Goal: Task Accomplishment & Management: Manage account settings

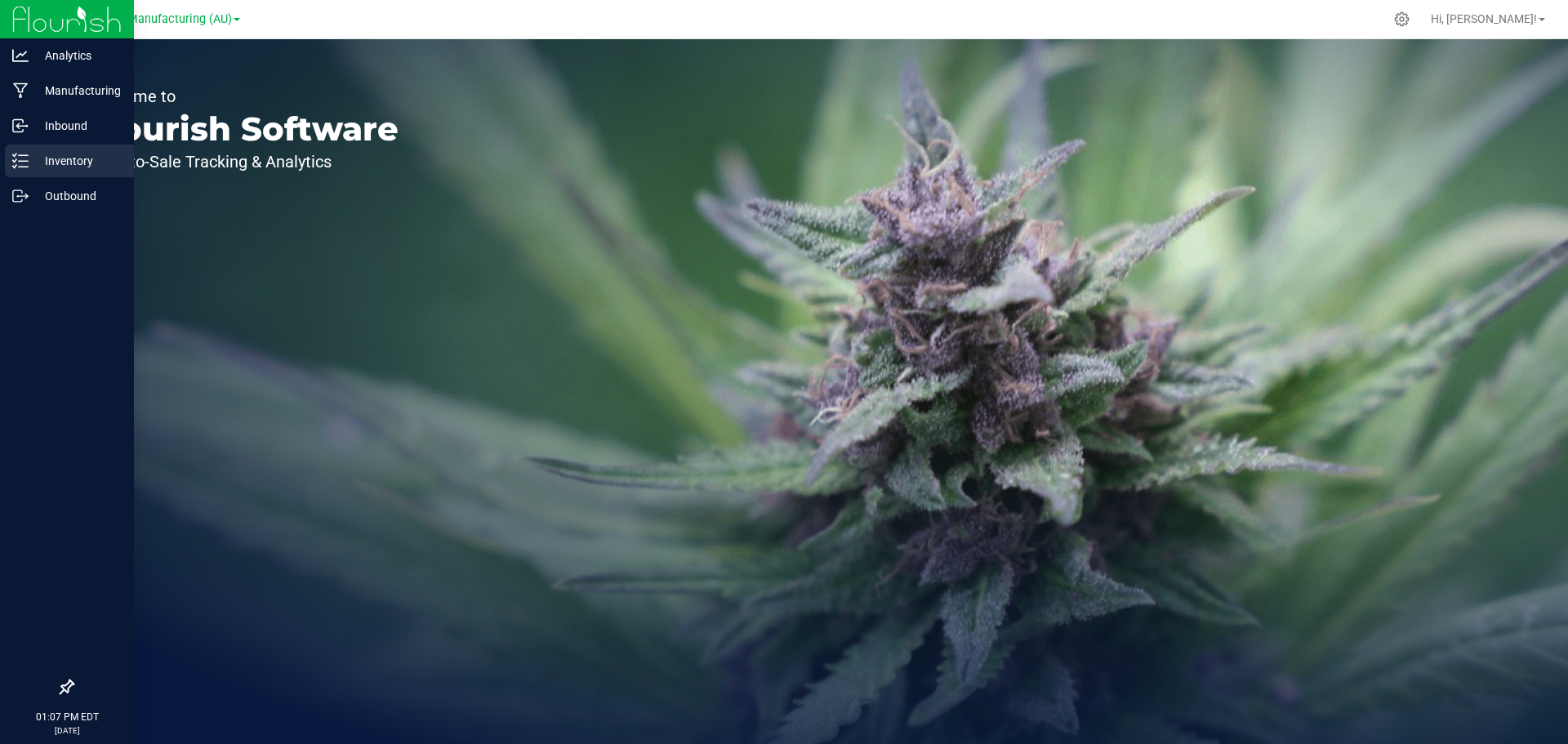
click at [71, 163] on p "Inventory" at bounding box center [78, 161] width 98 height 20
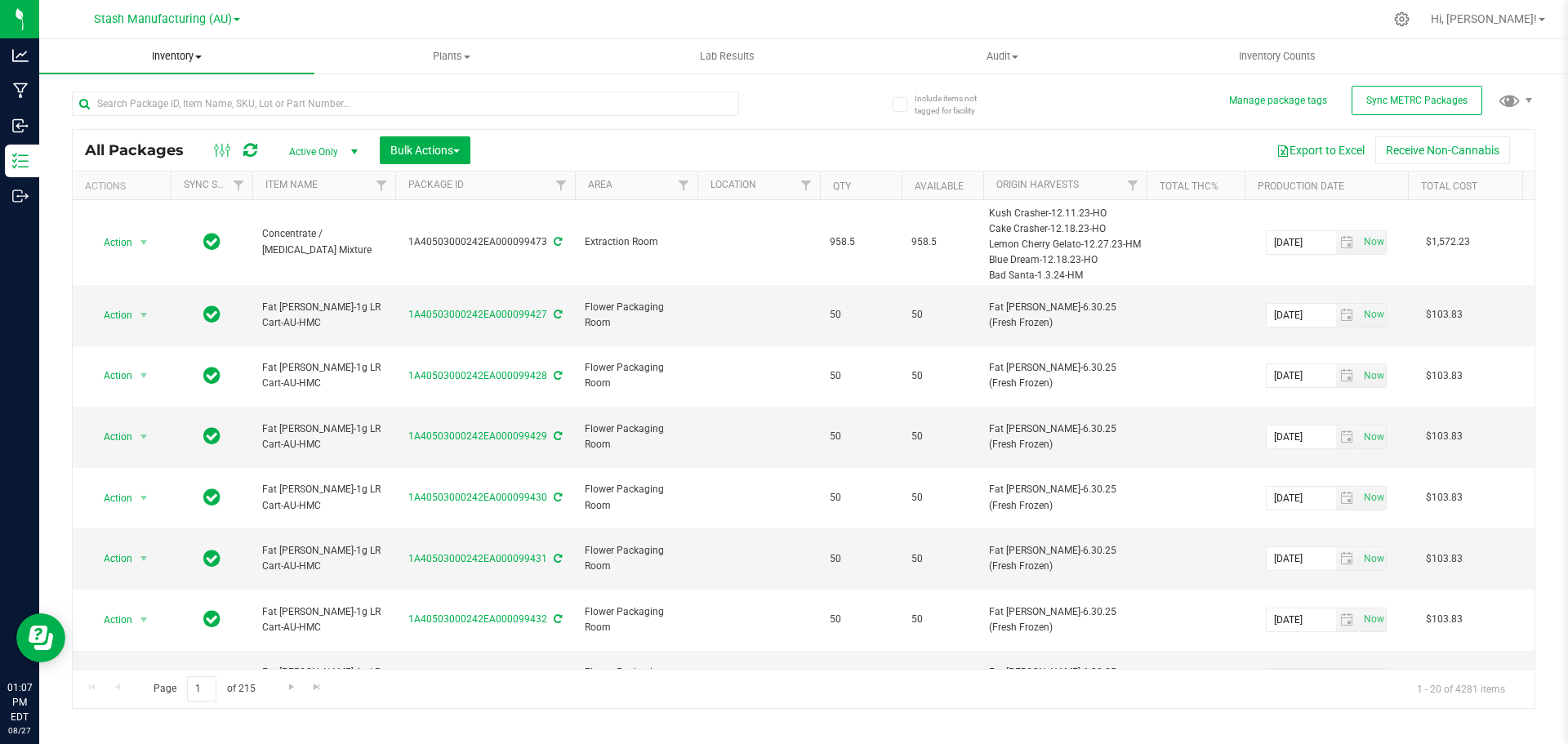
click at [182, 59] on span "Inventory" at bounding box center [176, 57] width 275 height 15
click at [133, 122] on span "All inventory" at bounding box center [94, 118] width 110 height 14
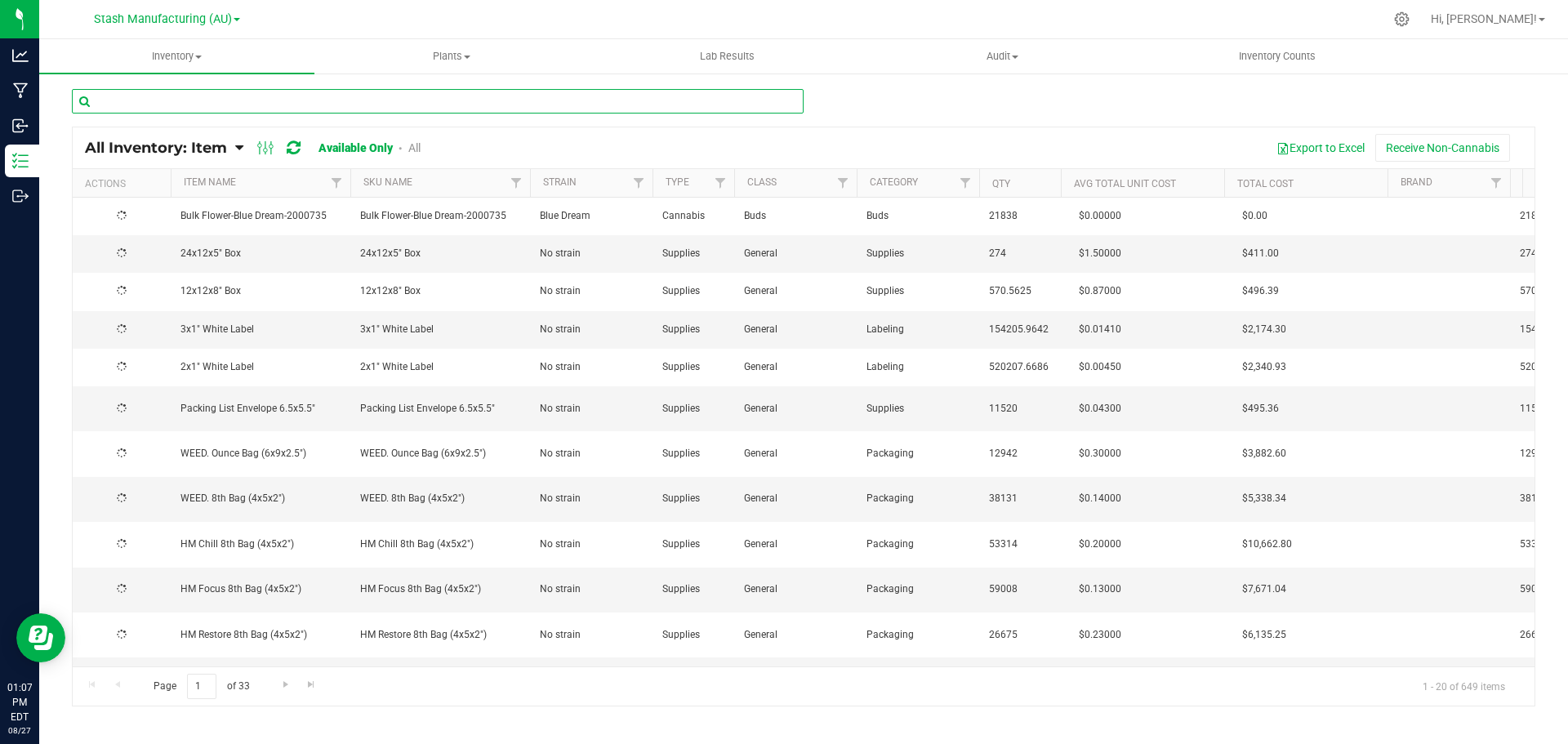
click at [416, 102] on input "text" at bounding box center [437, 101] width 732 height 24
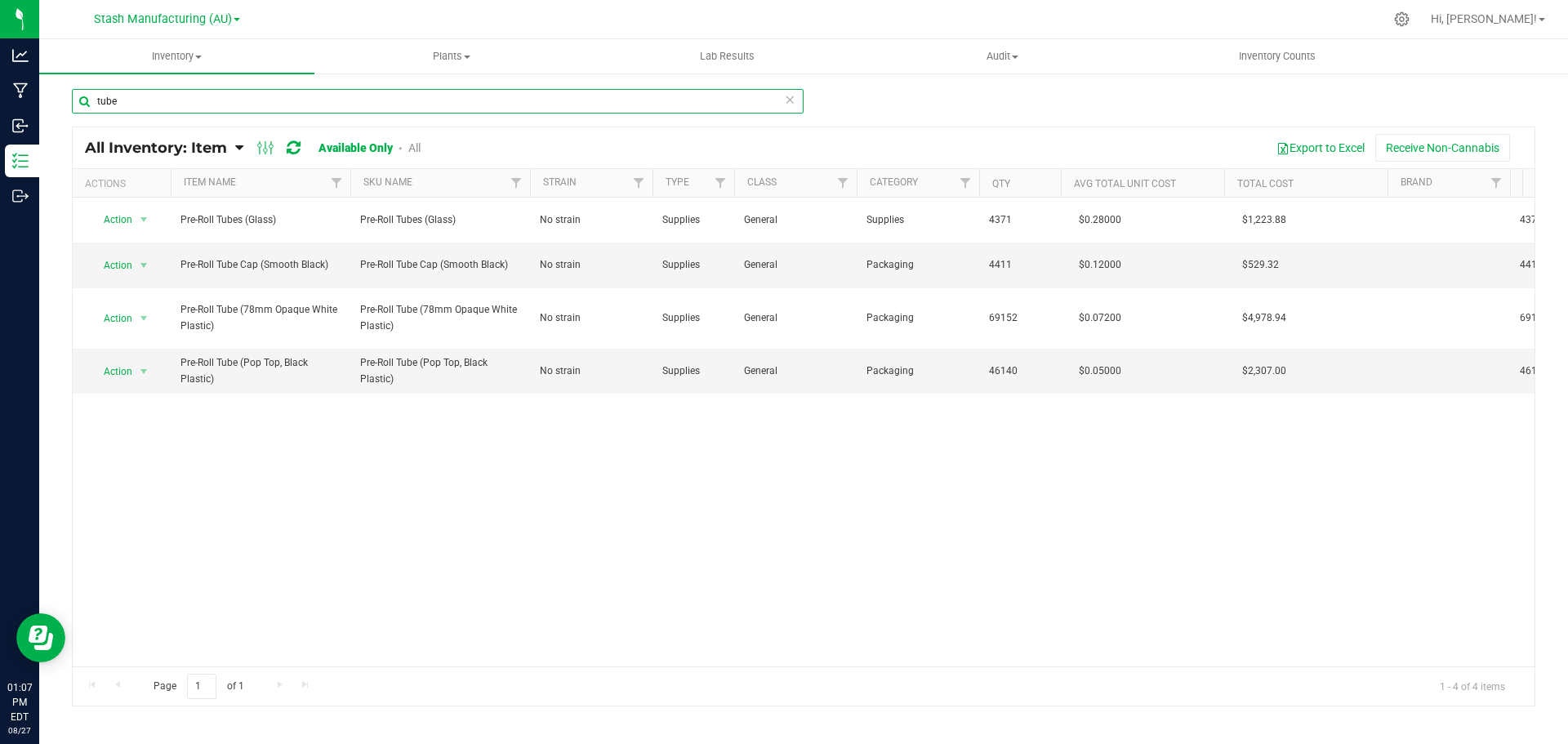
click at [525, 110] on input "tube" at bounding box center [437, 101] width 732 height 24
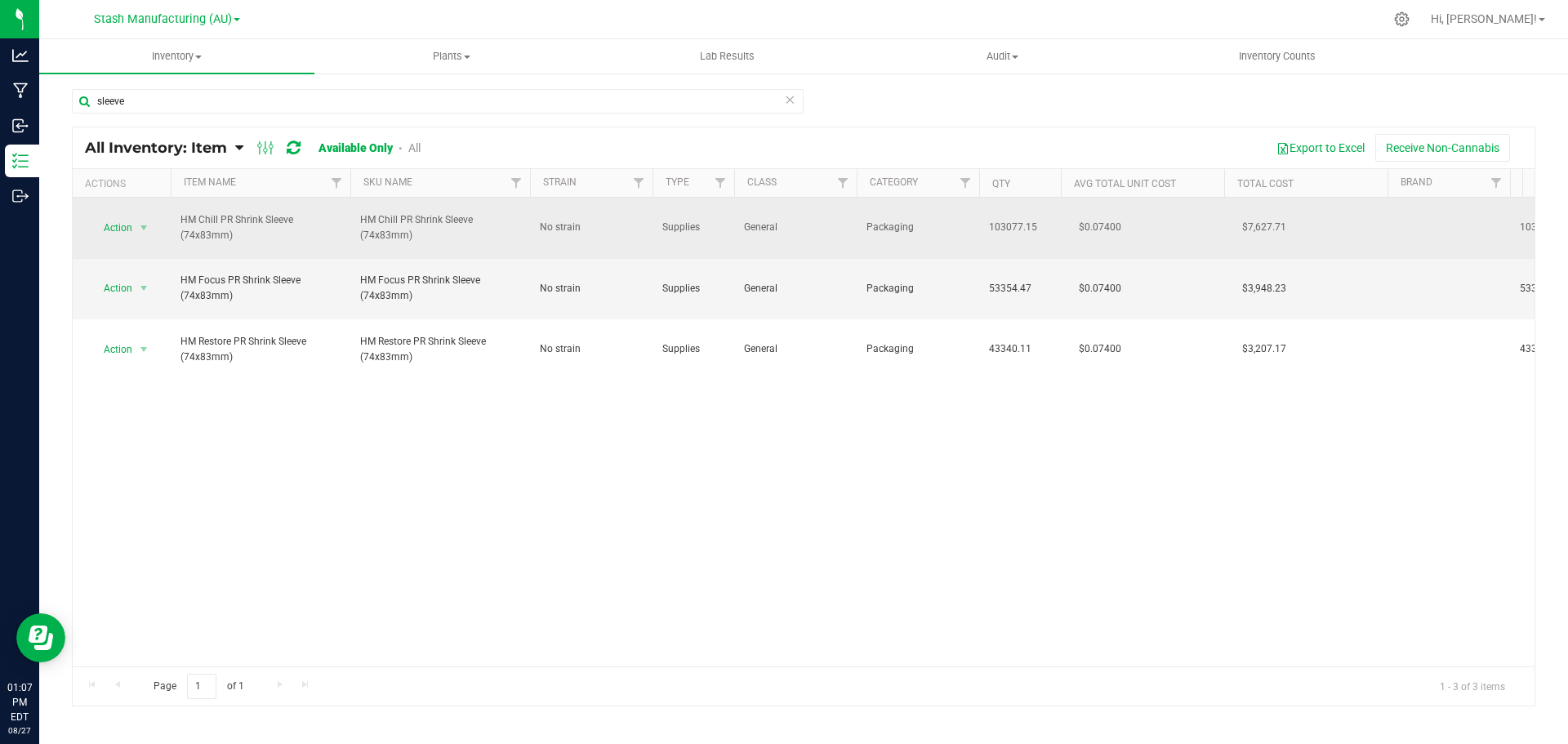
click at [519, 248] on td "HM Chill PR Shrink Sleeve (74x83mm)" at bounding box center [440, 228] width 180 height 61
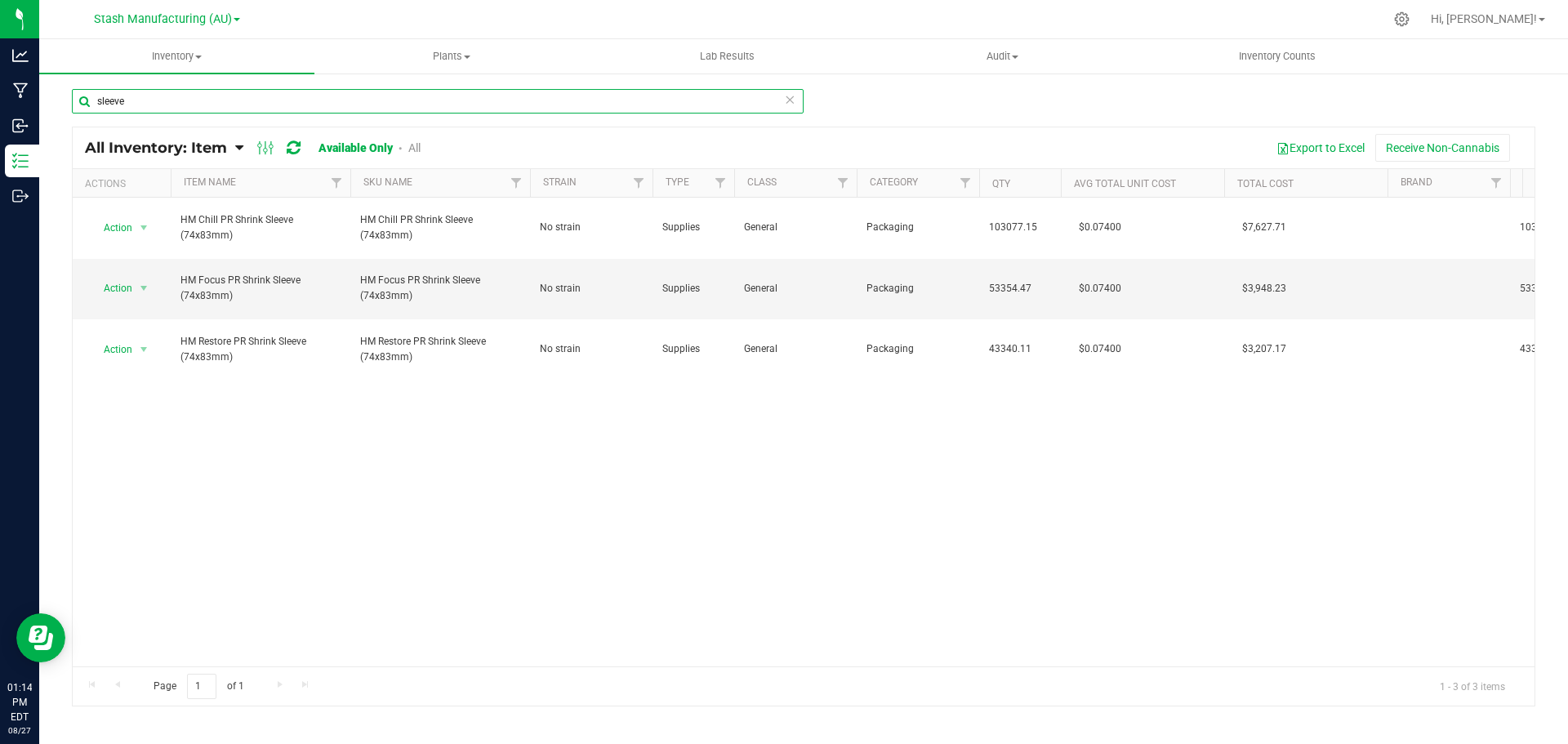
click at [146, 105] on input "sleeve" at bounding box center [437, 101] width 732 height 24
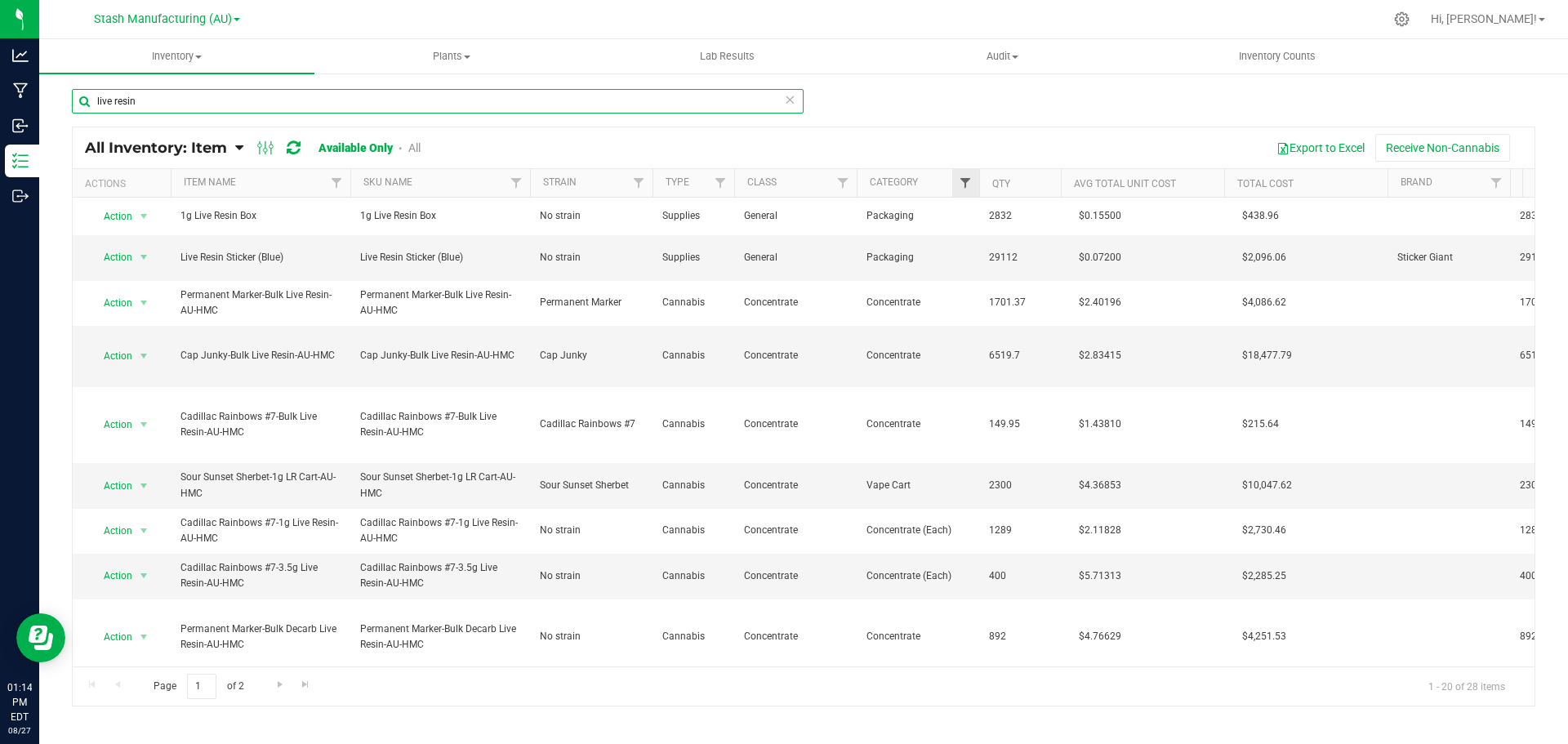
type input "live resin"
click at [959, 181] on span "Filter" at bounding box center [965, 183] width 13 height 13
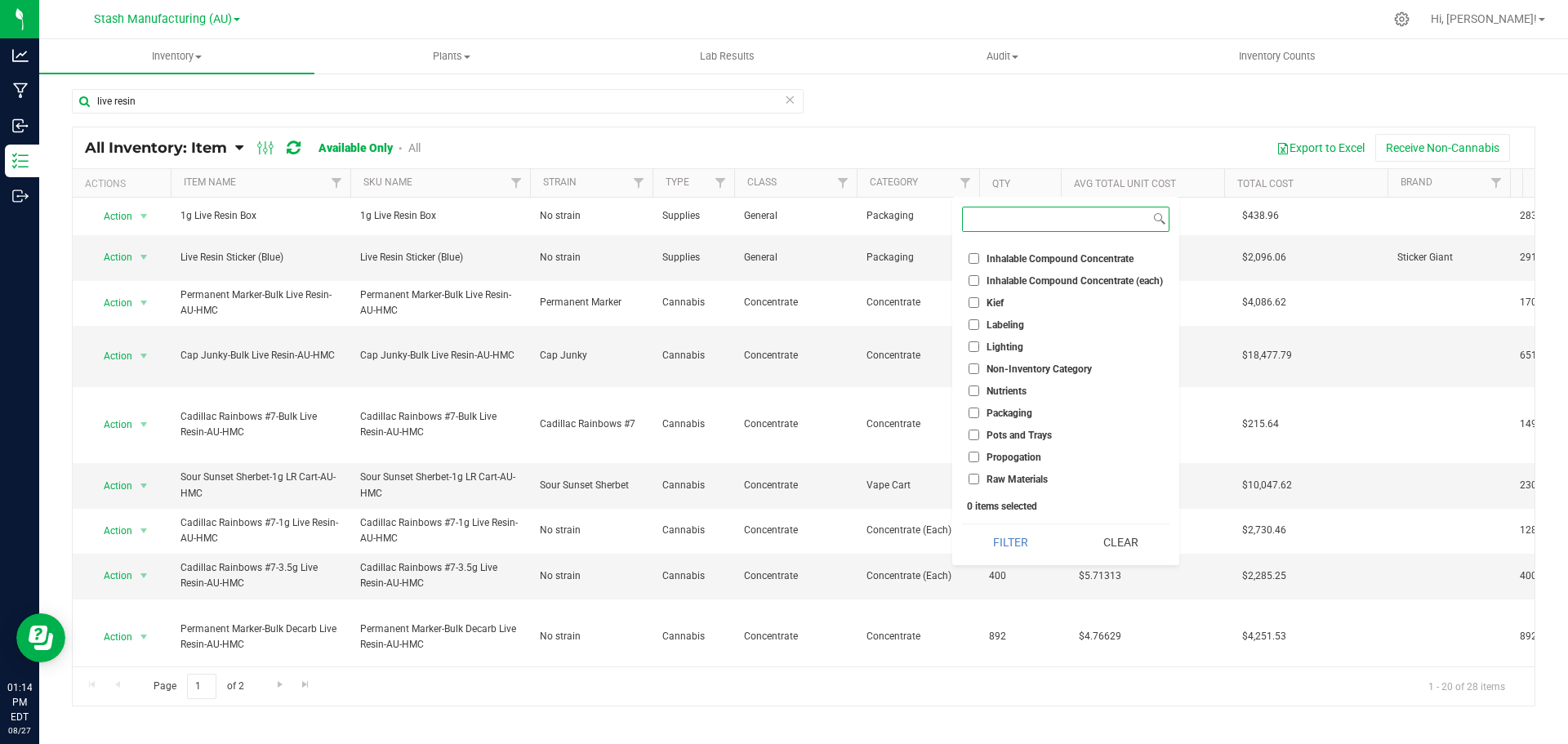
scroll to position [490, 0]
click at [985, 334] on label "Packaging" at bounding box center [1000, 335] width 64 height 10
click at [979, 334] on input "Packaging" at bounding box center [973, 335] width 10 height 10
checkbox input "true"
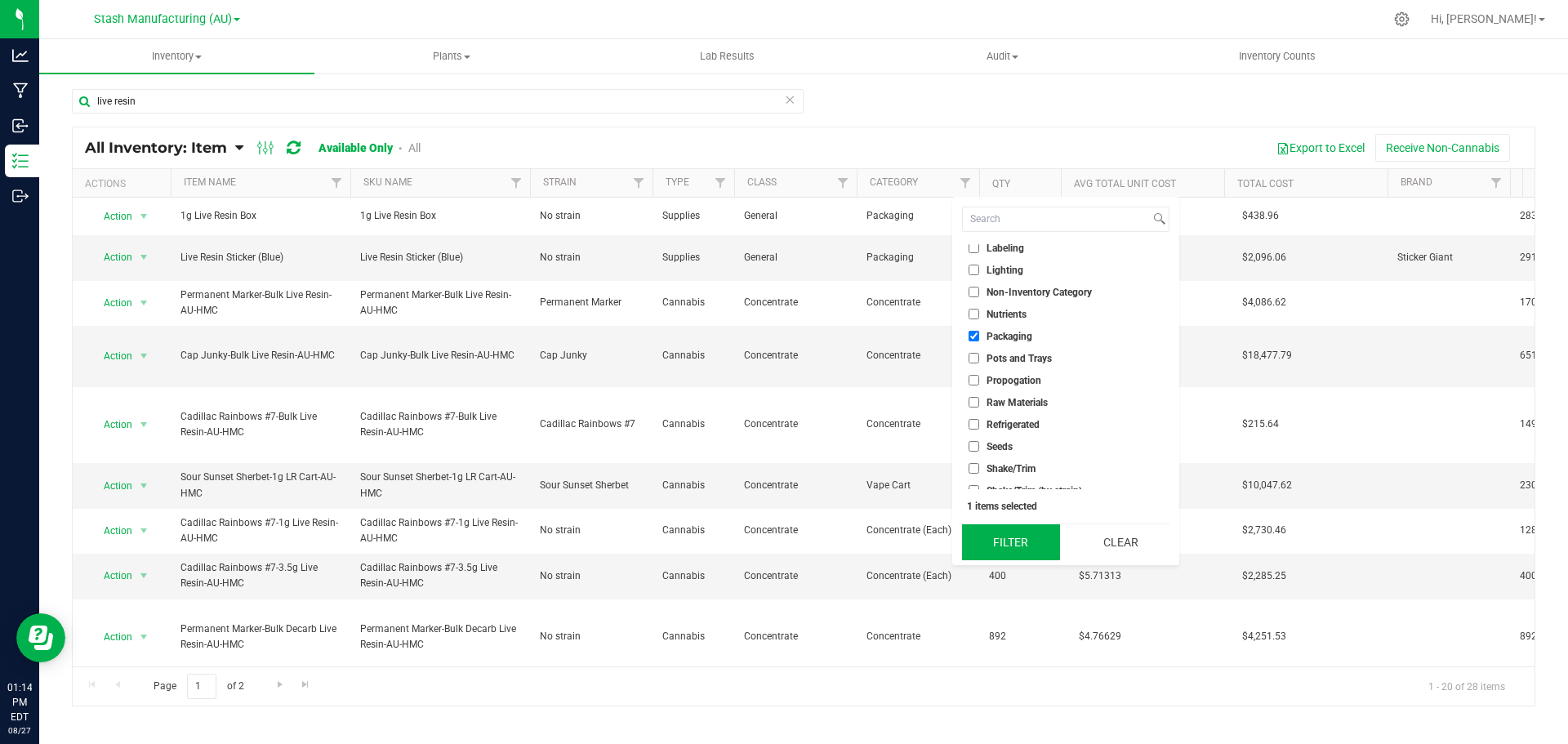
click at [1004, 545] on button "Filter" at bounding box center [1011, 542] width 98 height 36
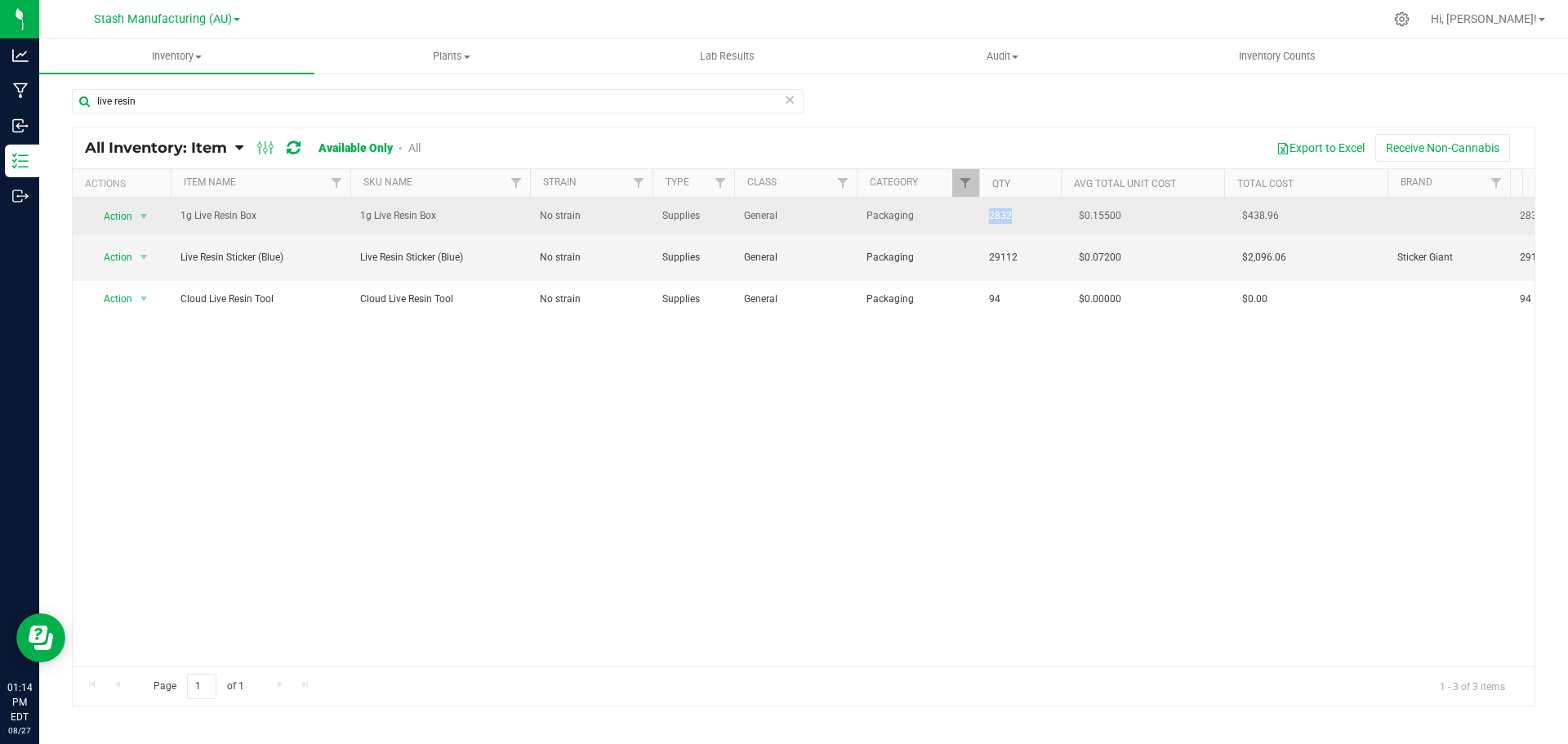
drag, startPoint x: 1017, startPoint y: 217, endPoint x: 984, endPoint y: 219, distance: 33.1
click at [984, 219] on td "2832" at bounding box center [1020, 216] width 82 height 37
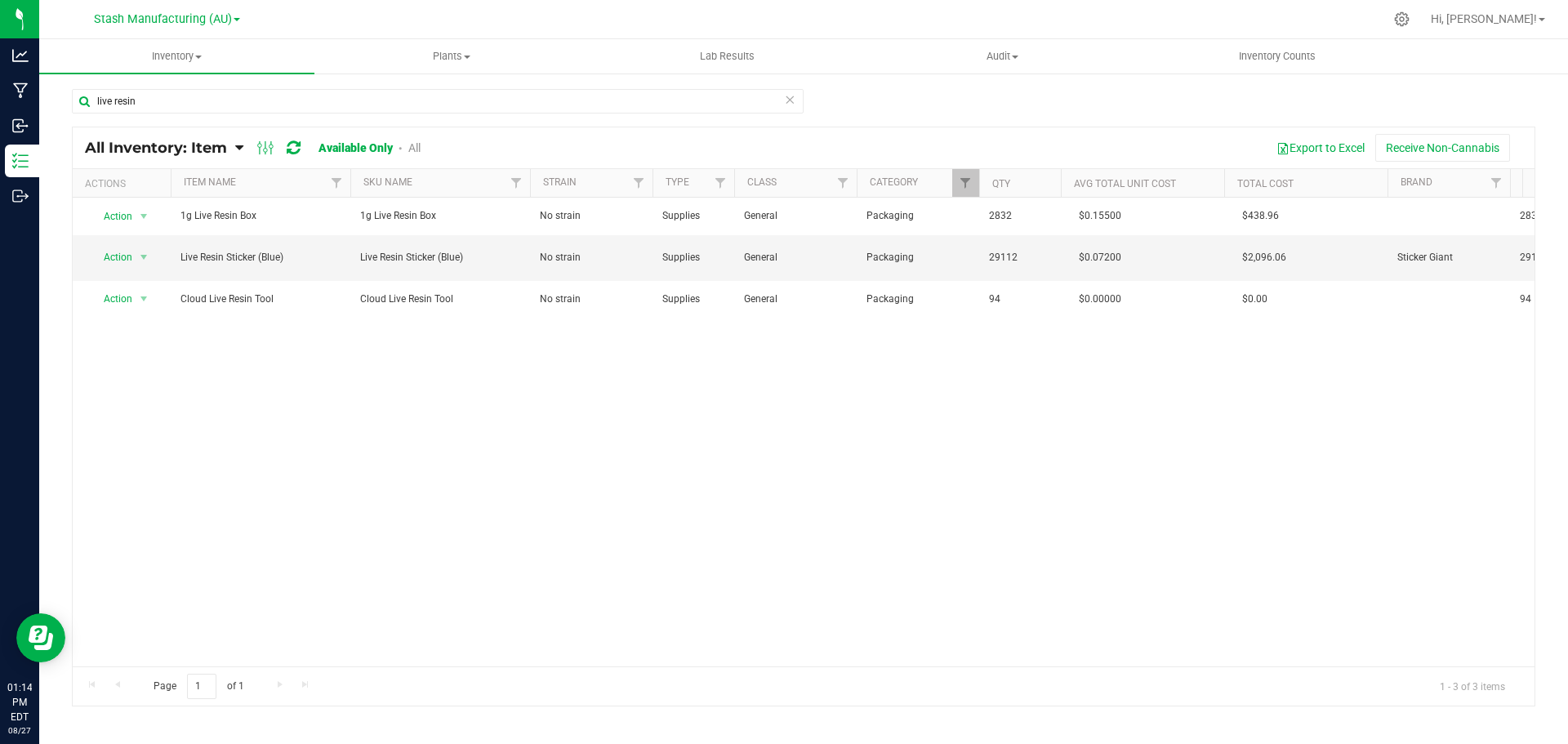
click at [957, 399] on div "Action Action Adjust qty Edit lots/costs Global inventory Locate inventory Prin…" at bounding box center [803, 432] width 1462 height 469
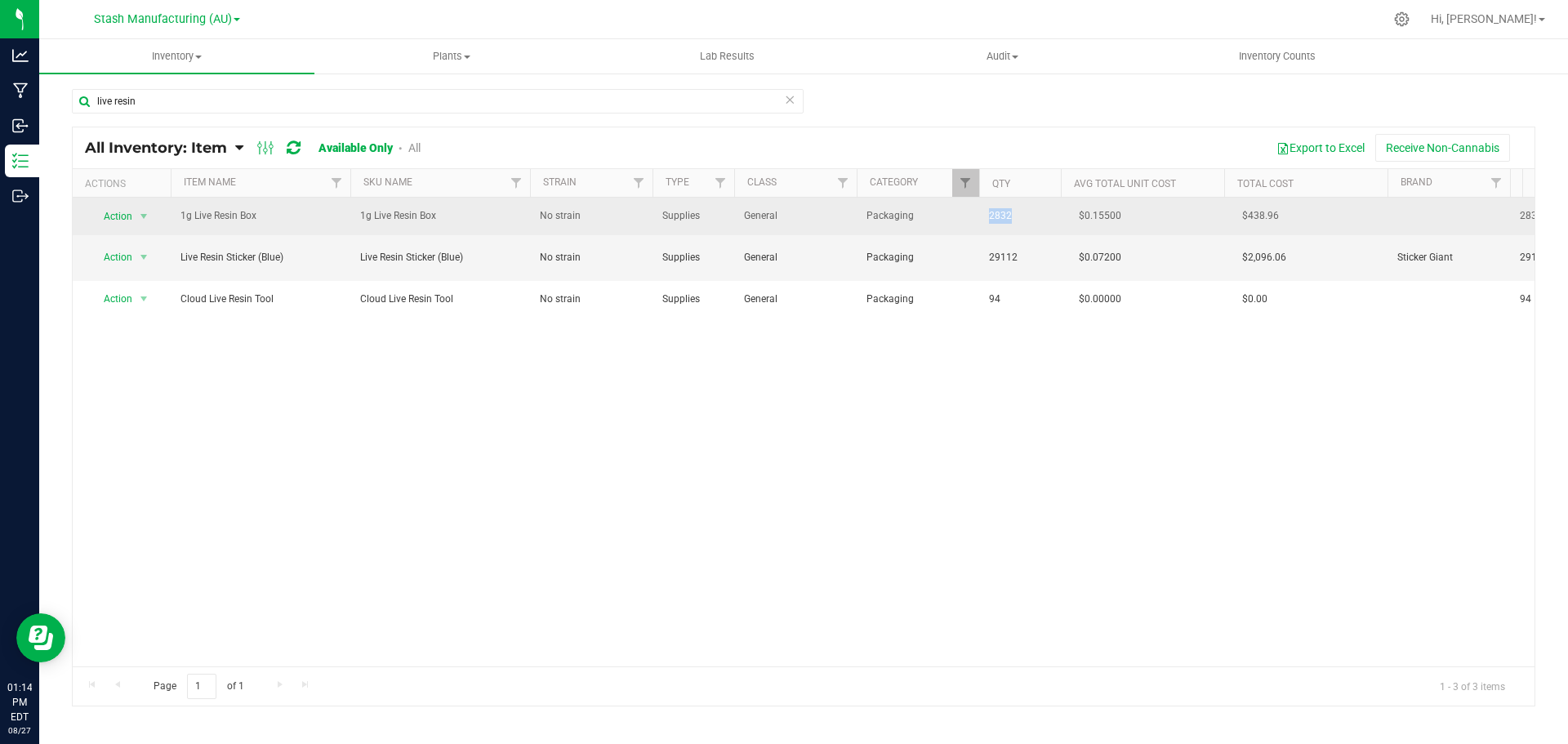
drag, startPoint x: 1020, startPoint y: 218, endPoint x: 986, endPoint y: 216, distance: 34.1
click at [986, 216] on td "2832" at bounding box center [1020, 216] width 82 height 37
click at [1024, 203] on td "2832" at bounding box center [1020, 216] width 82 height 37
drag, startPoint x: 1024, startPoint y: 215, endPoint x: 983, endPoint y: 214, distance: 41.0
click at [983, 214] on td "2832" at bounding box center [1020, 216] width 82 height 37
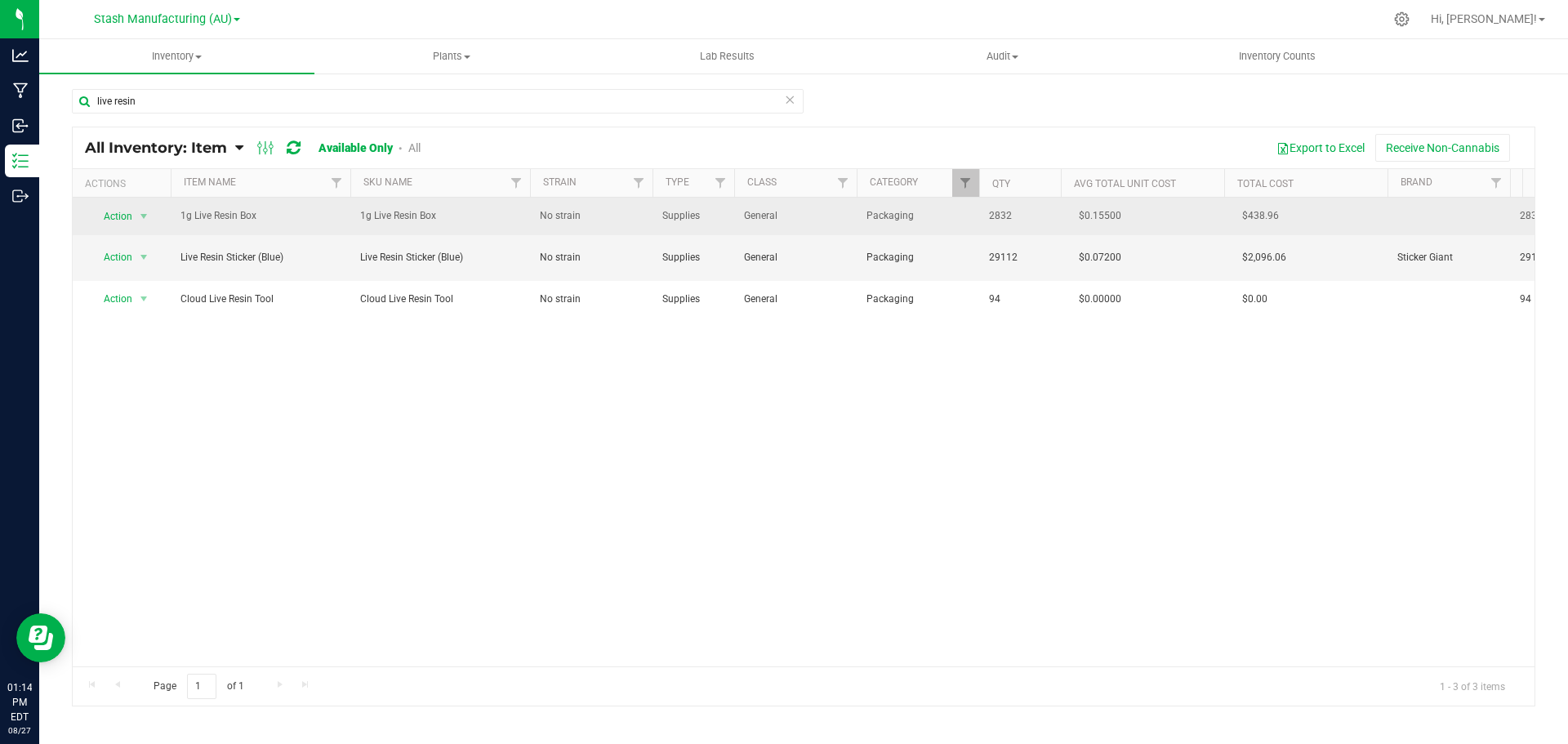
click at [983, 214] on td "2832" at bounding box center [1020, 216] width 82 height 37
drag, startPoint x: 983, startPoint y: 214, endPoint x: 1015, endPoint y: 214, distance: 32.0
click at [1015, 214] on td "2832" at bounding box center [1020, 216] width 82 height 37
click at [1015, 214] on span "2832" at bounding box center [1019, 215] width 62 height 16
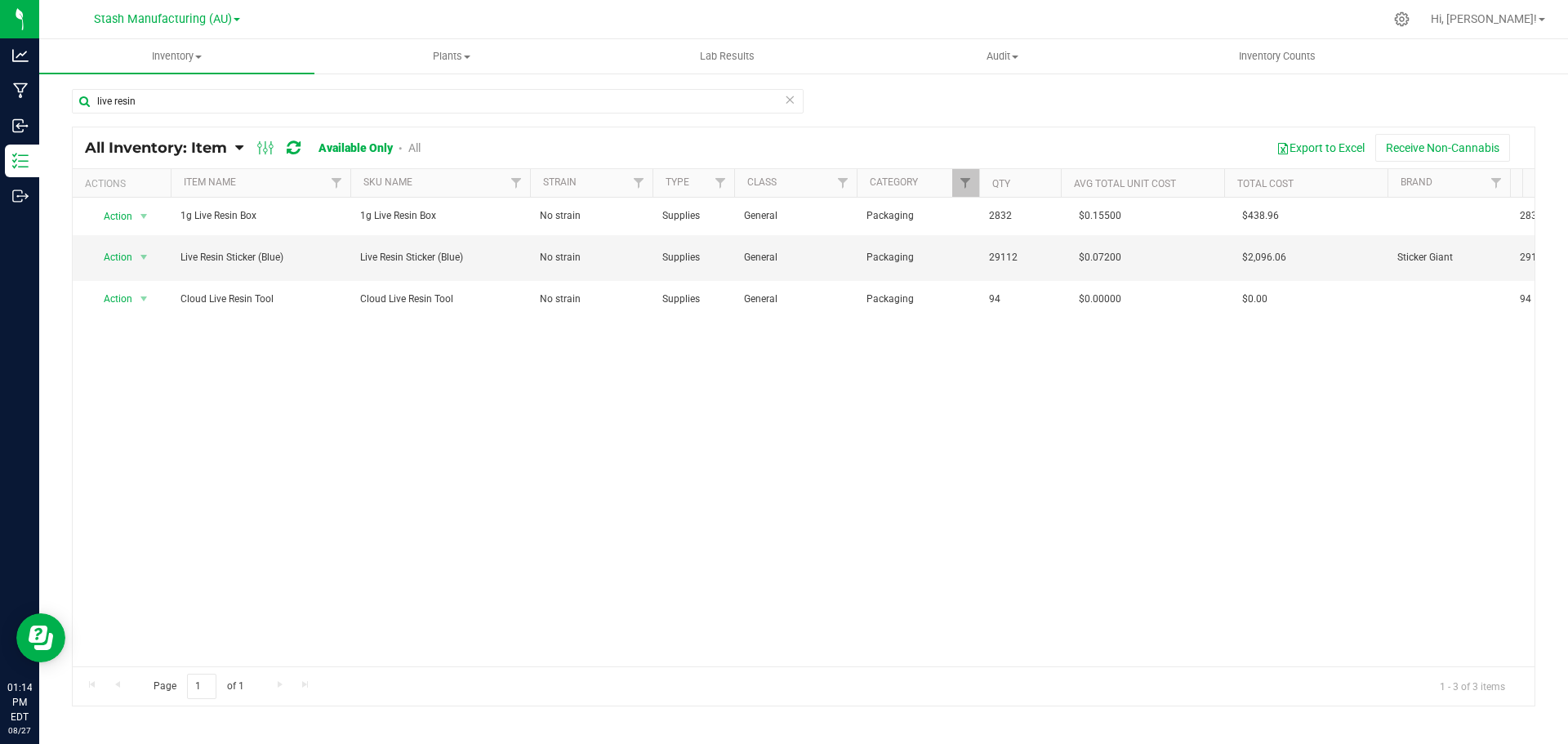
click at [866, 460] on div "Action Action Adjust qty Edit lots/costs Global inventory Locate inventory Prin…" at bounding box center [803, 432] width 1462 height 469
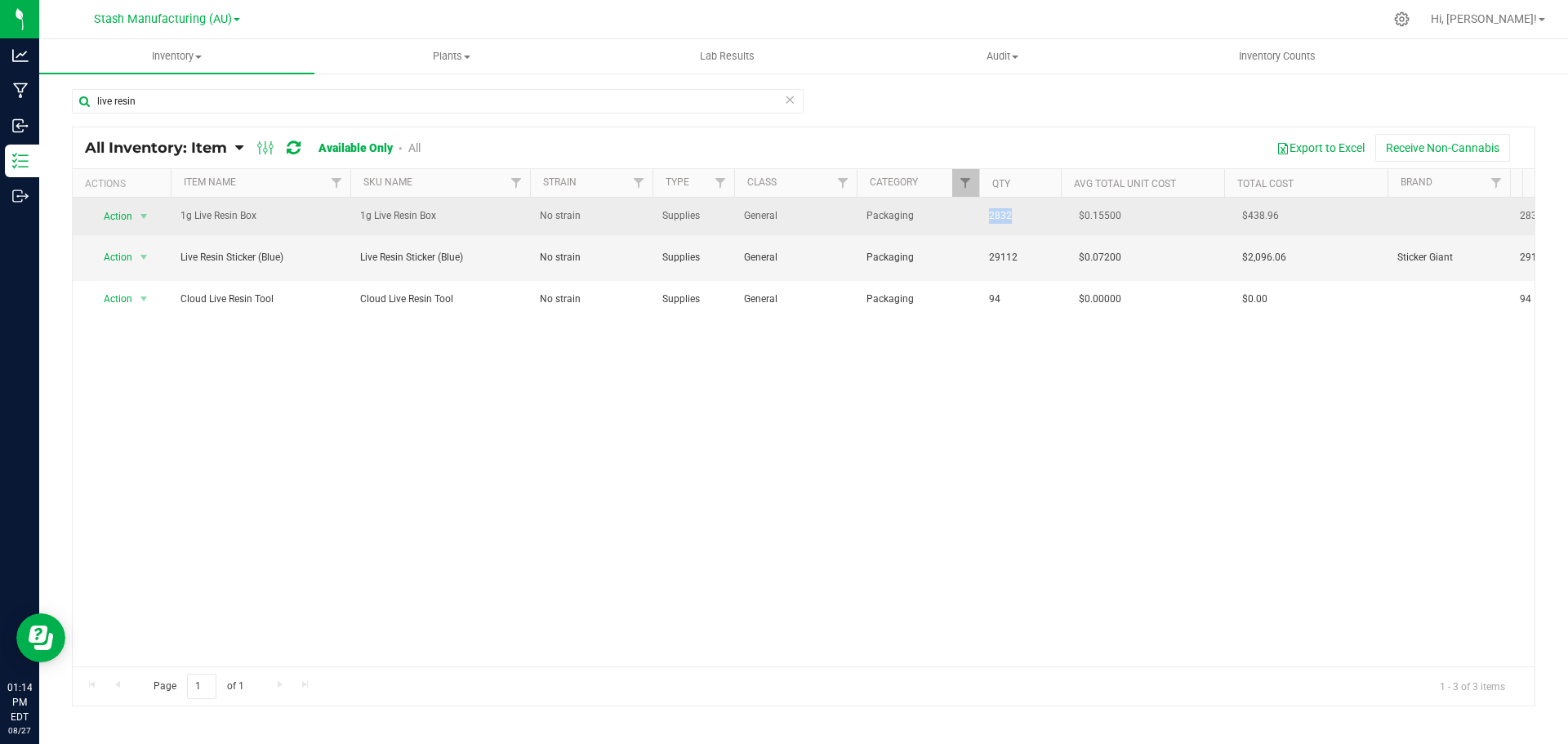
drag, startPoint x: 982, startPoint y: 215, endPoint x: 1015, endPoint y: 215, distance: 33.0
click at [1015, 215] on td "2832" at bounding box center [1020, 216] width 82 height 37
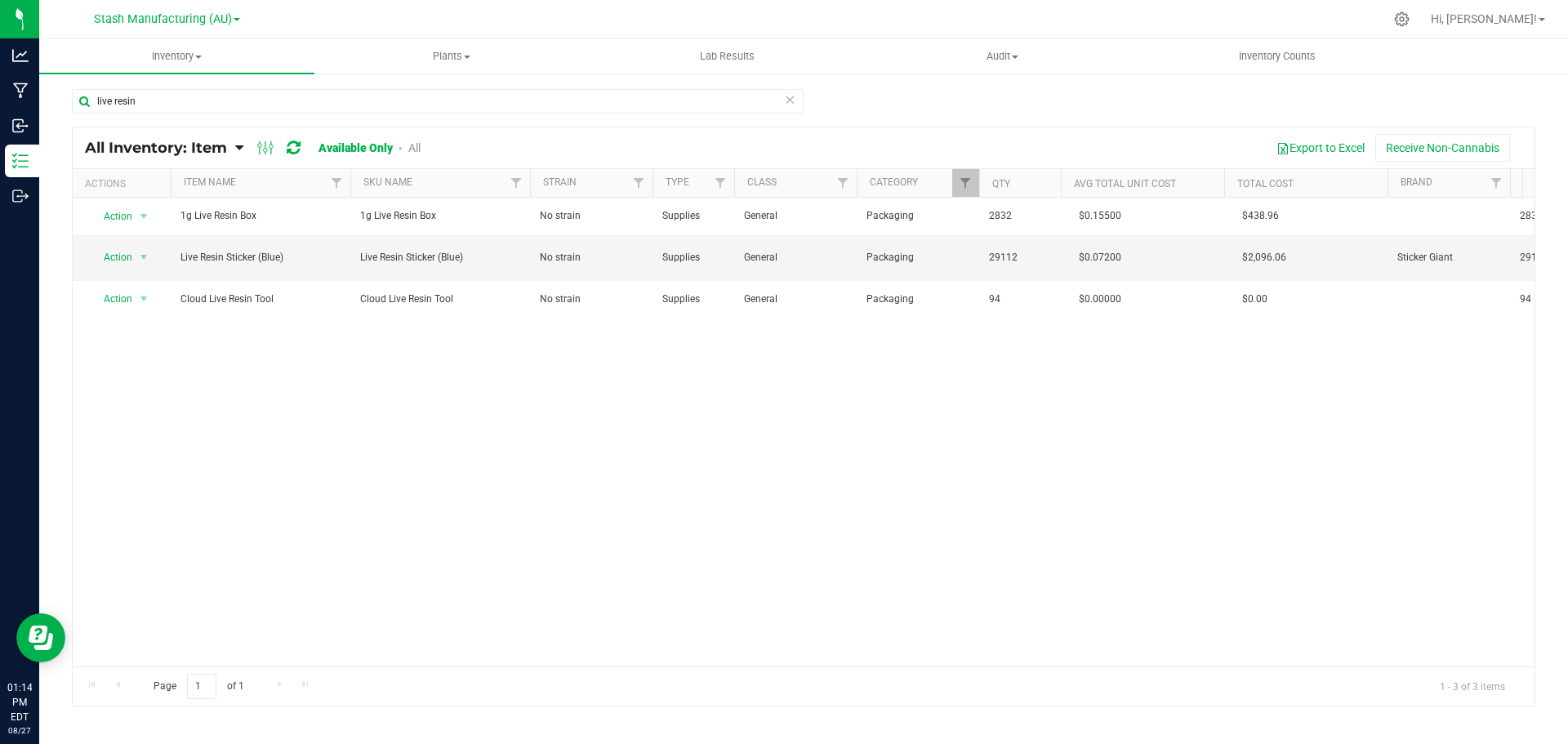
click at [1013, 345] on div "Action Action Adjust qty Edit lots/costs Global inventory Locate inventory Prin…" at bounding box center [803, 432] width 1462 height 469
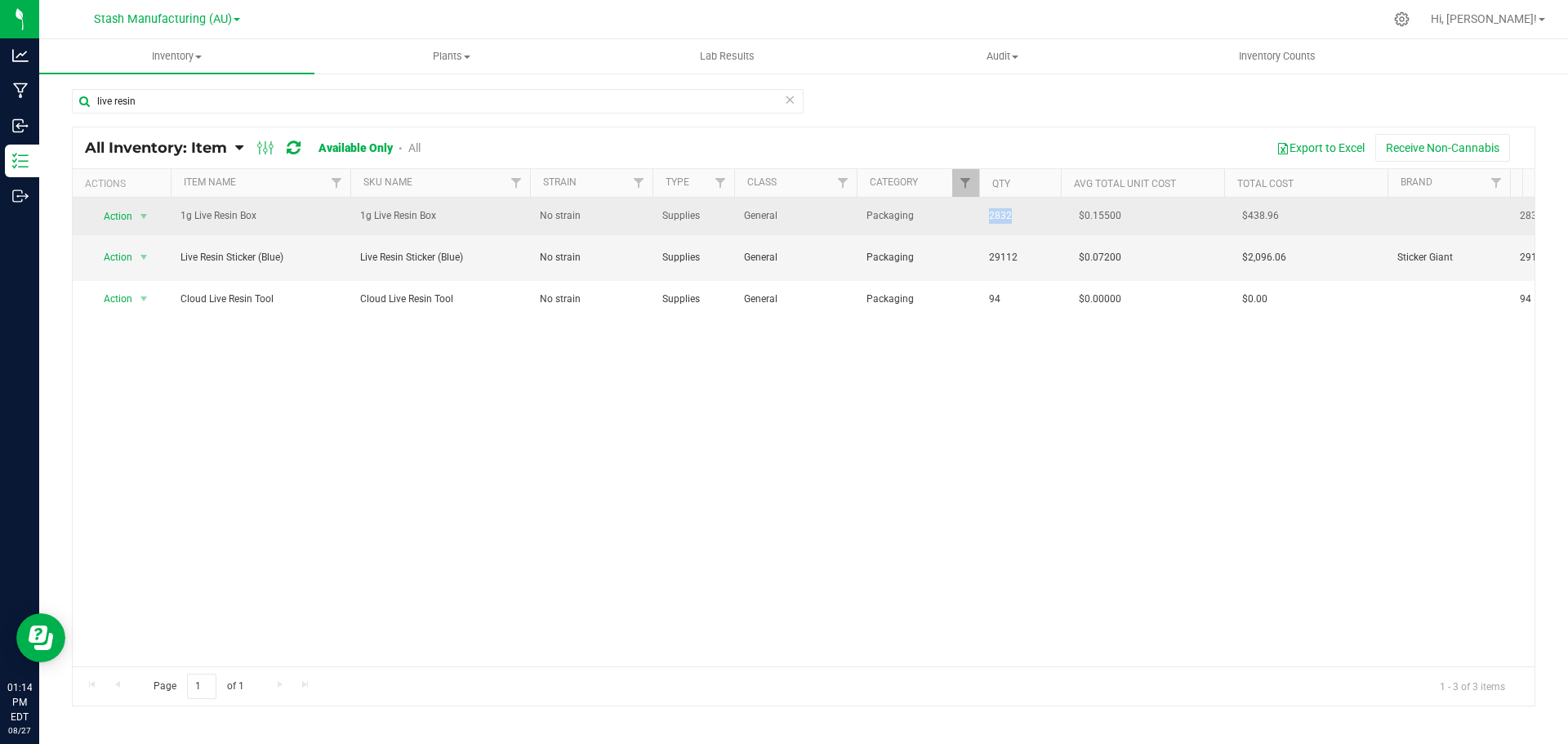
drag, startPoint x: 1021, startPoint y: 216, endPoint x: 983, endPoint y: 219, distance: 38.1
click at [983, 219] on td "2832" at bounding box center [1020, 216] width 82 height 37
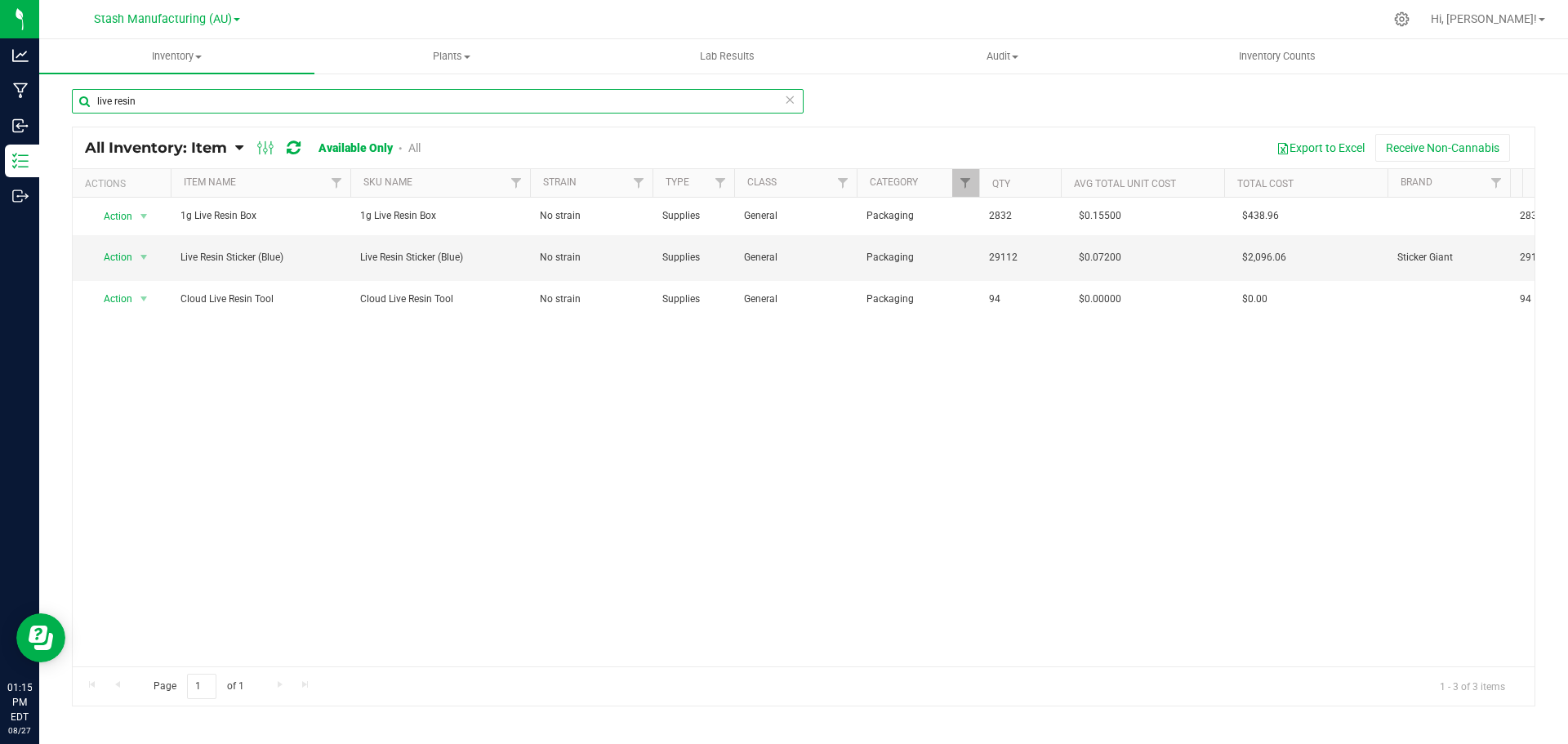
click at [173, 108] on input "live resin" at bounding box center [437, 101] width 732 height 24
type input "b"
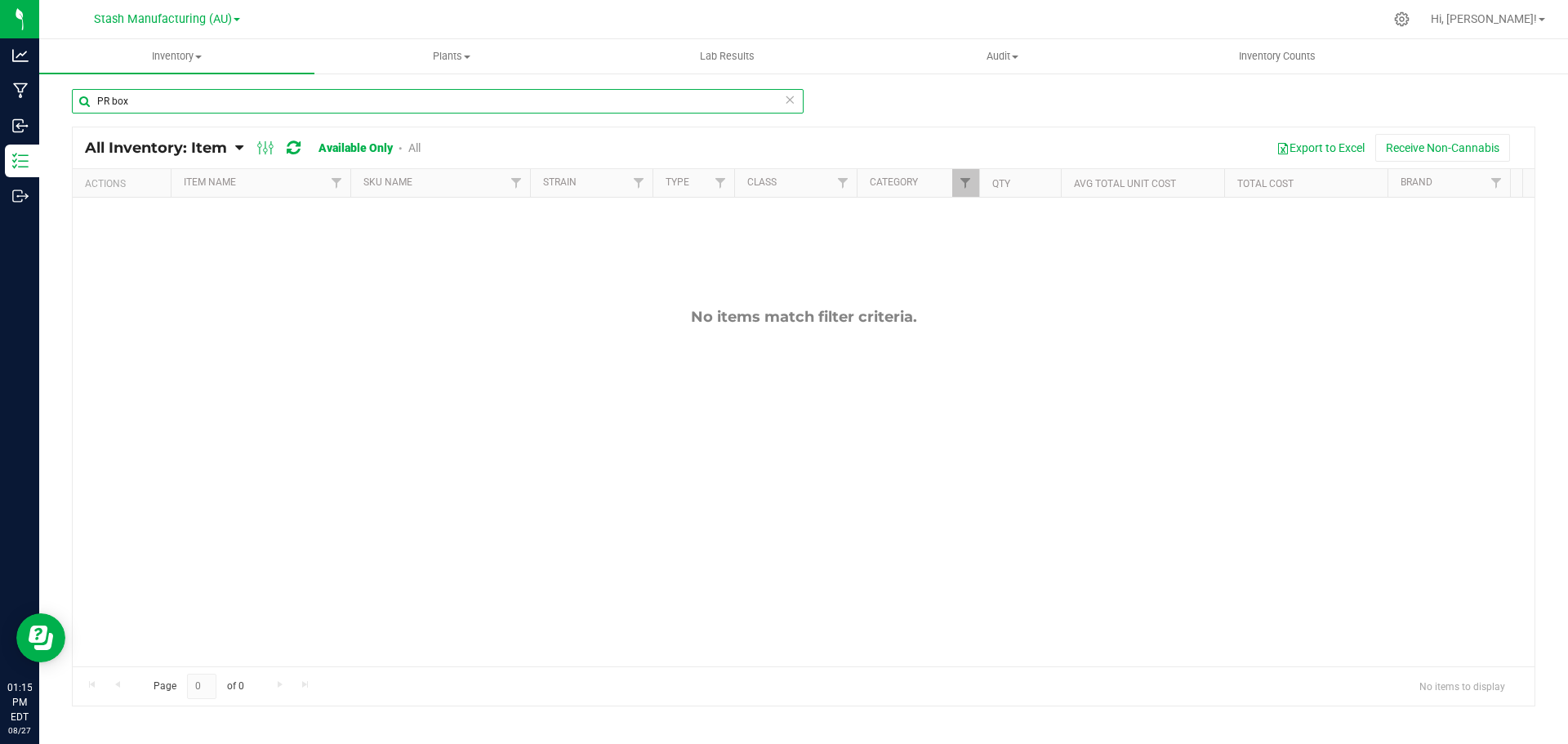
click at [173, 100] on input "PR box" at bounding box center [437, 101] width 732 height 24
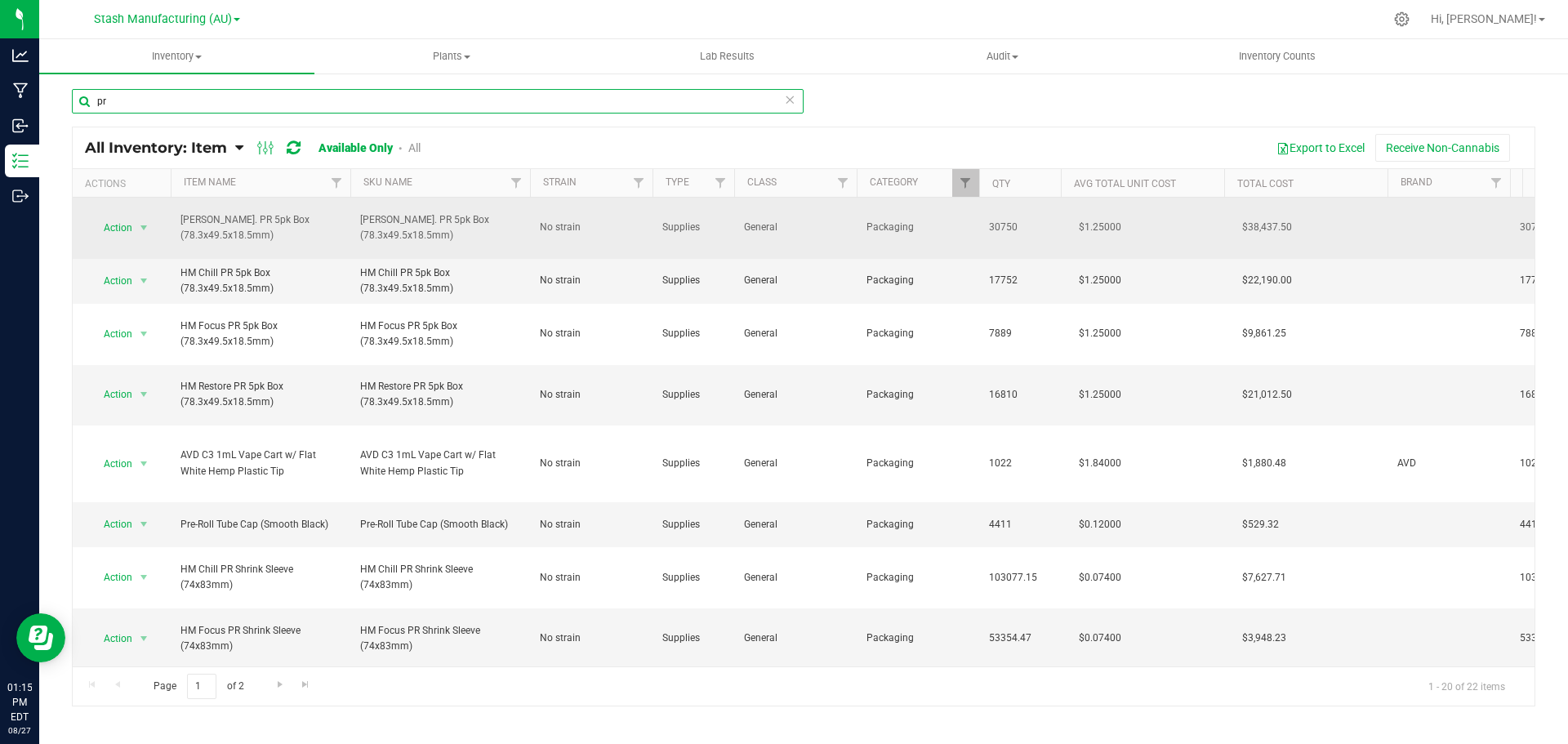
type input "pr"
drag, startPoint x: 1044, startPoint y: 235, endPoint x: 934, endPoint y: 235, distance: 110.0
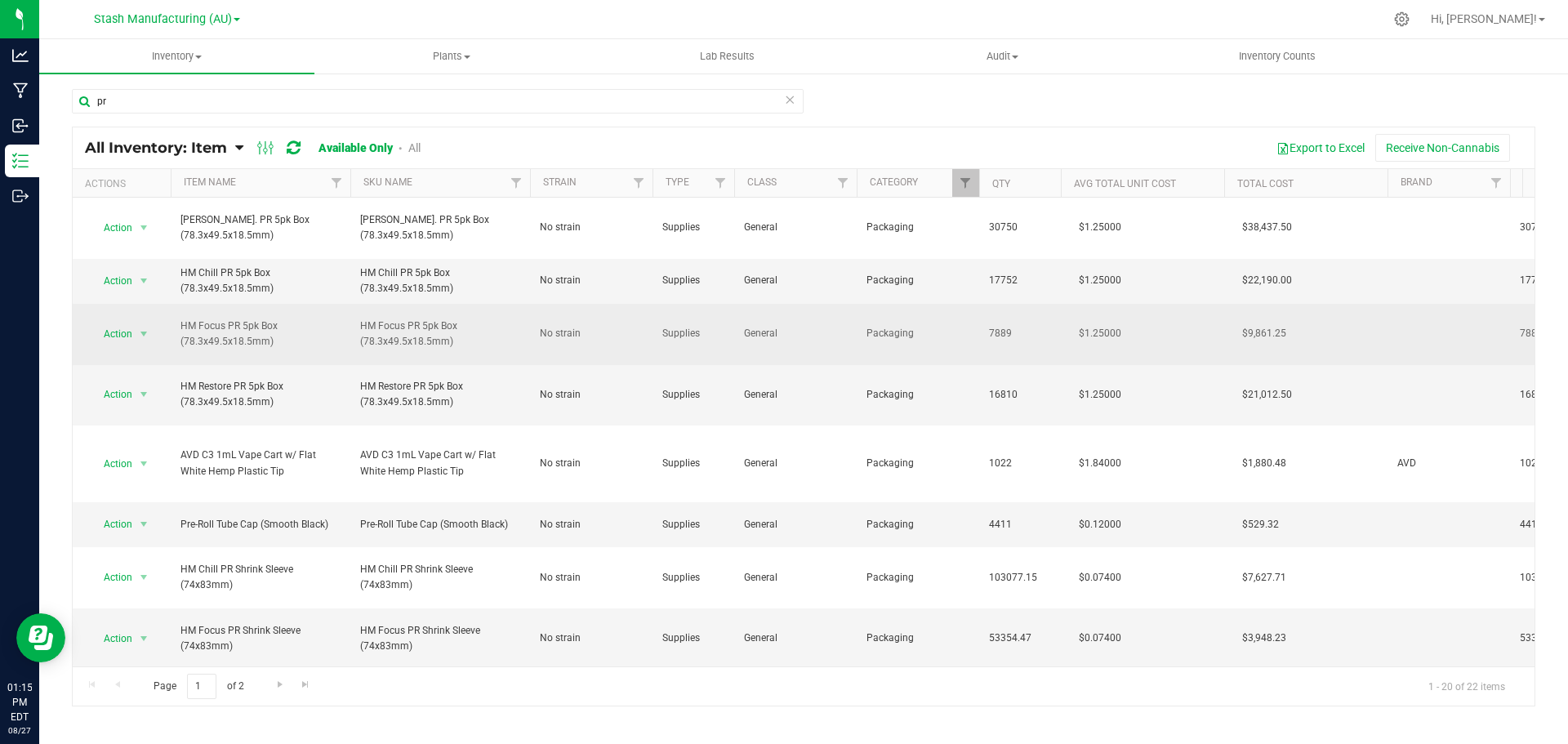
drag, startPoint x: 1021, startPoint y: 331, endPoint x: 953, endPoint y: 335, distance: 68.1
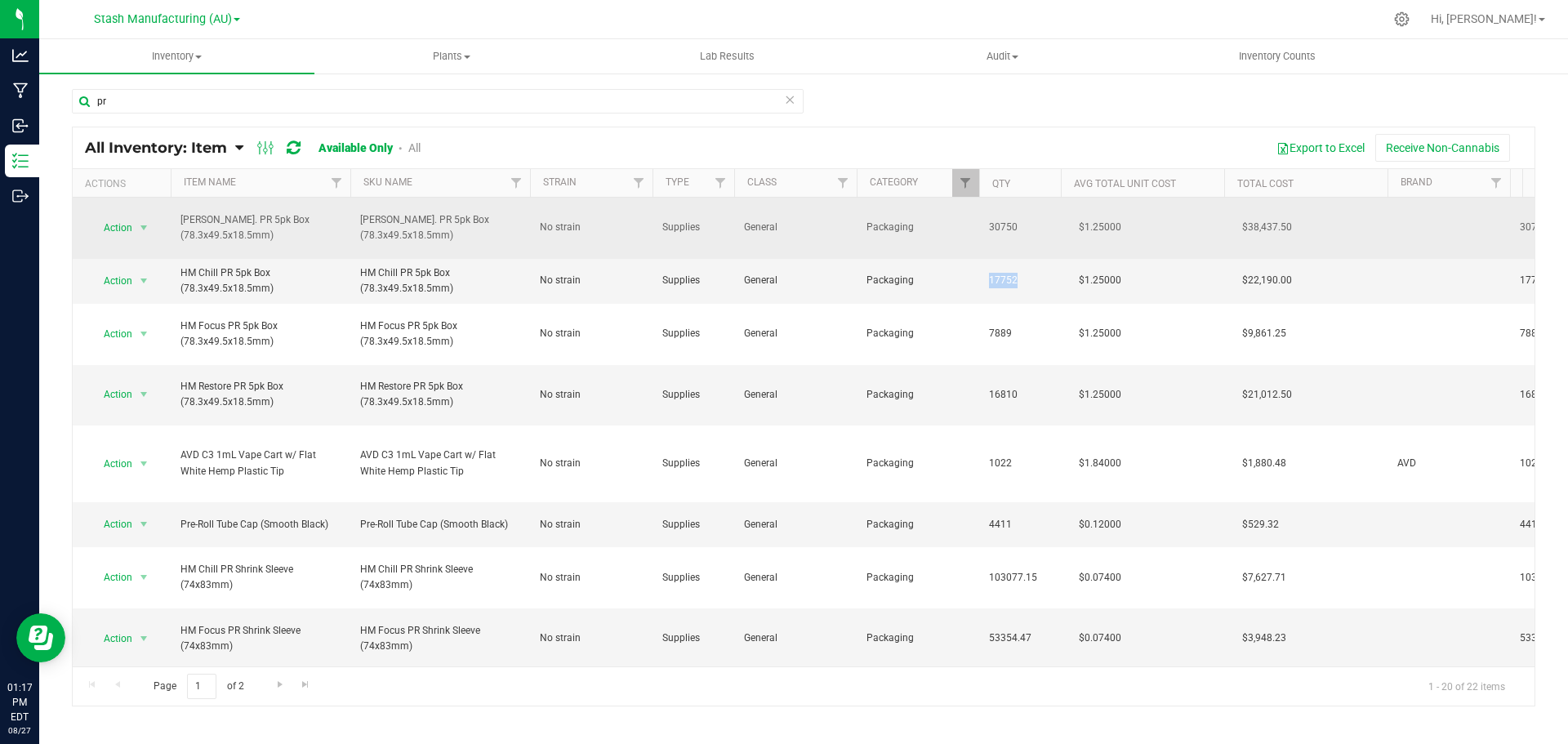
drag, startPoint x: 1029, startPoint y: 278, endPoint x: 987, endPoint y: 245, distance: 53.4
click at [984, 275] on td "17752" at bounding box center [1020, 281] width 82 height 45
drag, startPoint x: 1023, startPoint y: 224, endPoint x: 986, endPoint y: 226, distance: 37.1
click at [986, 226] on td "30750" at bounding box center [1020, 228] width 82 height 61
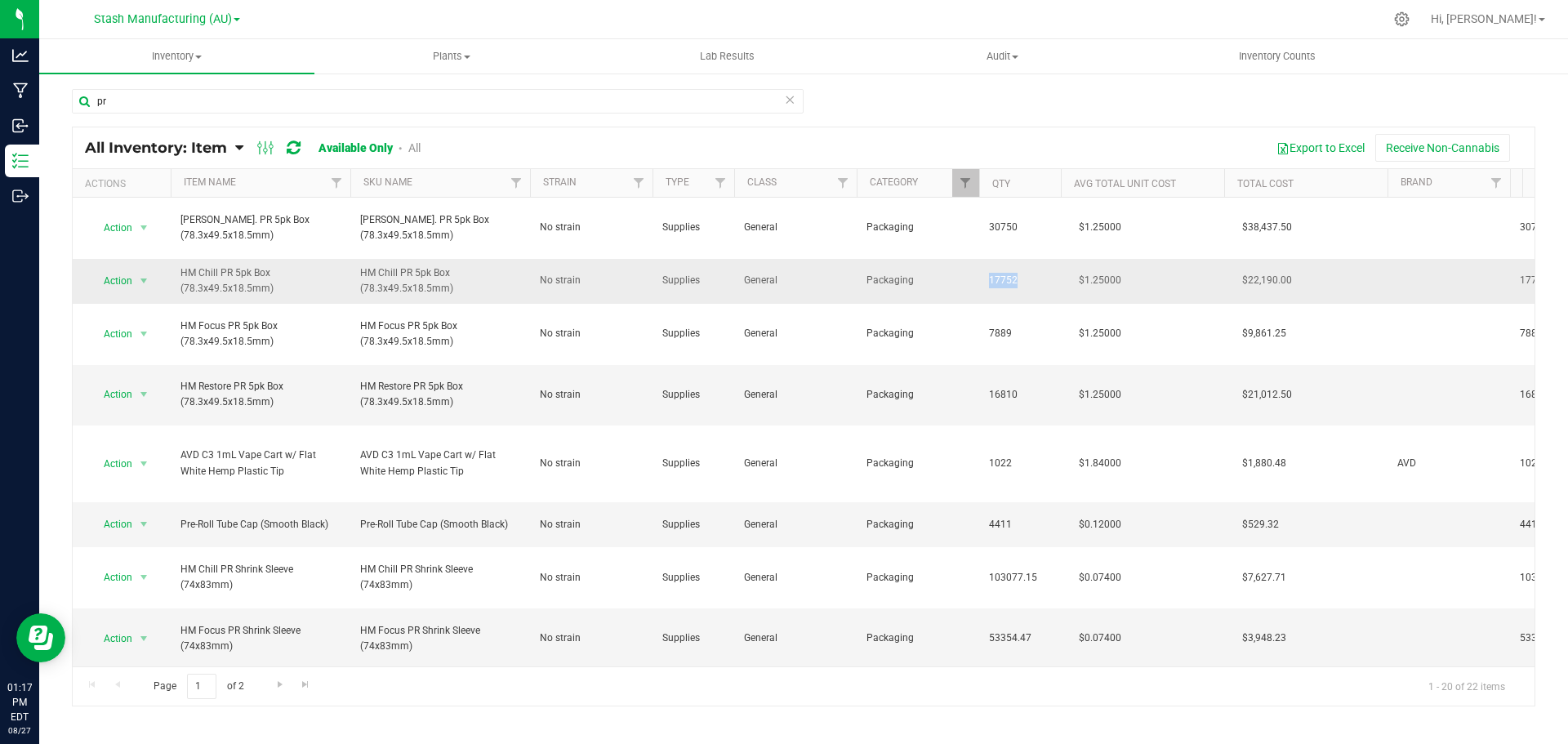
drag, startPoint x: 1031, startPoint y: 282, endPoint x: 985, endPoint y: 281, distance: 46.0
click at [985, 281] on td "17752" at bounding box center [1020, 281] width 82 height 45
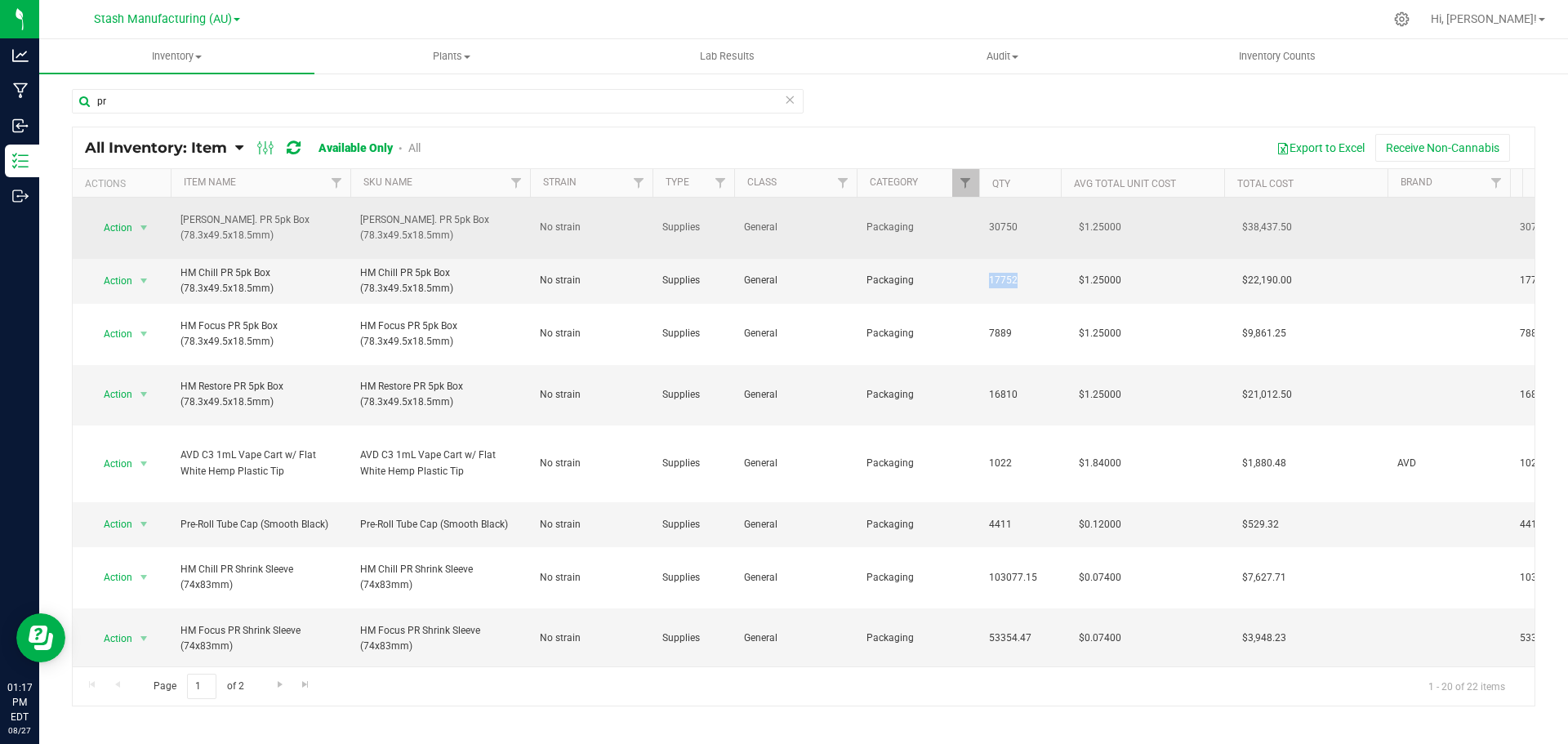
drag, startPoint x: 1021, startPoint y: 227, endPoint x: 978, endPoint y: 228, distance: 43.0
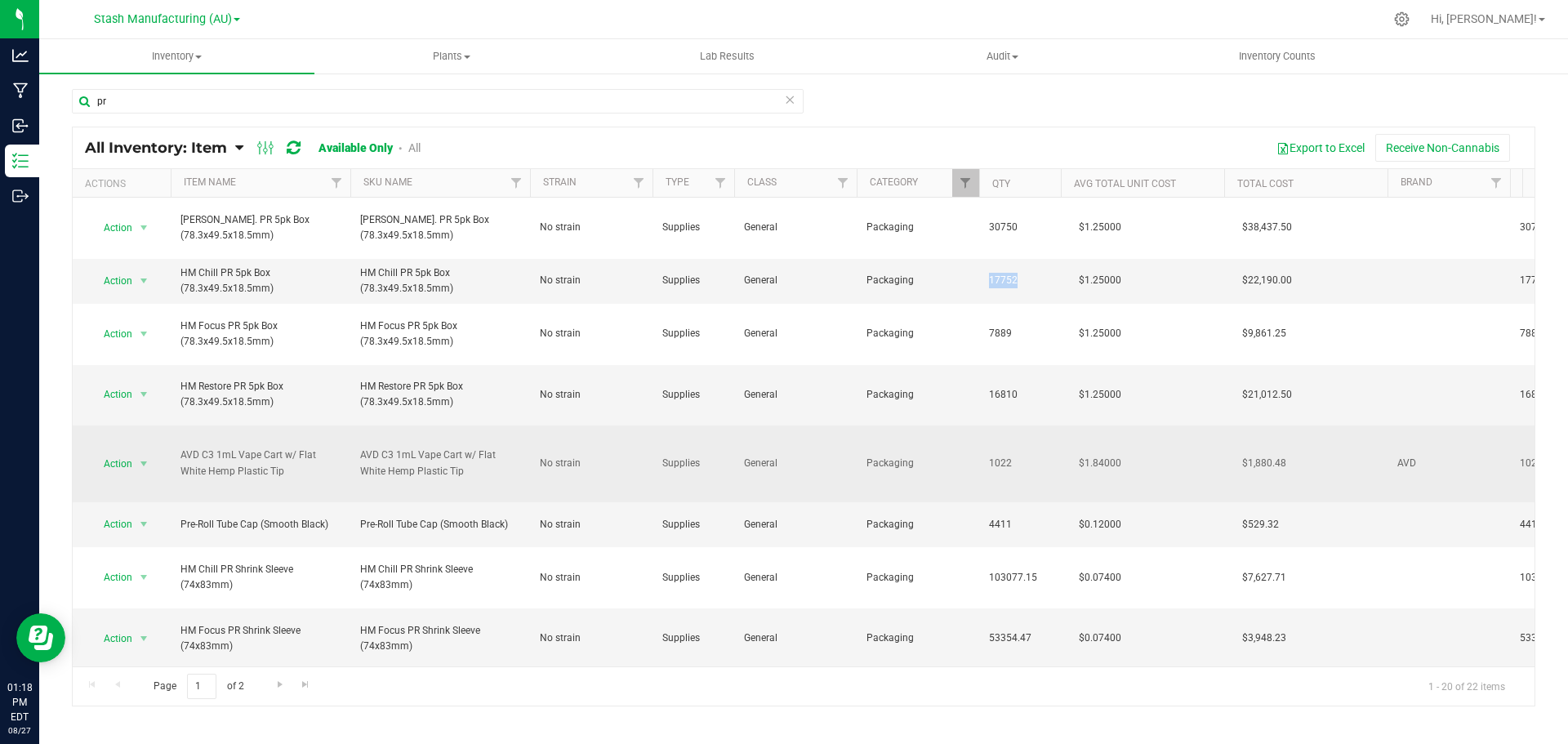
click at [1031, 433] on td "1022" at bounding box center [1020, 463] width 82 height 77
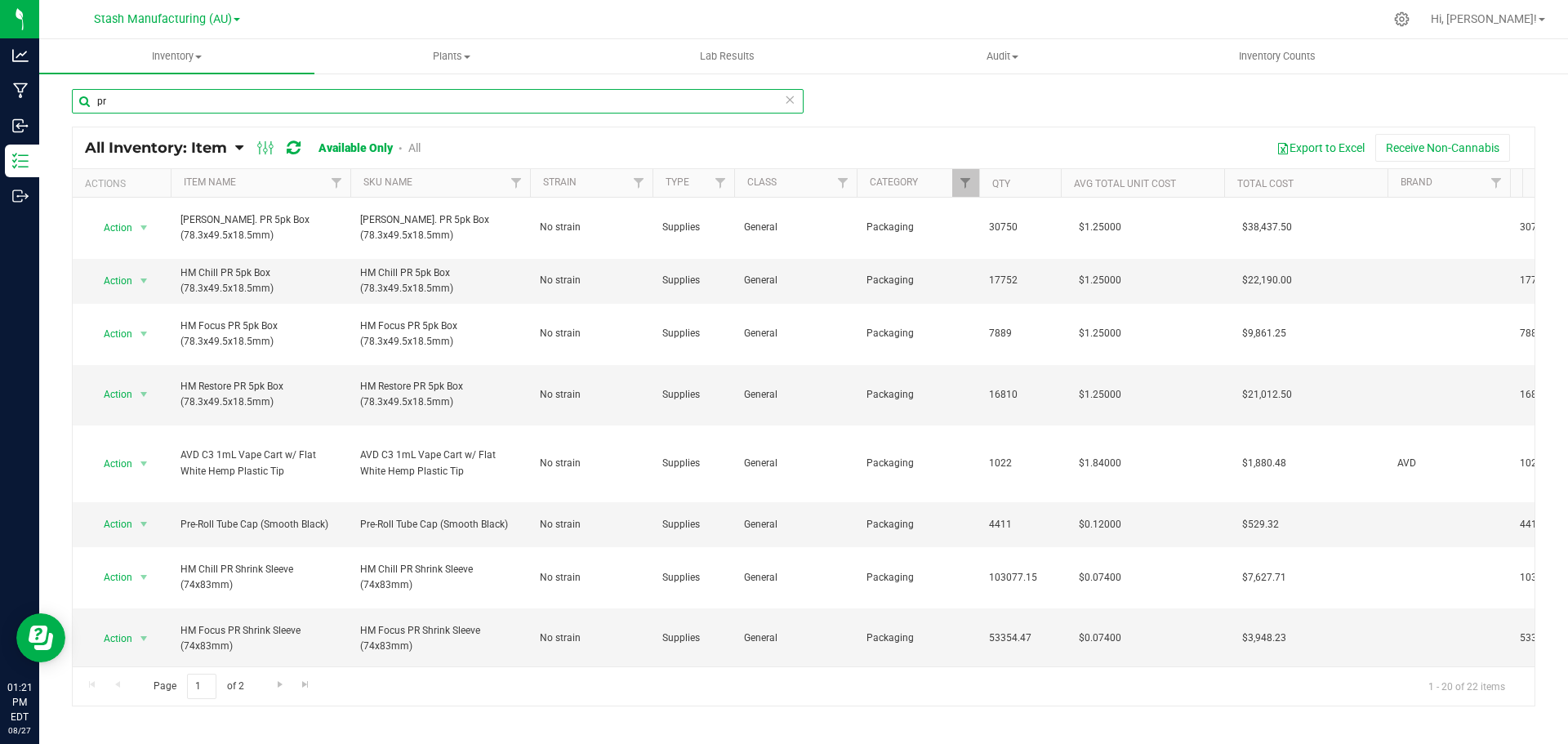
click at [149, 101] on input "pr" at bounding box center [437, 101] width 732 height 24
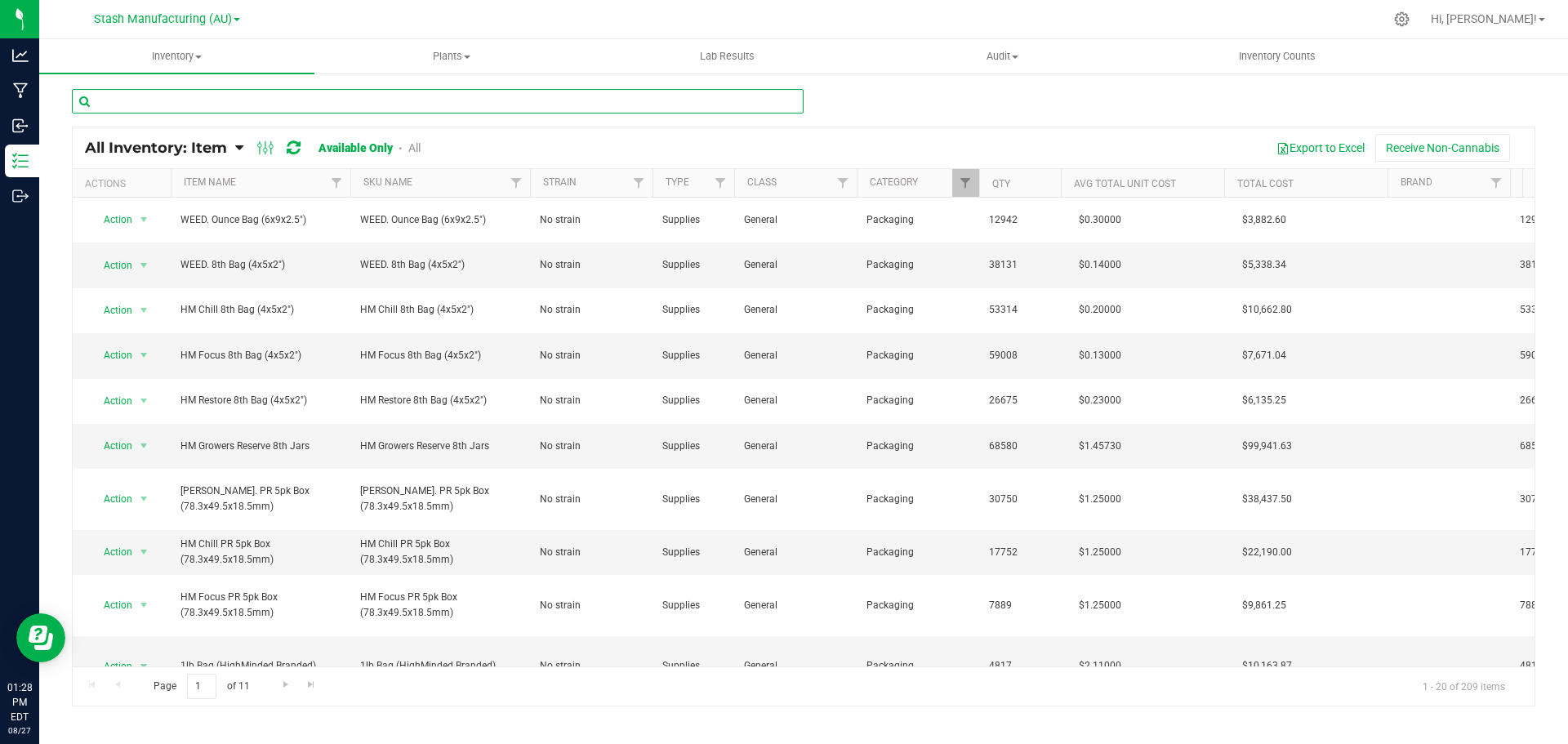
click at [220, 98] on input "text" at bounding box center [437, 101] width 732 height 24
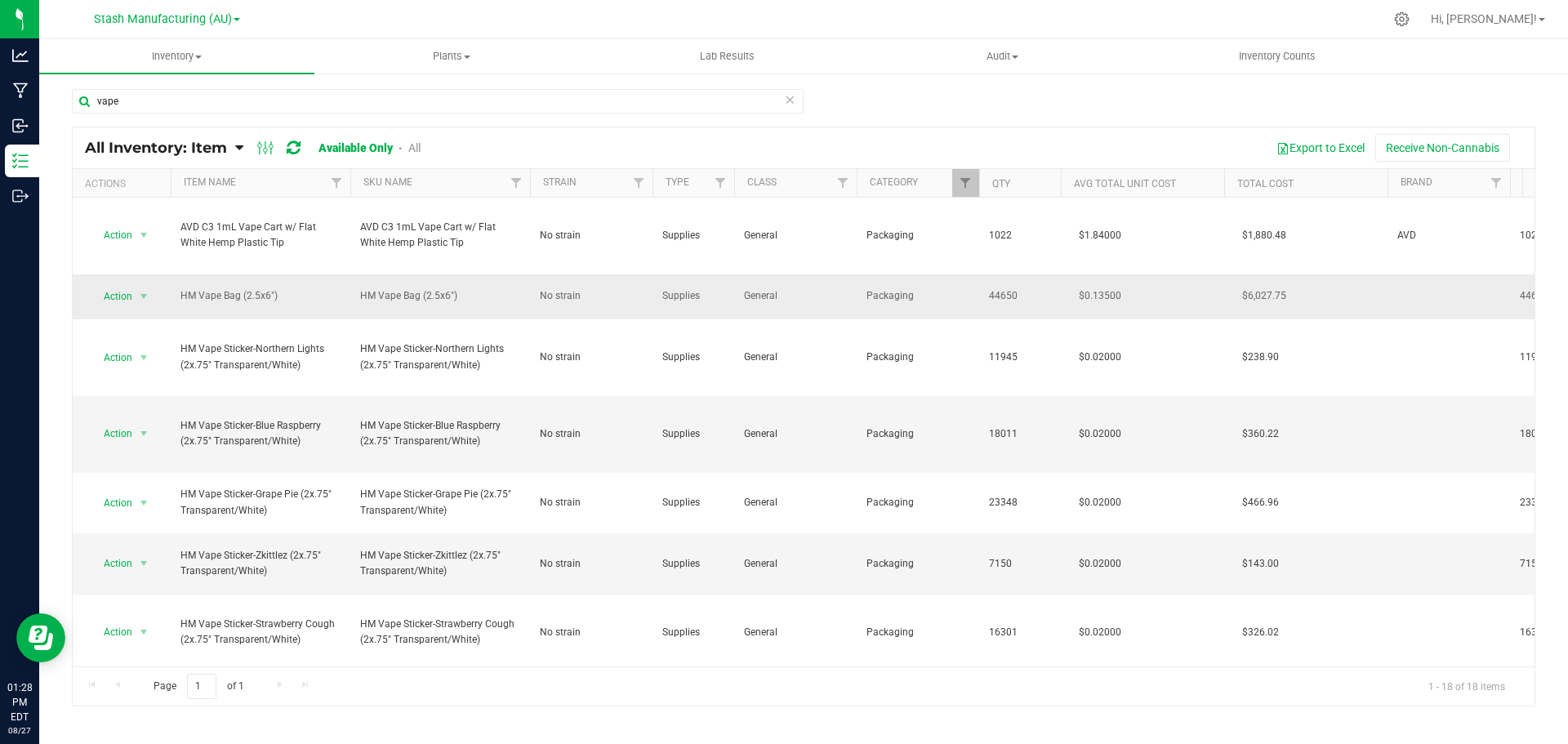
click at [309, 289] on span "HM Vape Bag (2.5x6")" at bounding box center [260, 296] width 160 height 16
click at [532, 290] on td "No strain" at bounding box center [591, 297] width 123 height 45
click at [168, 104] on input "vape" at bounding box center [437, 101] width 732 height 24
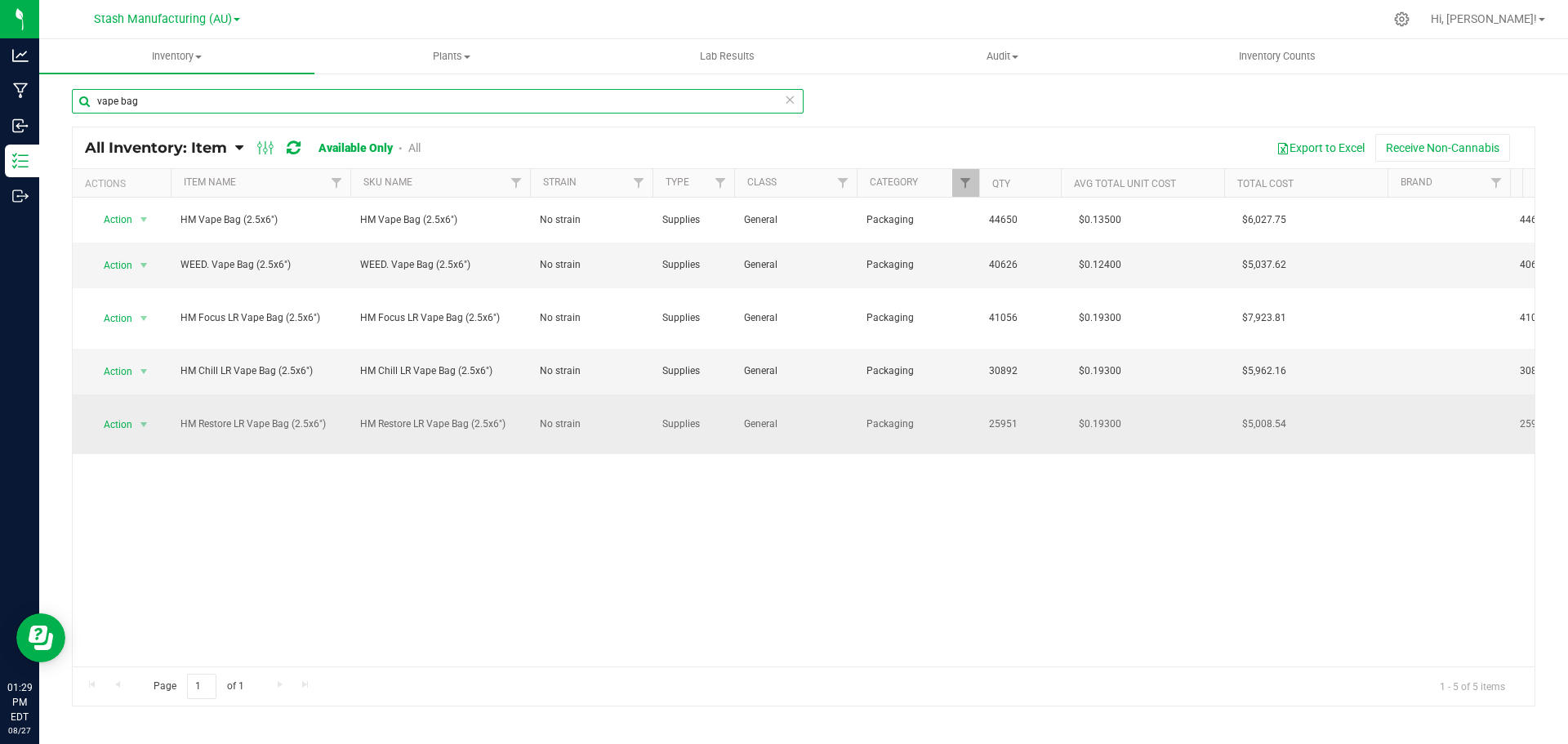
type input "vape bag"
drag, startPoint x: 1015, startPoint y: 398, endPoint x: 943, endPoint y: 398, distance: 72.0
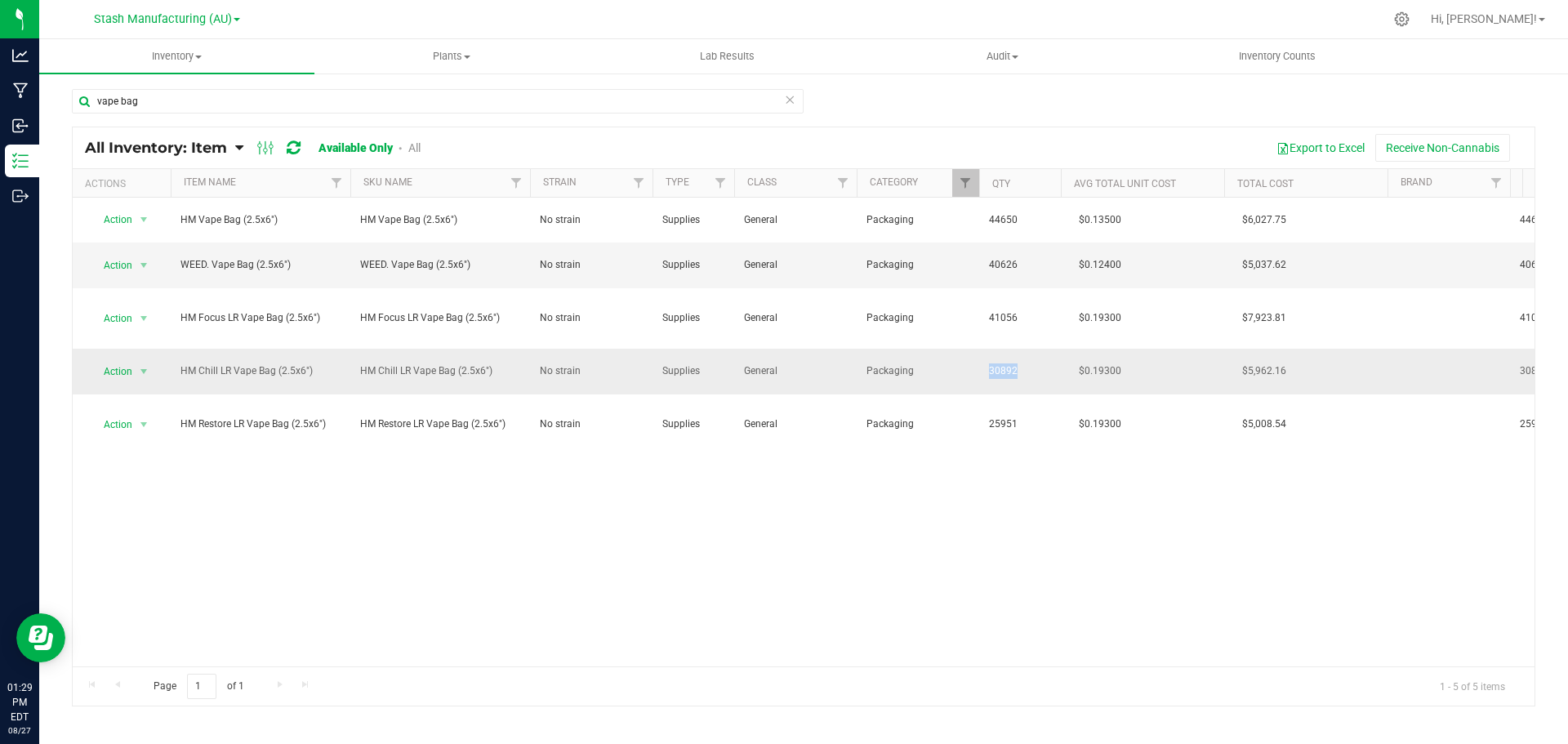
drag, startPoint x: 1017, startPoint y: 363, endPoint x: 975, endPoint y: 357, distance: 42.4
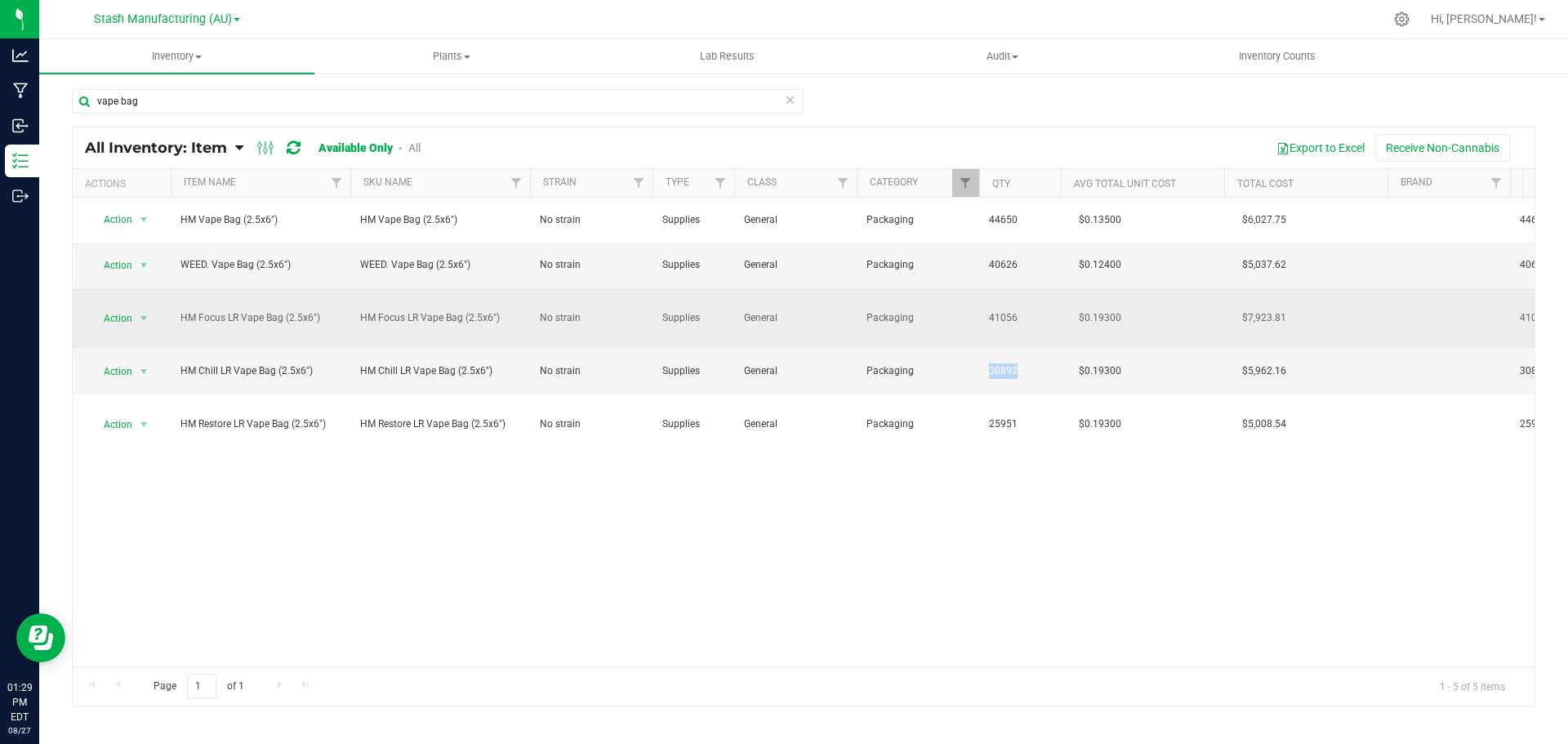
drag, startPoint x: 1029, startPoint y: 308, endPoint x: 974, endPoint y: 307, distance: 55.0
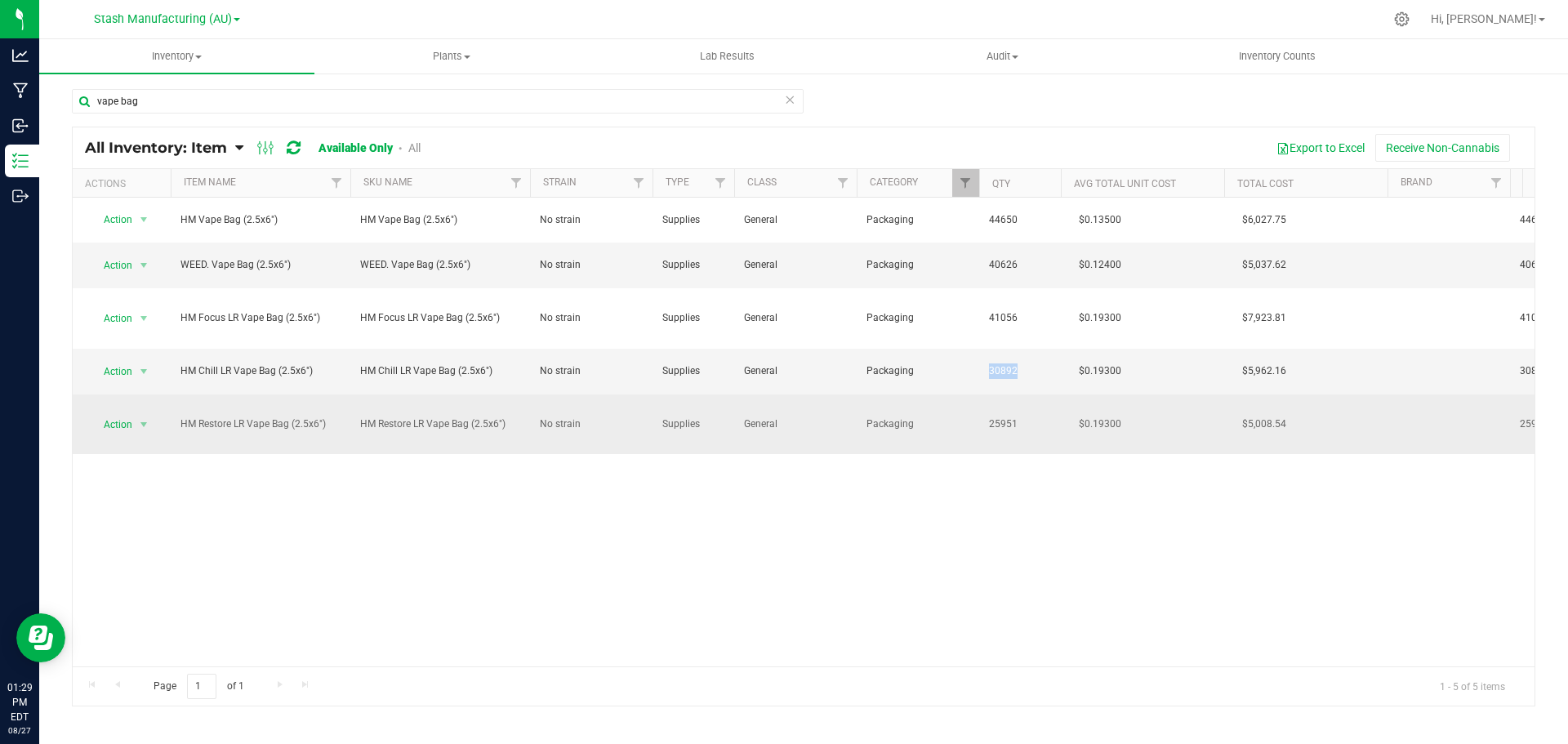
drag, startPoint x: 1028, startPoint y: 408, endPoint x: 961, endPoint y: 404, distance: 67.1
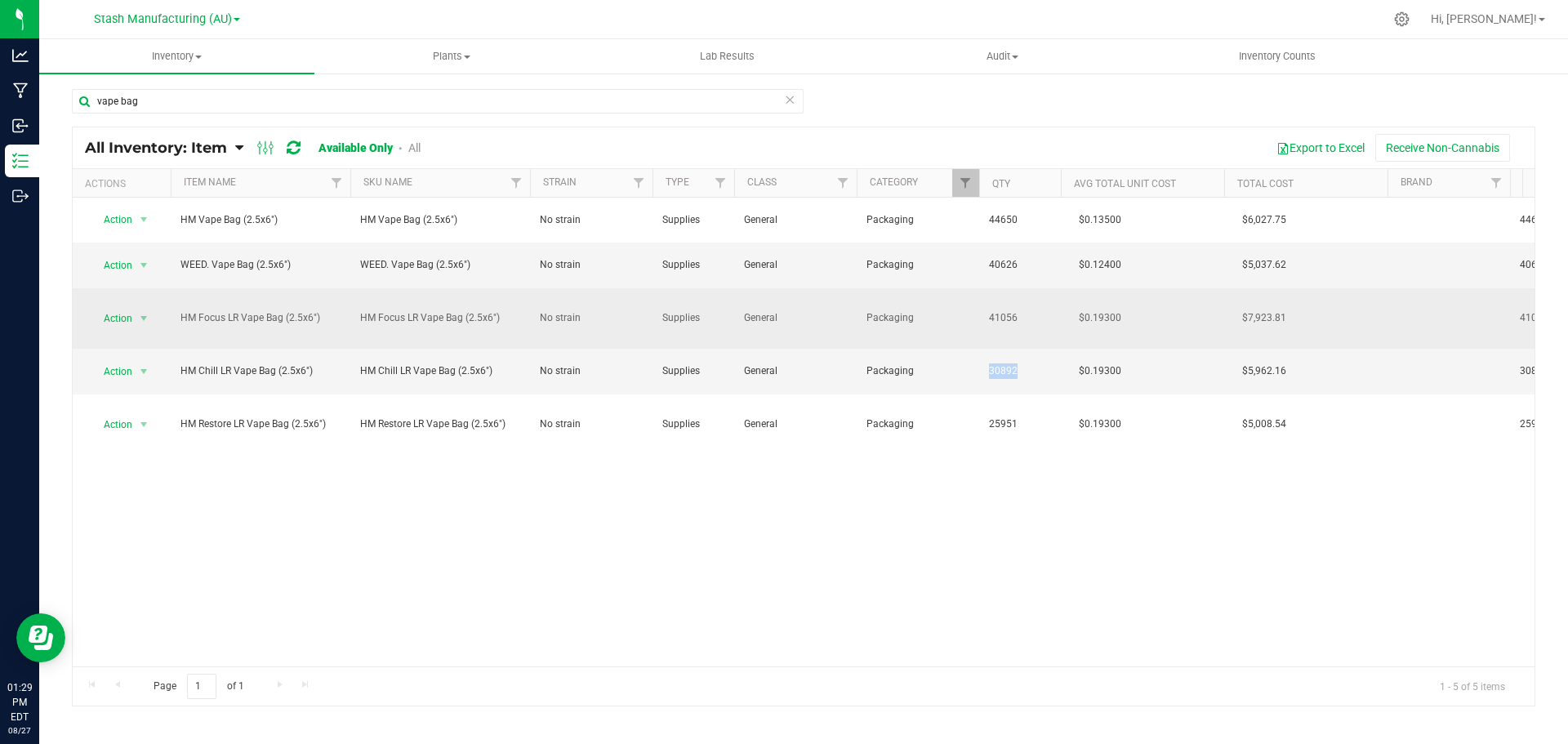
drag, startPoint x: 1021, startPoint y: 358, endPoint x: 986, endPoint y: 329, distance: 45.5
drag, startPoint x: 1021, startPoint y: 307, endPoint x: 953, endPoint y: 302, distance: 68.2
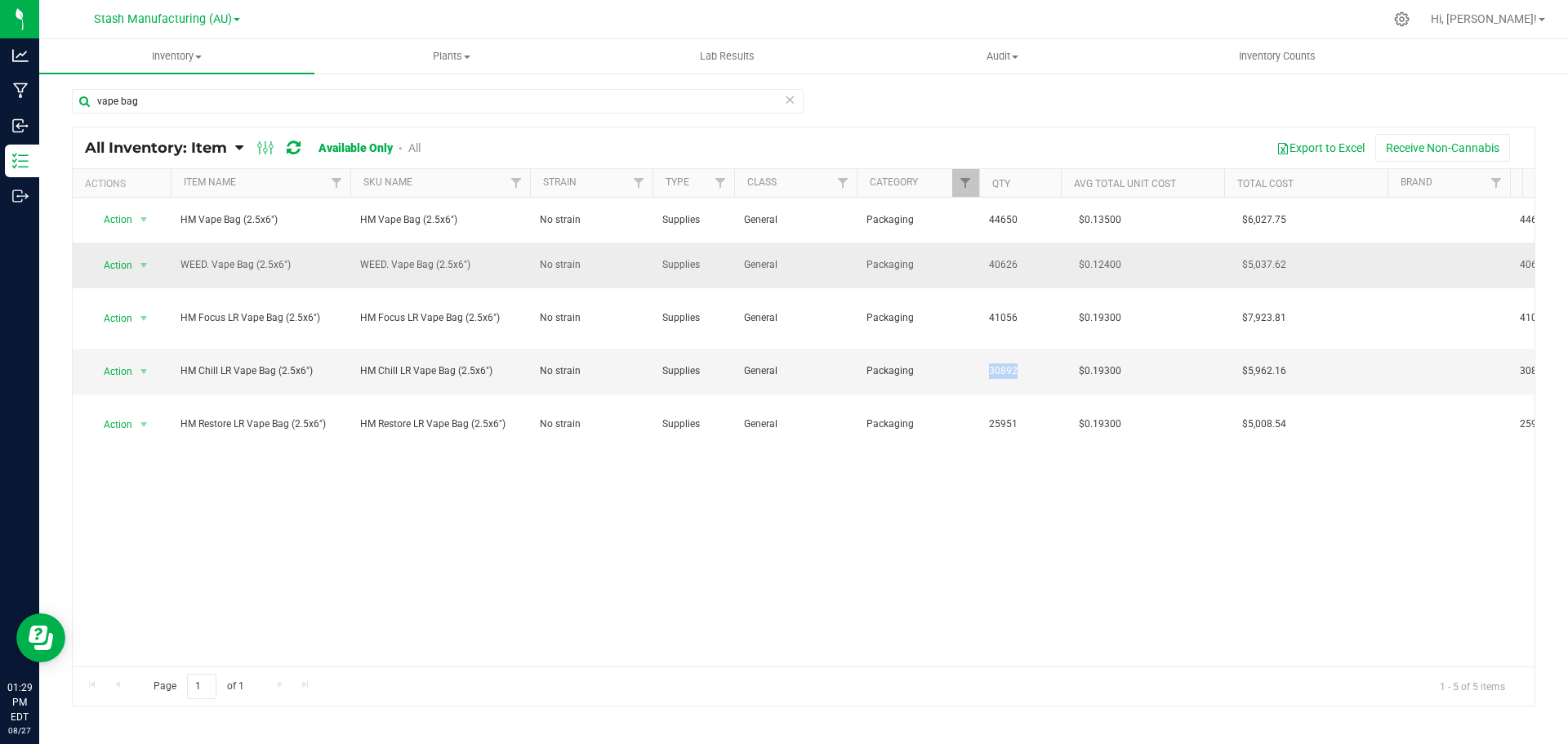
drag, startPoint x: 1028, startPoint y: 262, endPoint x: 969, endPoint y: 262, distance: 59.0
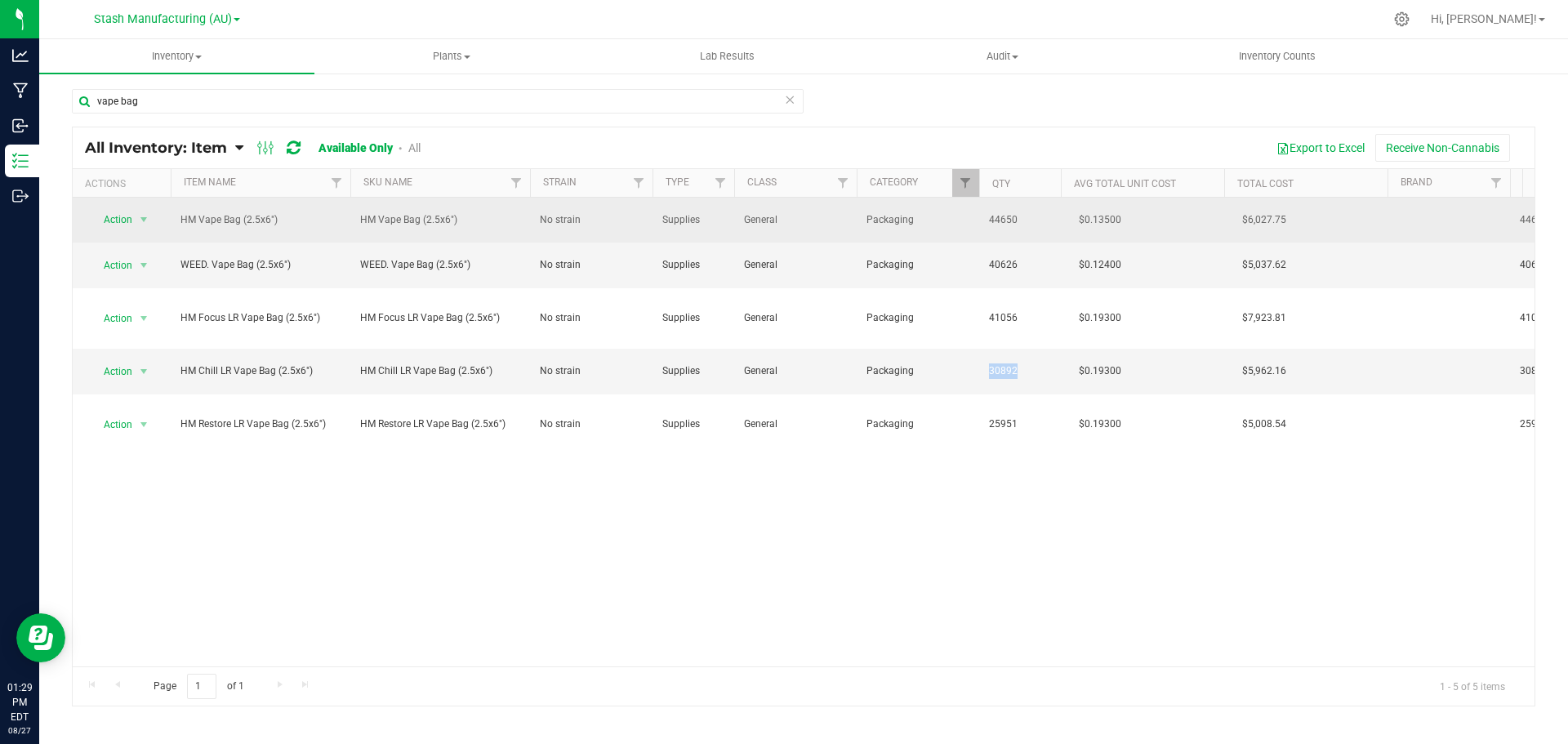
drag, startPoint x: 1035, startPoint y: 221, endPoint x: 968, endPoint y: 217, distance: 67.1
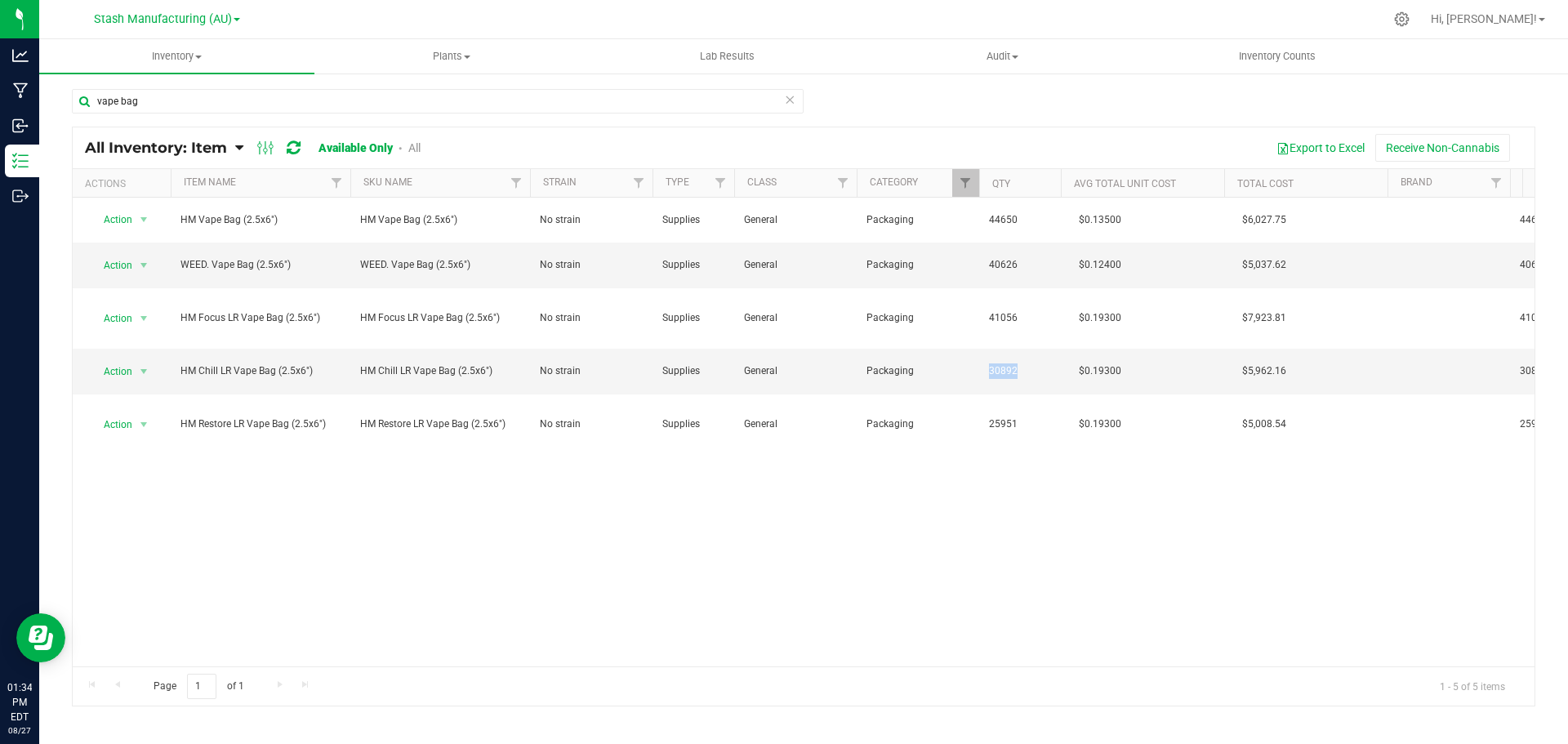
drag, startPoint x: 455, startPoint y: 423, endPoint x: 507, endPoint y: 499, distance: 92.1
click at [455, 423] on td "HM Restore LR Vape Bag (2.5x6")" at bounding box center [440, 424] width 180 height 60
click at [490, 493] on div "Action Action Adjust qty Edit lots/costs Global inventory Locate inventory Prin…" at bounding box center [803, 432] width 1462 height 469
click at [527, 507] on div "Action Action Adjust qty Edit lots/costs Global inventory Locate inventory Prin…" at bounding box center [803, 432] width 1462 height 469
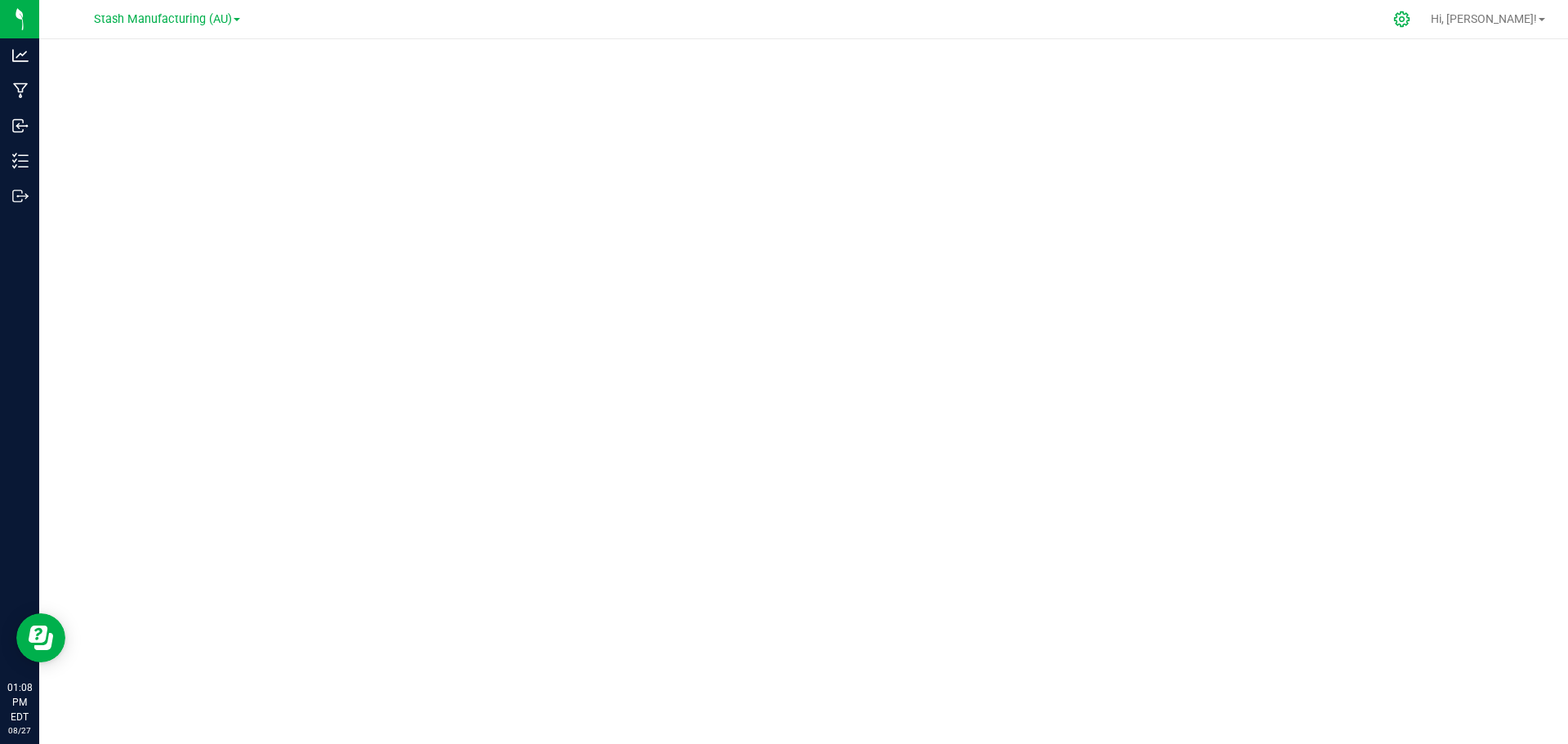
click at [1410, 22] on icon at bounding box center [1402, 19] width 17 height 17
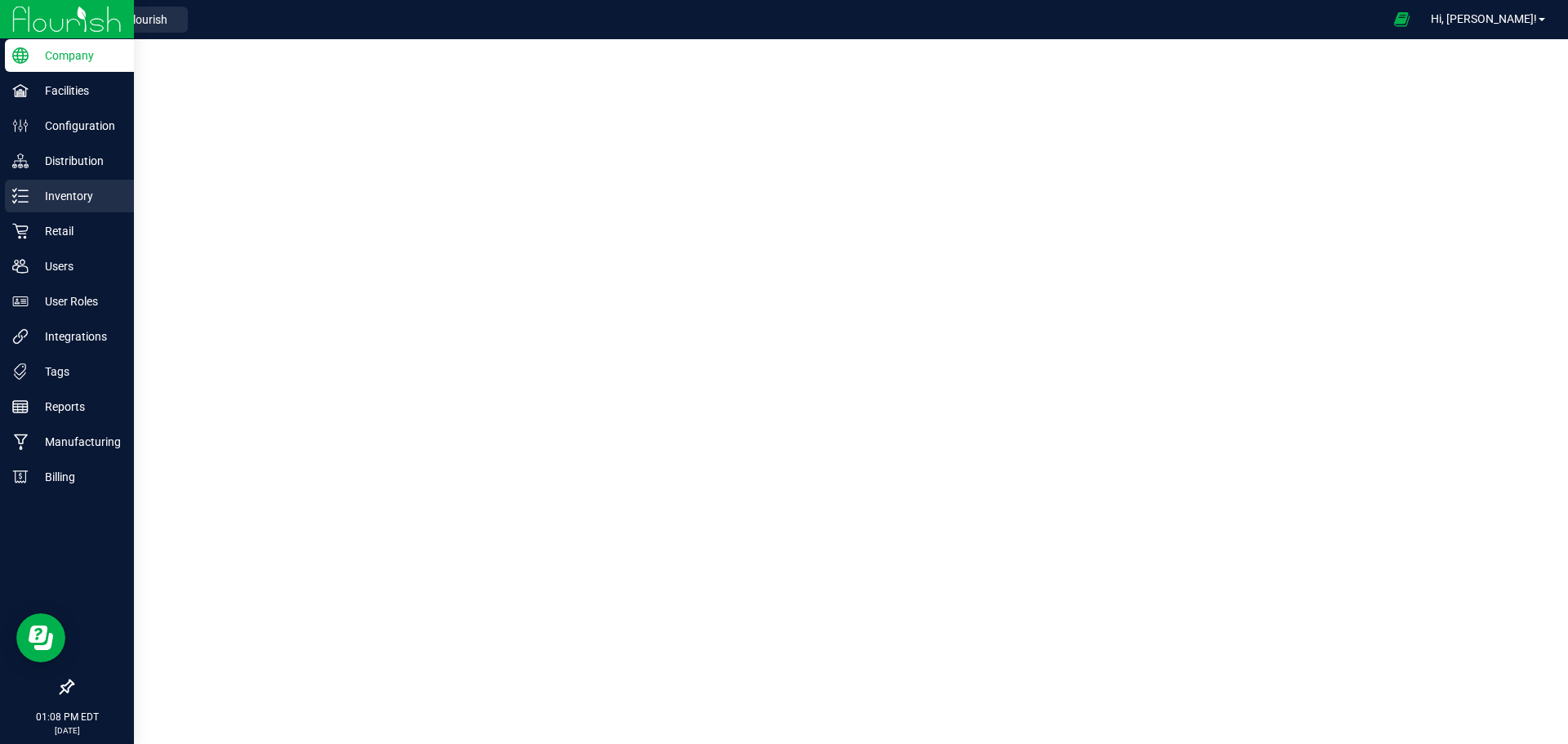
click at [31, 204] on p "Inventory" at bounding box center [78, 196] width 98 height 20
click at [51, 209] on div "Inventory" at bounding box center [69, 196] width 129 height 33
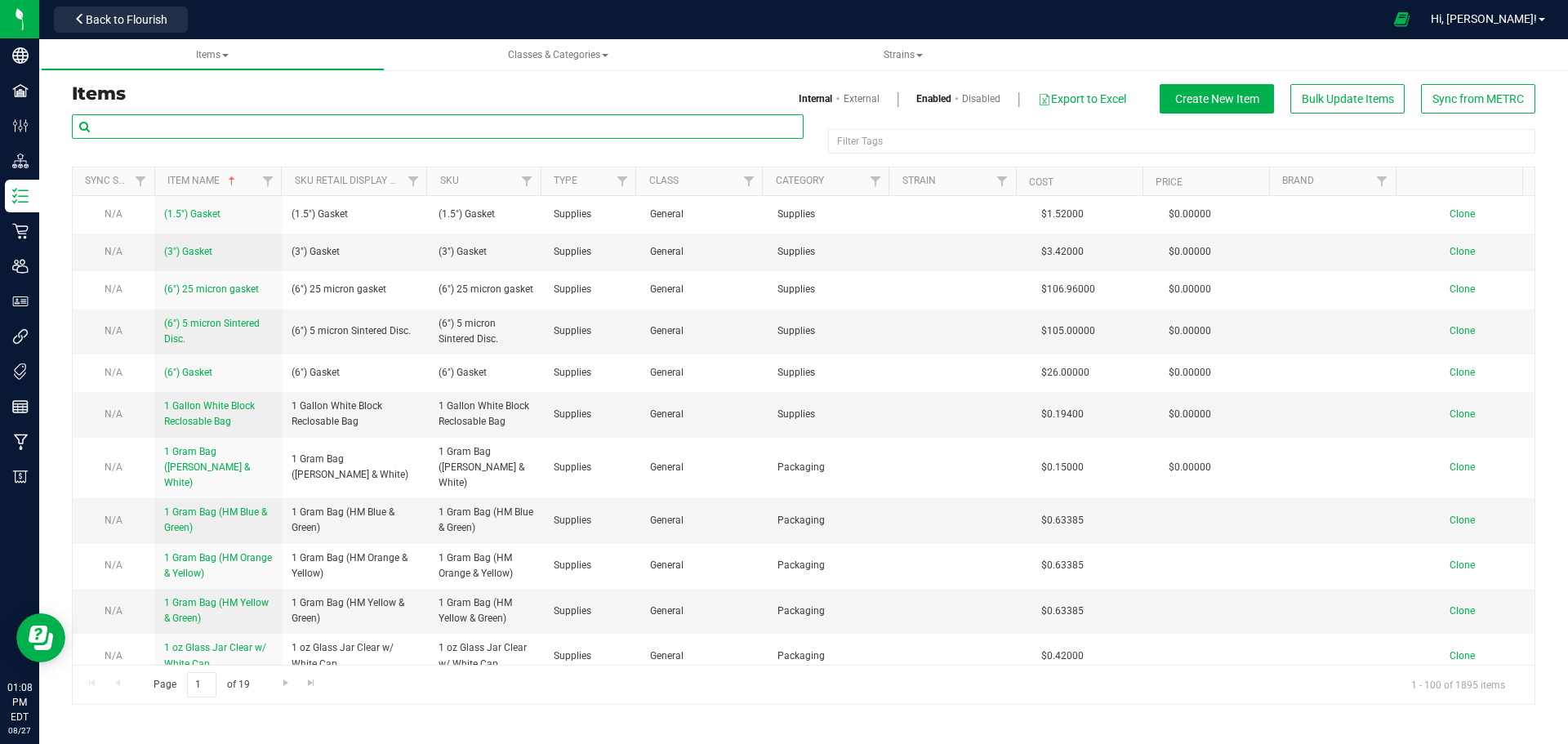
click at [641, 124] on input "text" at bounding box center [437, 126] width 732 height 24
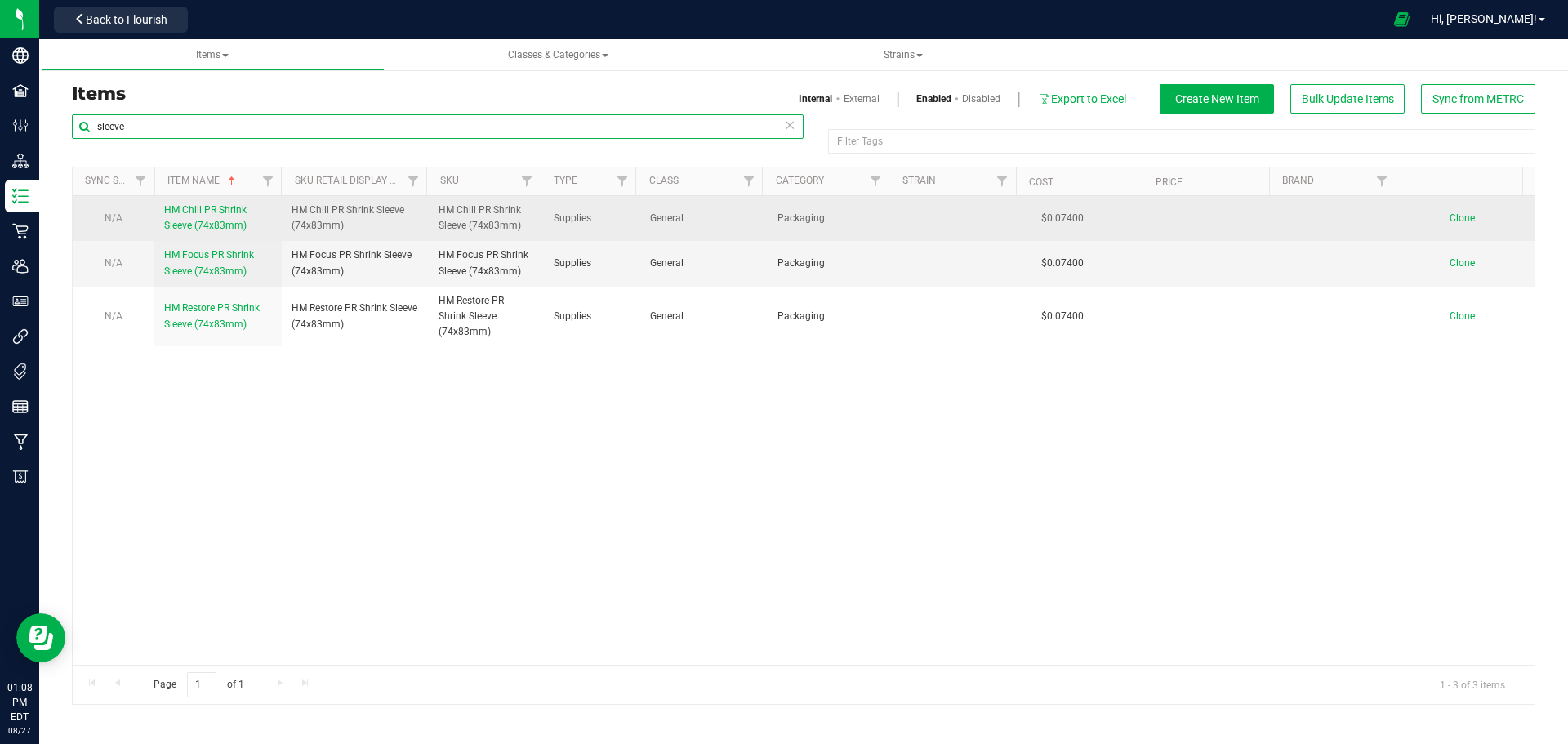
type input "sleeve"
click at [216, 228] on span "HM Chill PR Shrink Sleeve (74x83mm)" at bounding box center [205, 217] width 83 height 27
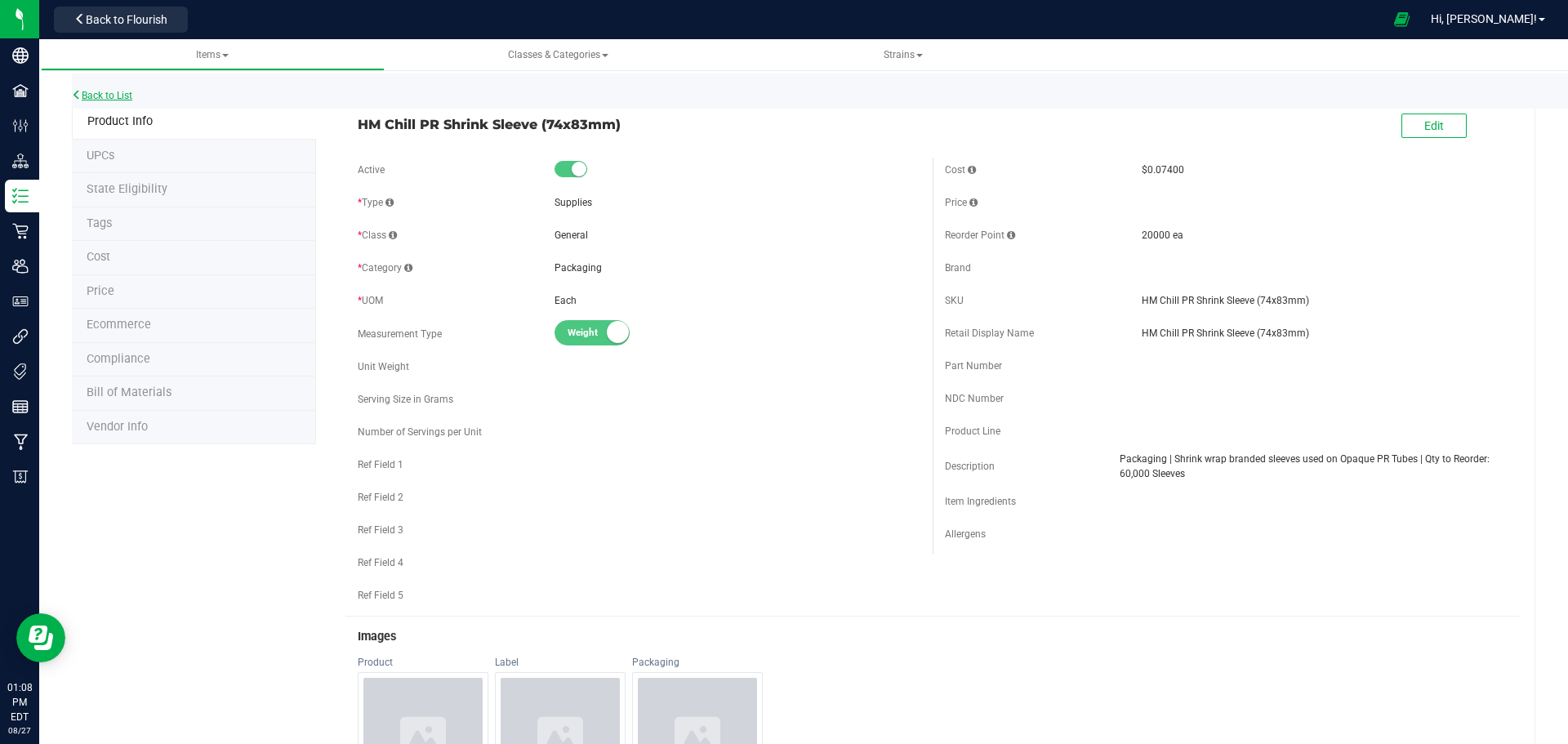
click at [125, 94] on link "Back to List" at bounding box center [101, 96] width 60 height 11
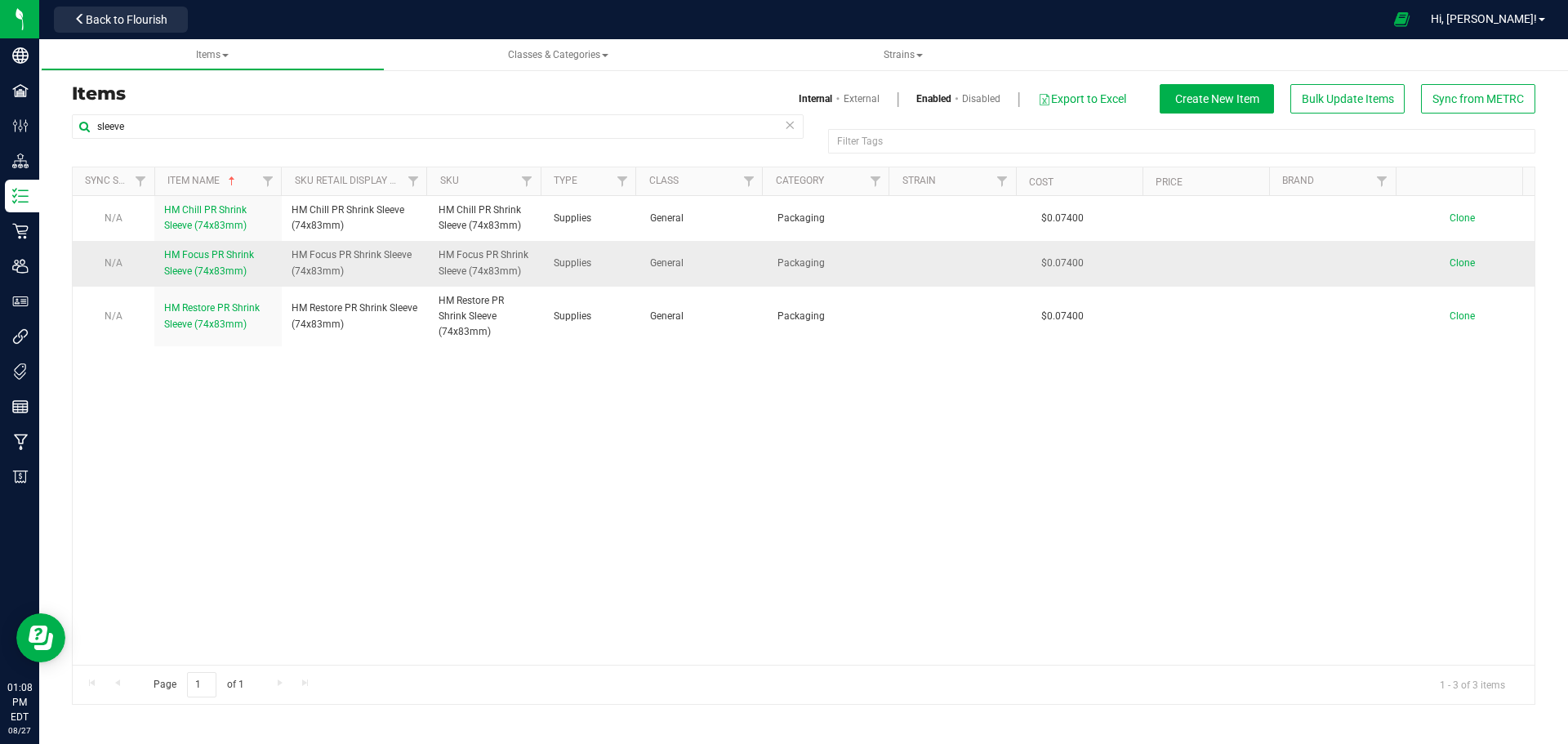
click at [221, 258] on span "HM Focus PR Shrink Sleeve (74x83mm)" at bounding box center [209, 262] width 90 height 27
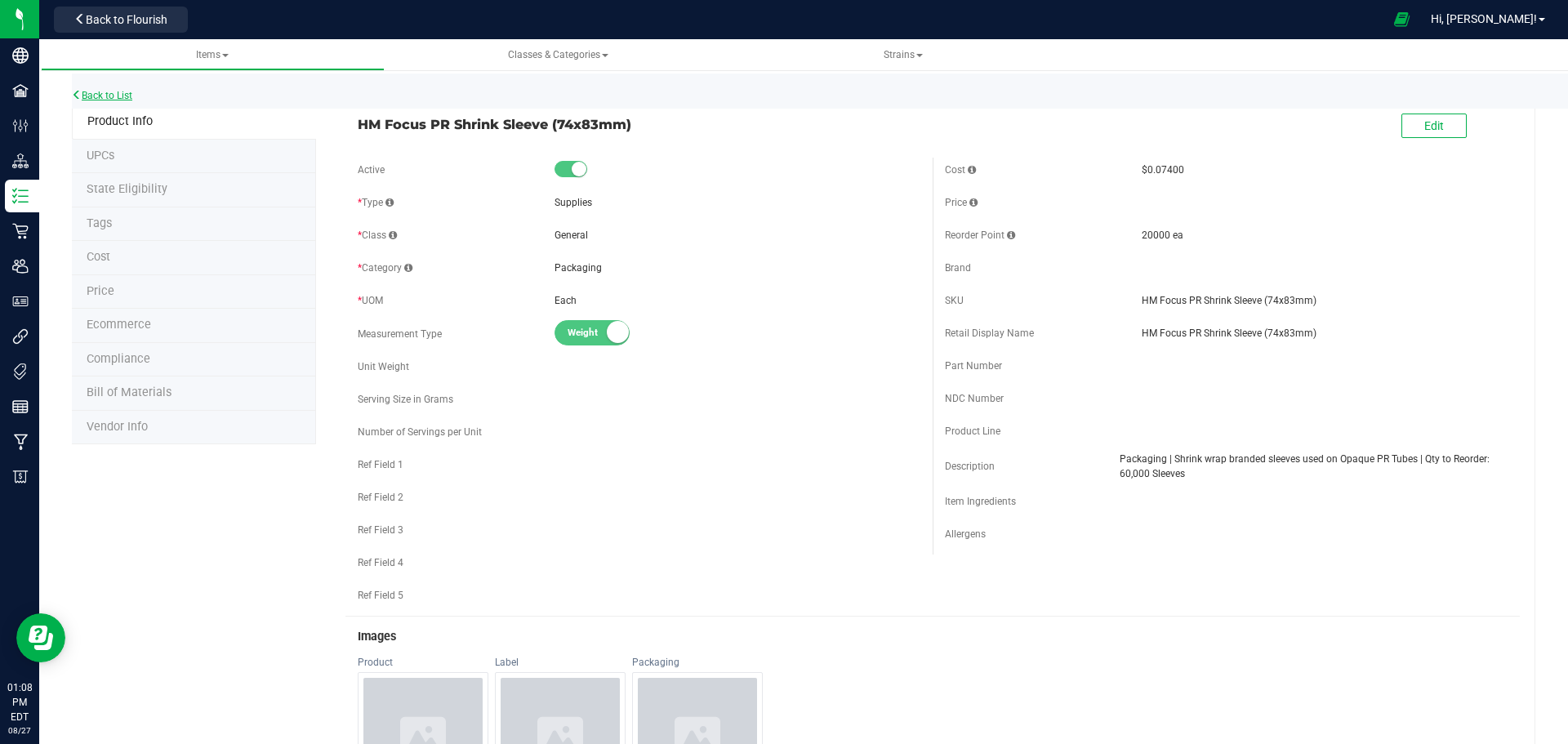
click at [133, 97] on link "Back to List" at bounding box center [101, 96] width 60 height 11
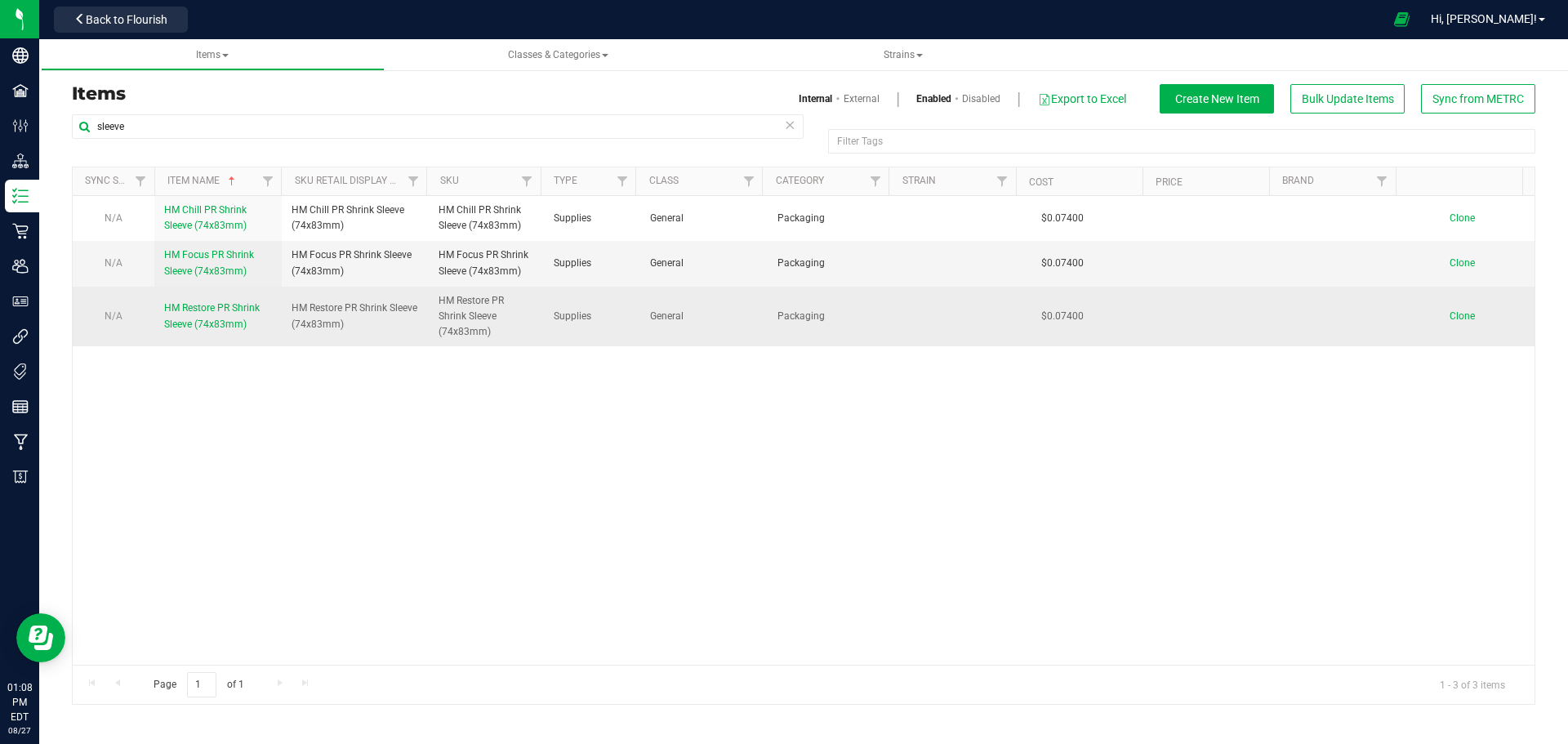
click at [197, 316] on link "HM Restore PR Shrink Sleeve (74x83mm)" at bounding box center [218, 316] width 108 height 31
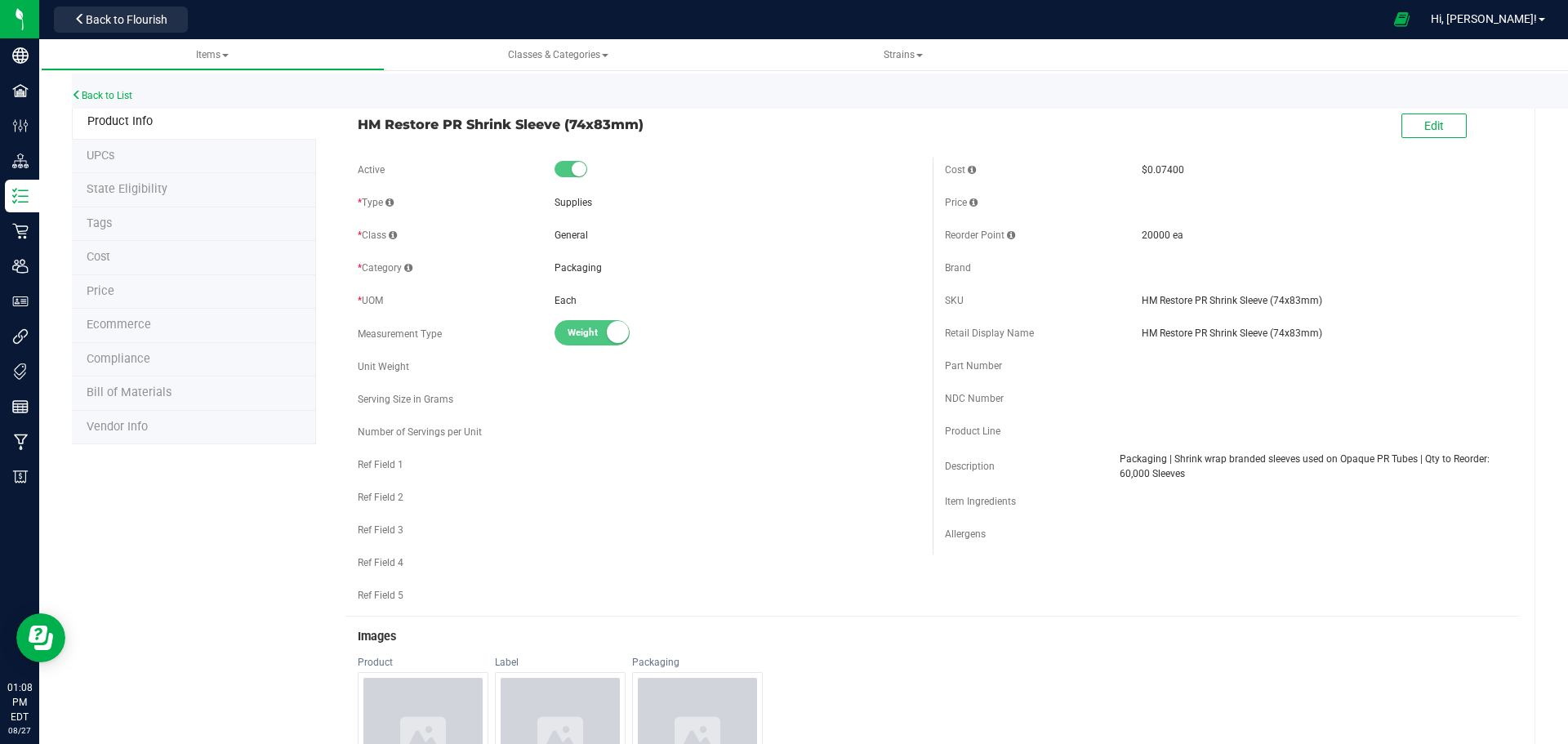
click at [1040, 424] on div "Product Line" at bounding box center [1043, 432] width 197 height 15
click at [121, 91] on link "Back to List" at bounding box center [101, 96] width 60 height 11
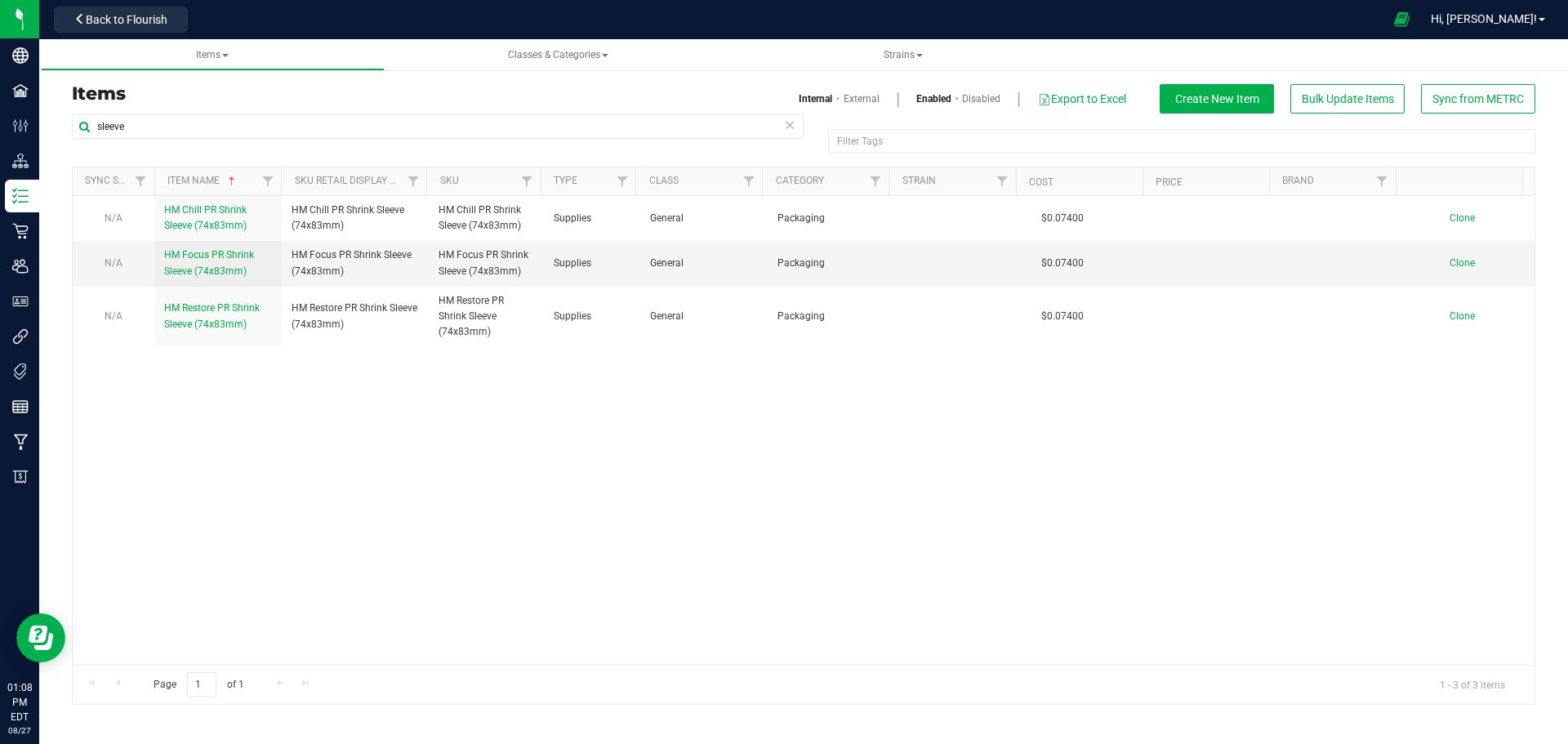
click at [437, 486] on div "N/A HM Chill PR Shrink Sleeve (74x83mm) HM Chill PR Shrink Sleeve (74x83mm) HM …" at bounding box center [803, 430] width 1462 height 469
click at [149, 130] on input "sleeve" at bounding box center [437, 126] width 732 height 24
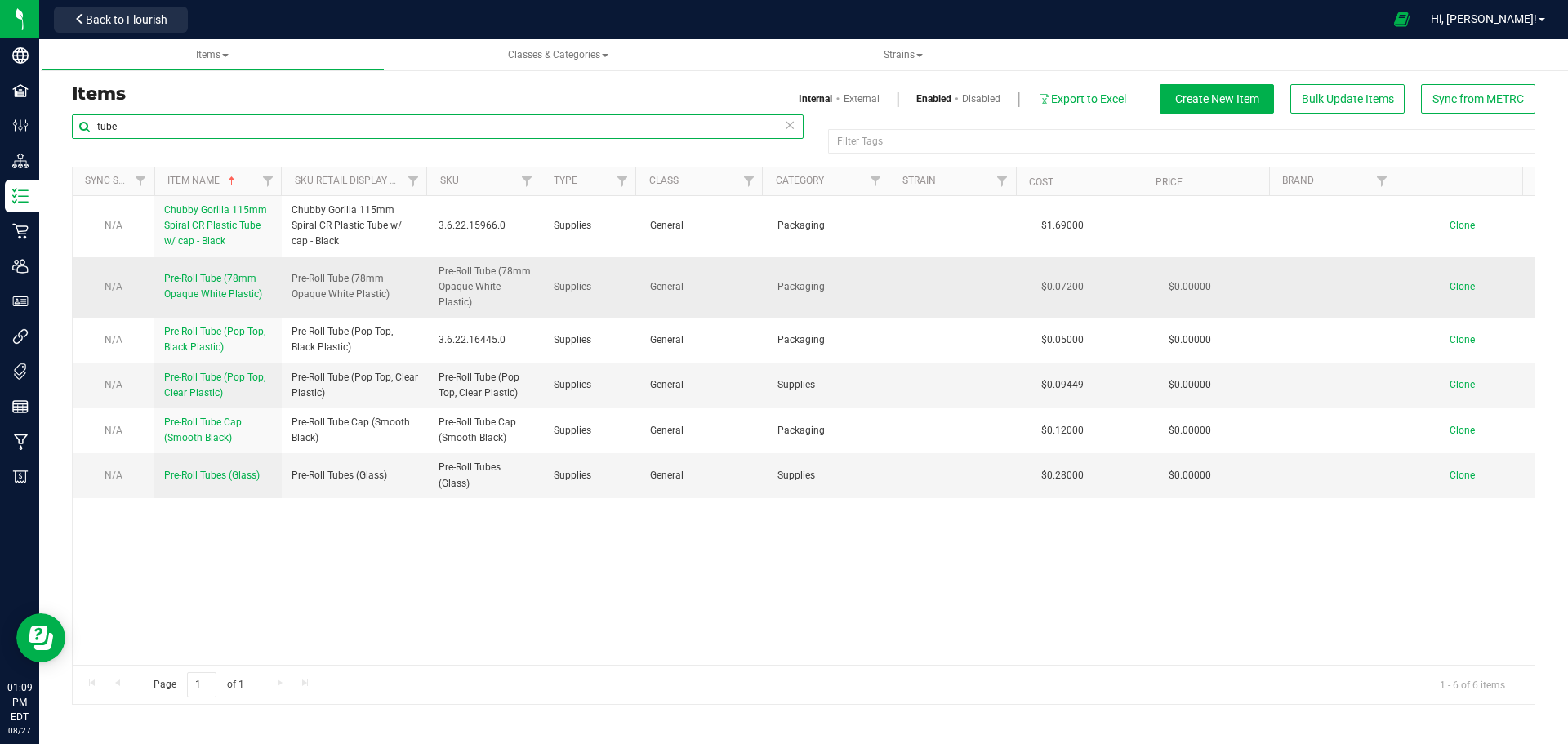
type input "tube"
click at [1077, 294] on span "$0.07200" at bounding box center [1062, 287] width 58 height 24
click at [952, 586] on div "N/A Chubby Gorilla 115mm Spiral CR Plastic Tube w/ cap - Black Chubby Gorilla 1…" at bounding box center [803, 430] width 1462 height 469
click at [266, 100] on h3 "Items" at bounding box center [431, 94] width 719 height 20
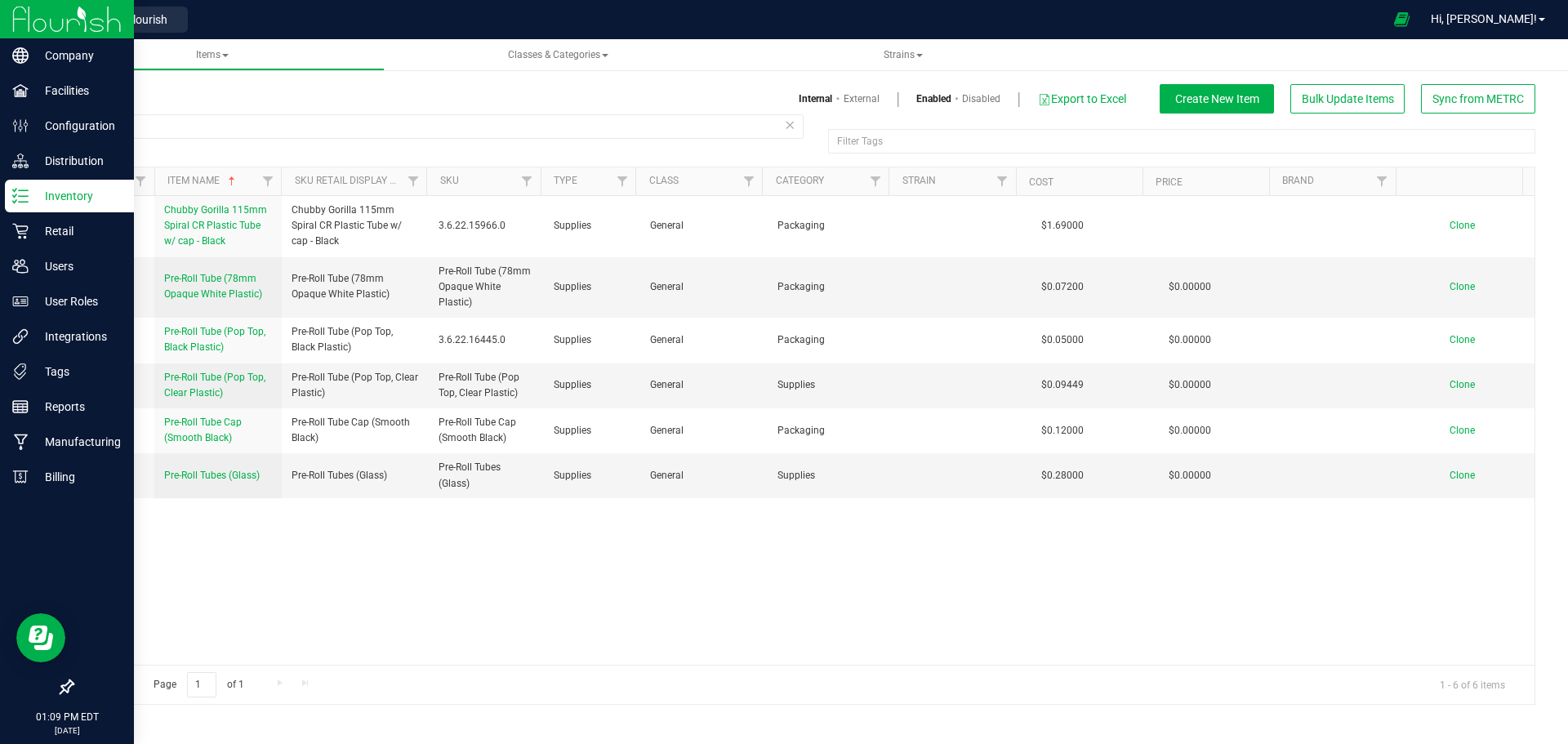
click at [24, 190] on line at bounding box center [23, 190] width 9 height 0
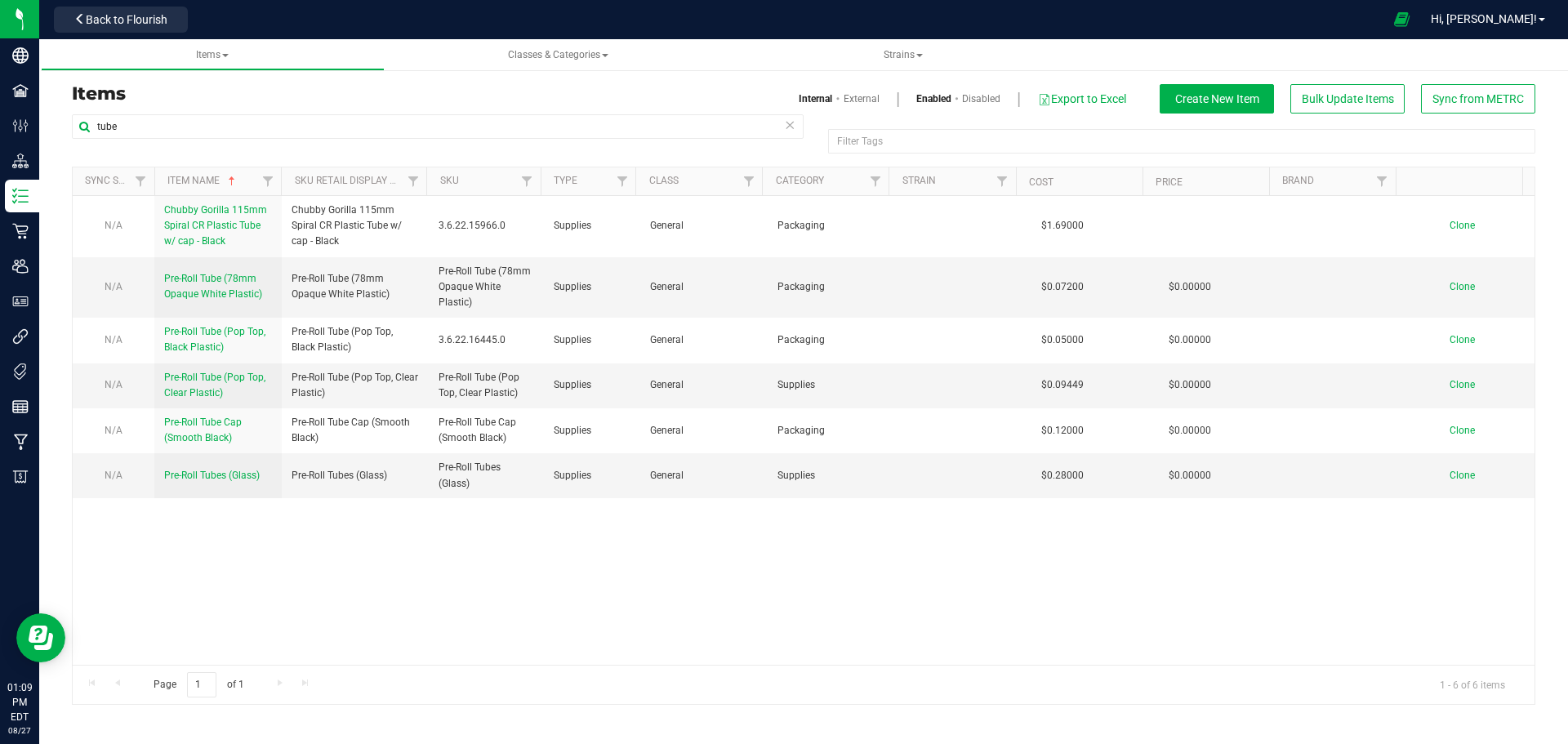
click at [677, 573] on div "N/A Chubby Gorilla 115mm Spiral CR Plastic Tube w/ cap - Black Chubby Gorilla 1…" at bounding box center [803, 430] width 1462 height 469
click at [197, 391] on span "Pre-Roll Tube (Pop Top, Clear Plastic)" at bounding box center [214, 385] width 101 height 27
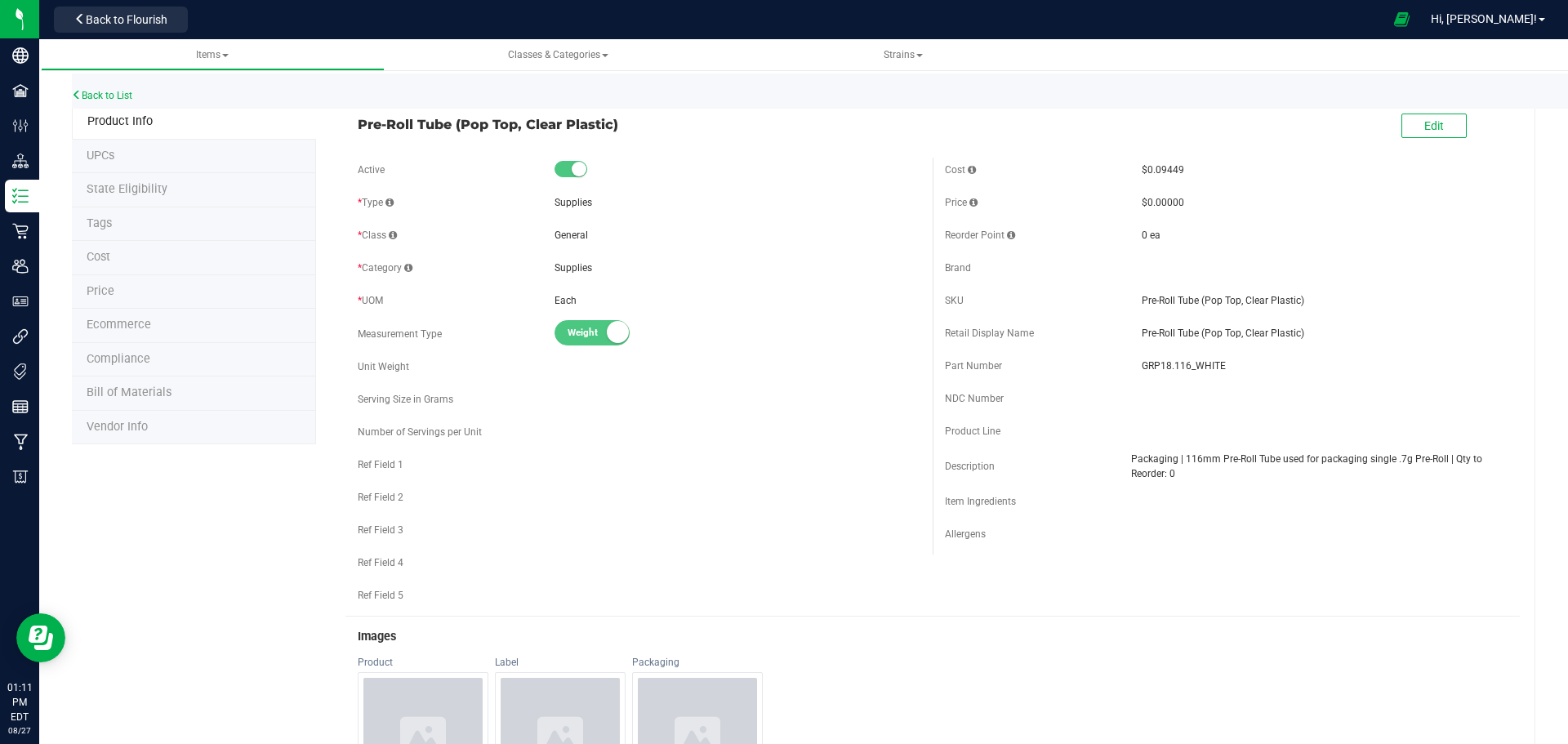
click at [1191, 492] on div "Item Ingredients" at bounding box center [1226, 502] width 563 height 24
click at [1279, 522] on div "Allergens" at bounding box center [1226, 534] width 563 height 24
click at [107, 94] on link "Back to List" at bounding box center [101, 96] width 60 height 11
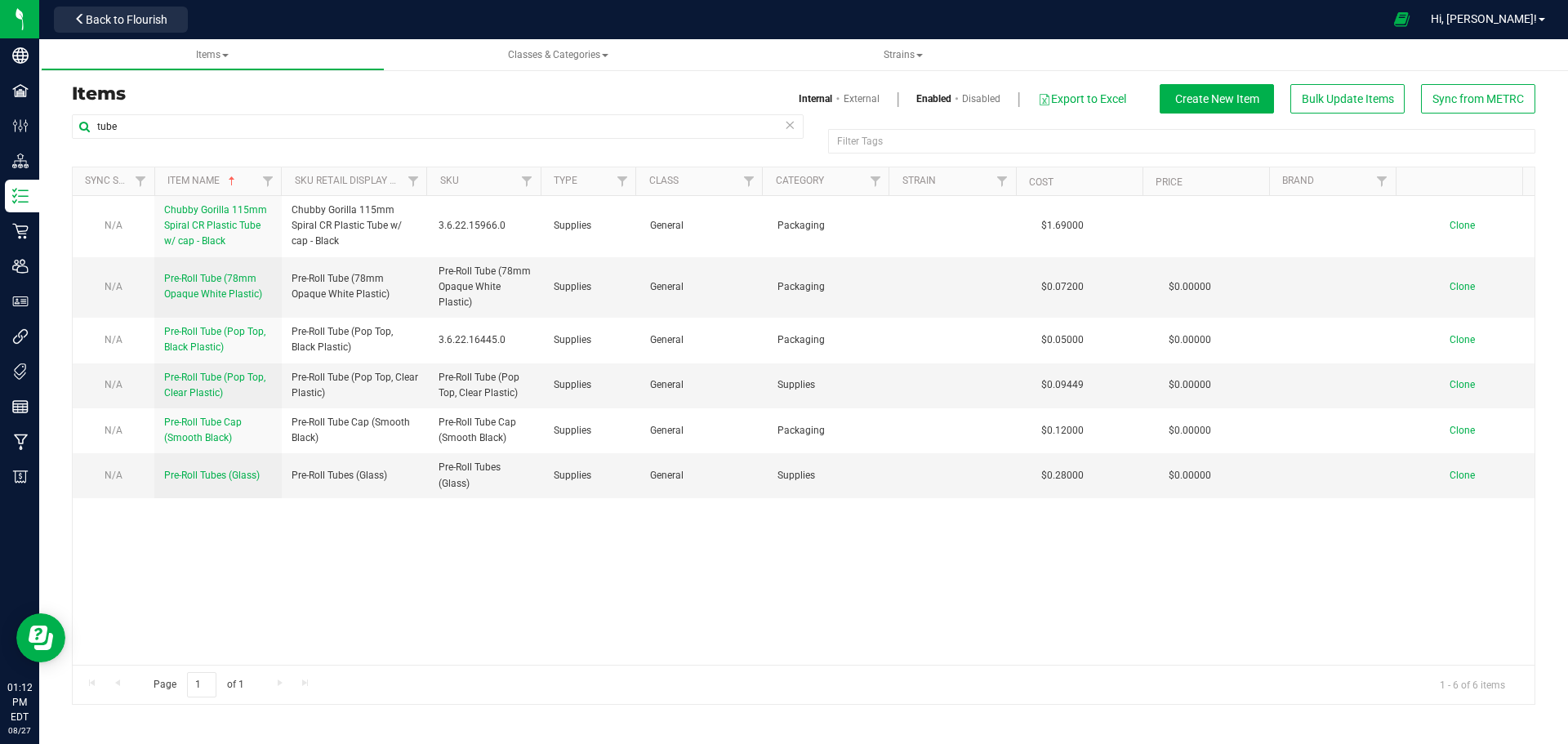
click at [322, 554] on div "N/A Chubby Gorilla 115mm Spiral CR Plastic Tube w/ cap - Black Chubby Gorilla 1…" at bounding box center [803, 430] width 1462 height 469
click at [383, 578] on div "N/A Chubby Gorilla 115mm Spiral CR Plastic Tube w/ cap - Black Chubby Gorilla 1…" at bounding box center [803, 430] width 1462 height 469
click at [454, 560] on div "N/A Chubby Gorilla 115mm Spiral CR Plastic Tube w/ cap - Black Chubby Gorilla 1…" at bounding box center [803, 430] width 1462 height 469
click at [472, 594] on div "N/A Chubby Gorilla 115mm Spiral CR Plastic Tube w/ cap - Black Chubby Gorilla 1…" at bounding box center [803, 430] width 1462 height 469
click at [160, 112] on div "Items Internal External Enabled Disabled Export to Excel Create New Item Bulk U…" at bounding box center [803, 99] width 1488 height 30
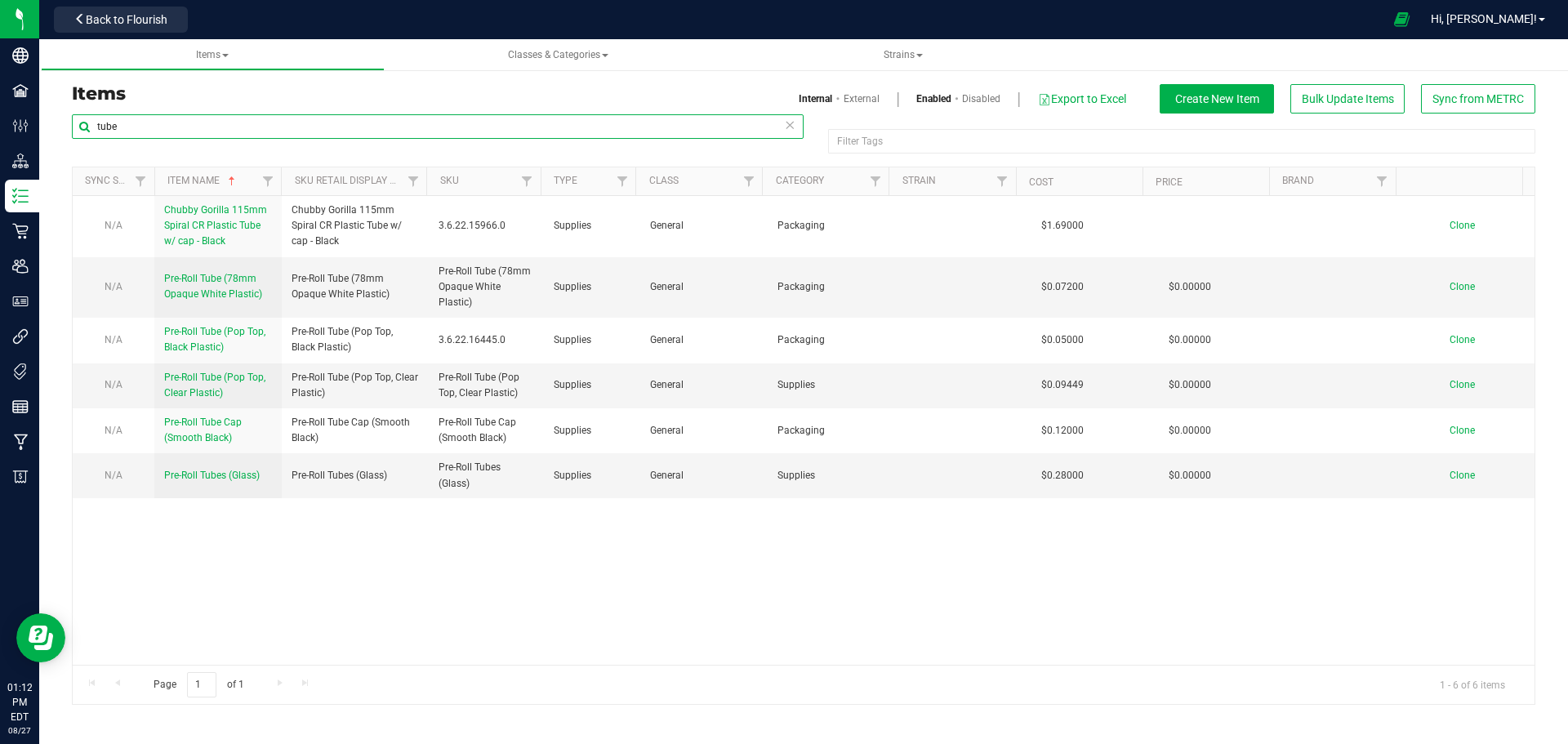
click at [162, 128] on input "tube" at bounding box center [437, 126] width 732 height 24
click at [162, 129] on input "tube" at bounding box center [437, 126] width 732 height 24
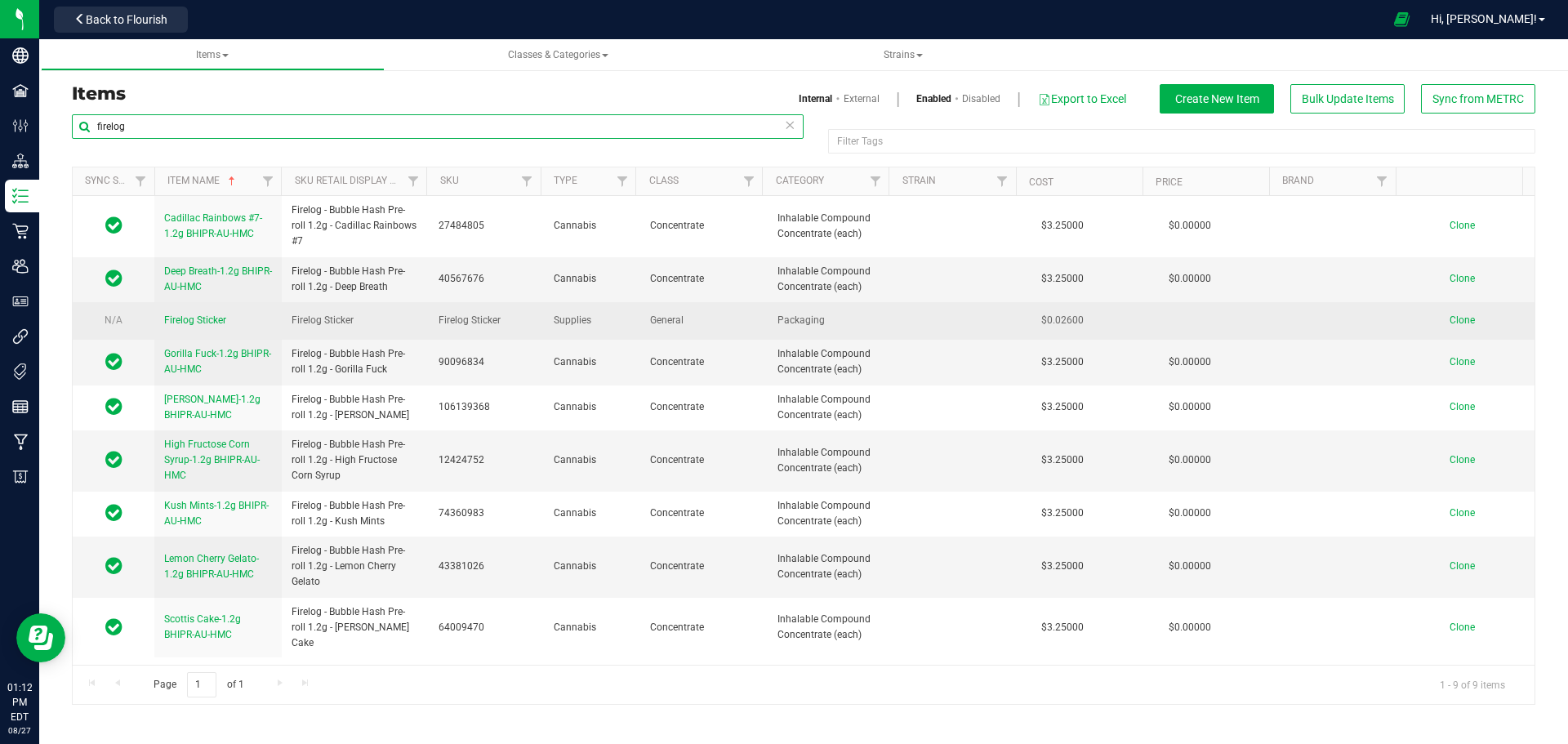
type input "firelog"
drag, startPoint x: 1026, startPoint y: 305, endPoint x: 1086, endPoint y: 307, distance: 60.0
click at [1086, 307] on td "$0.02600" at bounding box center [1086, 320] width 127 height 37
click at [1089, 306] on td "$0.02600" at bounding box center [1086, 320] width 127 height 37
drag, startPoint x: 1103, startPoint y: 303, endPoint x: 1007, endPoint y: 309, distance: 96.2
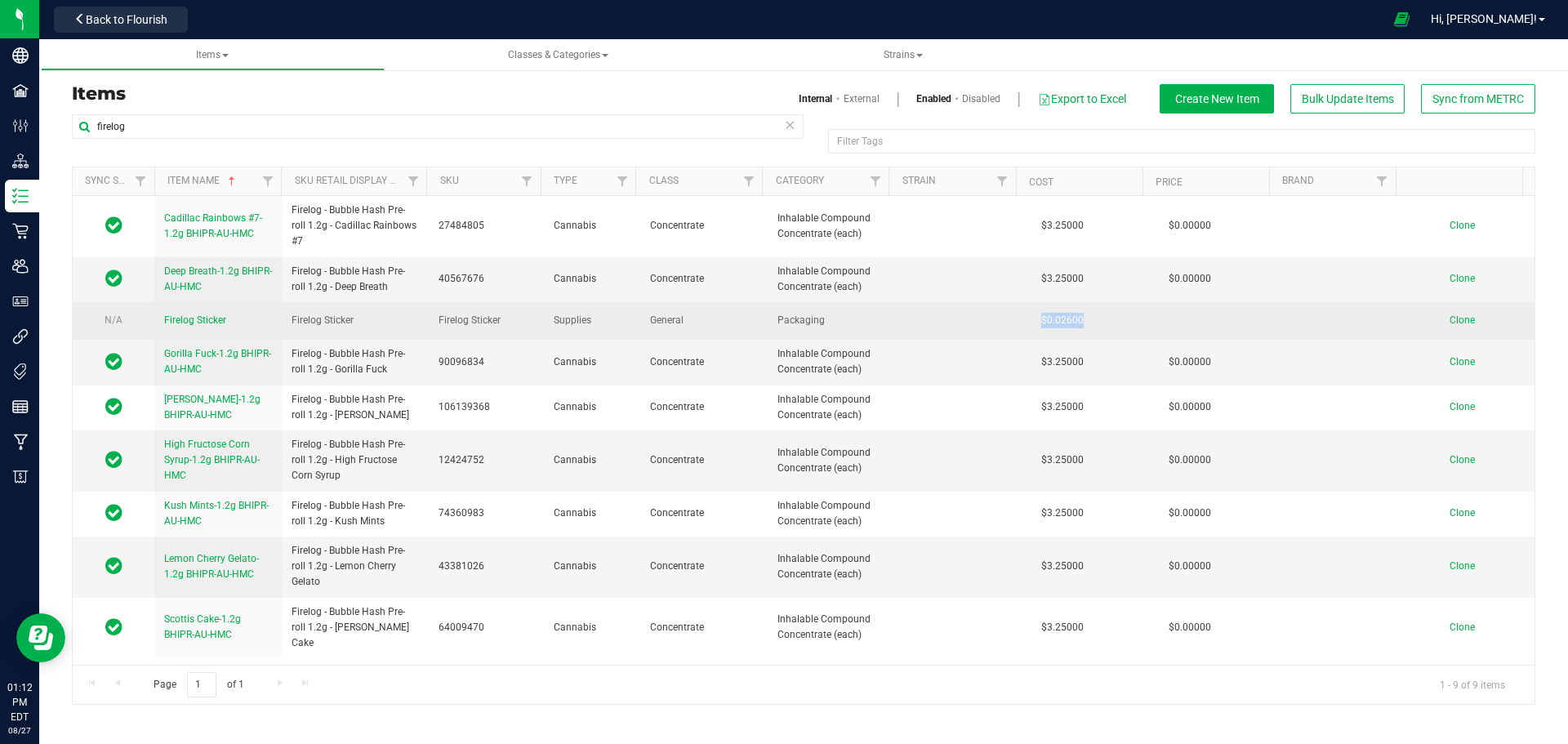
click at [1007, 309] on tr "N/A Firelog Sticker Firelog Sticker Firelog Sticker Supplies General Packaging …" at bounding box center [803, 320] width 1462 height 37
click at [1103, 313] on td "$0.02600" at bounding box center [1086, 320] width 127 height 37
drag, startPoint x: 1079, startPoint y: 307, endPoint x: 1018, endPoint y: 302, distance: 61.2
click at [1023, 302] on td "$0.02600" at bounding box center [1086, 320] width 127 height 37
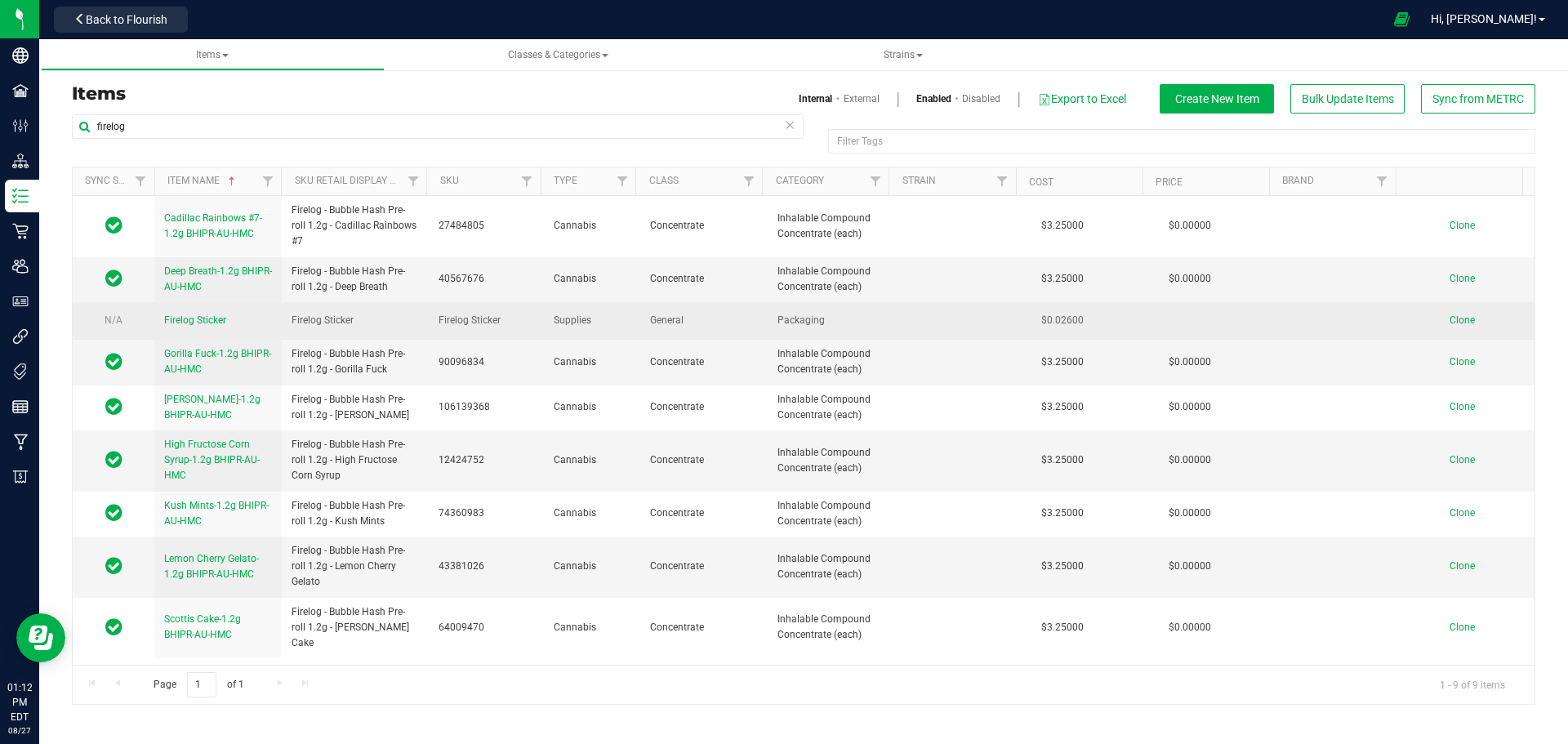
drag, startPoint x: 807, startPoint y: 307, endPoint x: 840, endPoint y: 307, distance: 33.0
click at [840, 307] on td "Packaging" at bounding box center [831, 320] width 127 height 37
click at [840, 313] on span "Packaging" at bounding box center [831, 320] width 108 height 16
drag, startPoint x: 840, startPoint y: 307, endPoint x: 765, endPoint y: 306, distance: 75.0
click at [768, 306] on td "Packaging" at bounding box center [831, 320] width 127 height 37
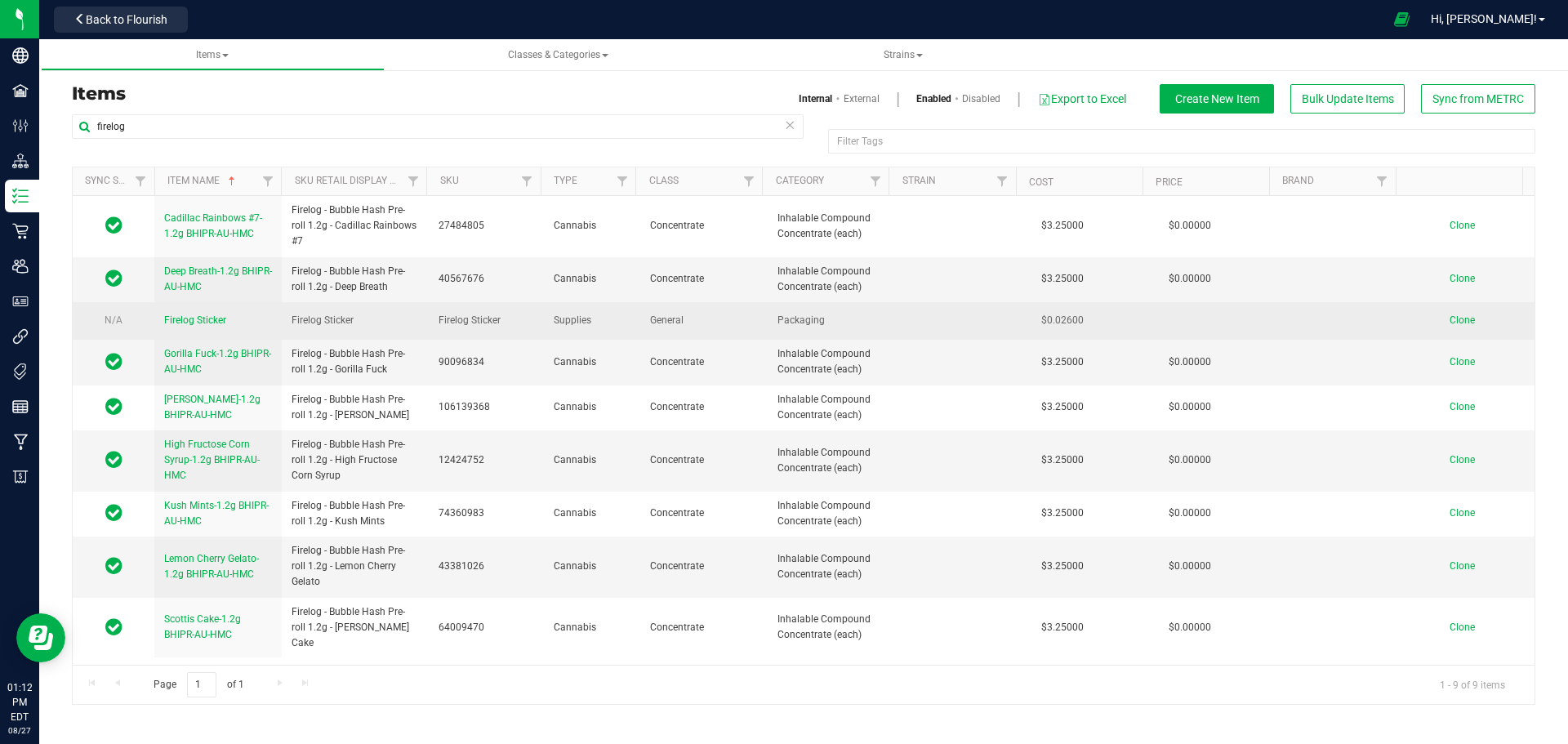
click at [768, 306] on td "Packaging" at bounding box center [831, 320] width 127 height 37
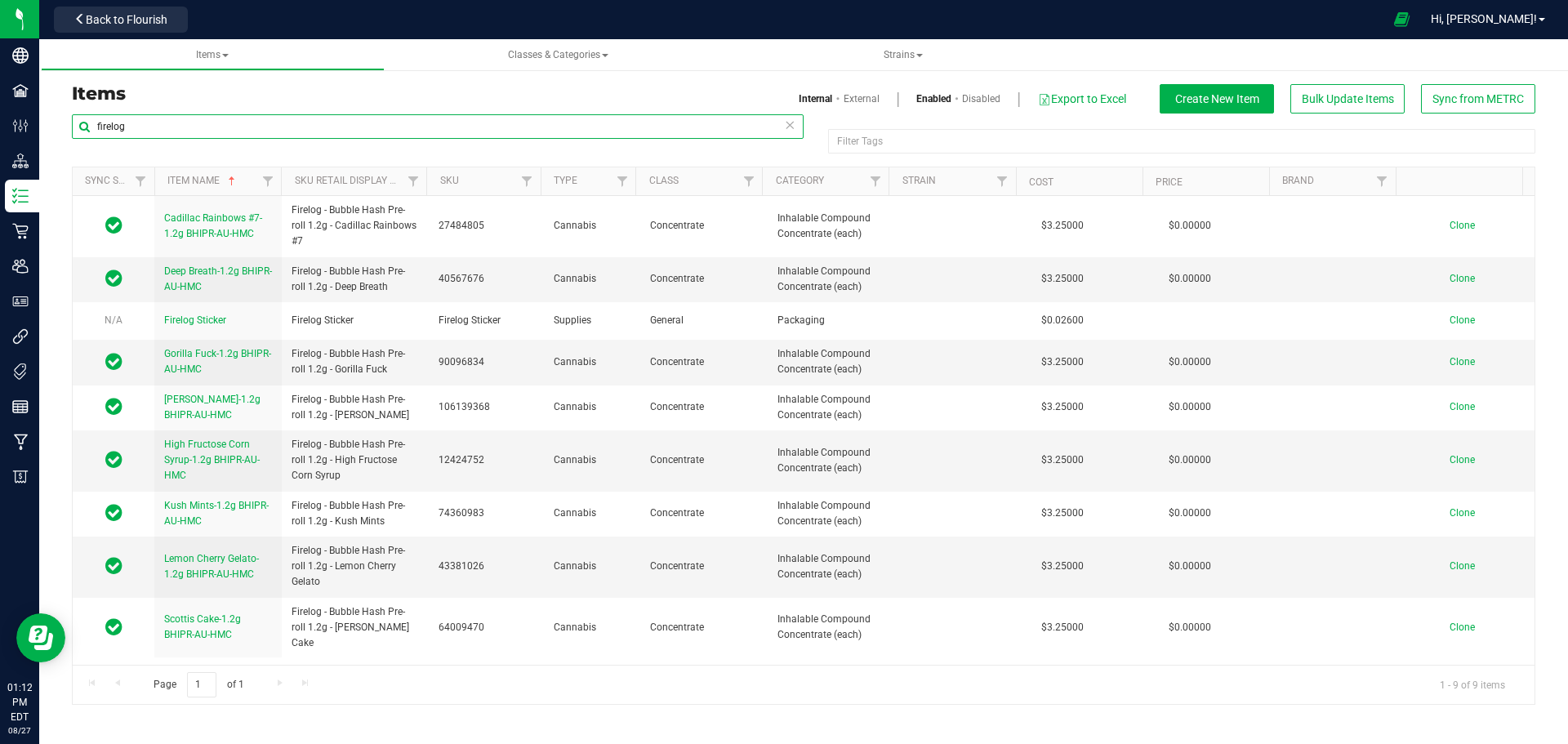
click at [167, 125] on input "firelog" at bounding box center [437, 126] width 732 height 24
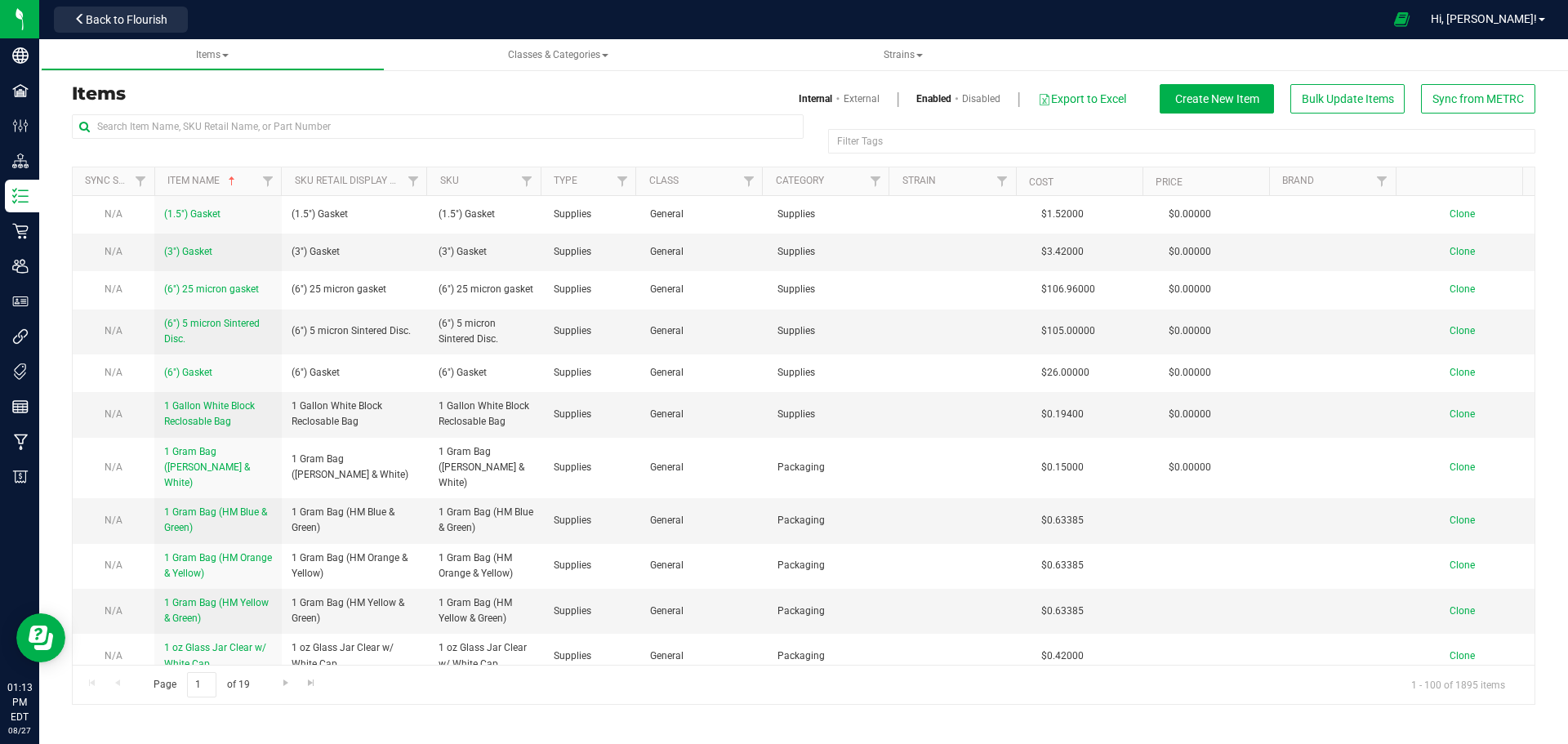
click at [213, 99] on h3 "Items" at bounding box center [431, 94] width 719 height 20
click at [485, 107] on div "Items Internal External Enabled Disabled Export to Excel Create New Item Bulk U…" at bounding box center [803, 99] width 1488 height 30
click at [713, 92] on h3 "Items" at bounding box center [431, 94] width 719 height 20
click at [238, 134] on input "text" at bounding box center [437, 126] width 732 height 24
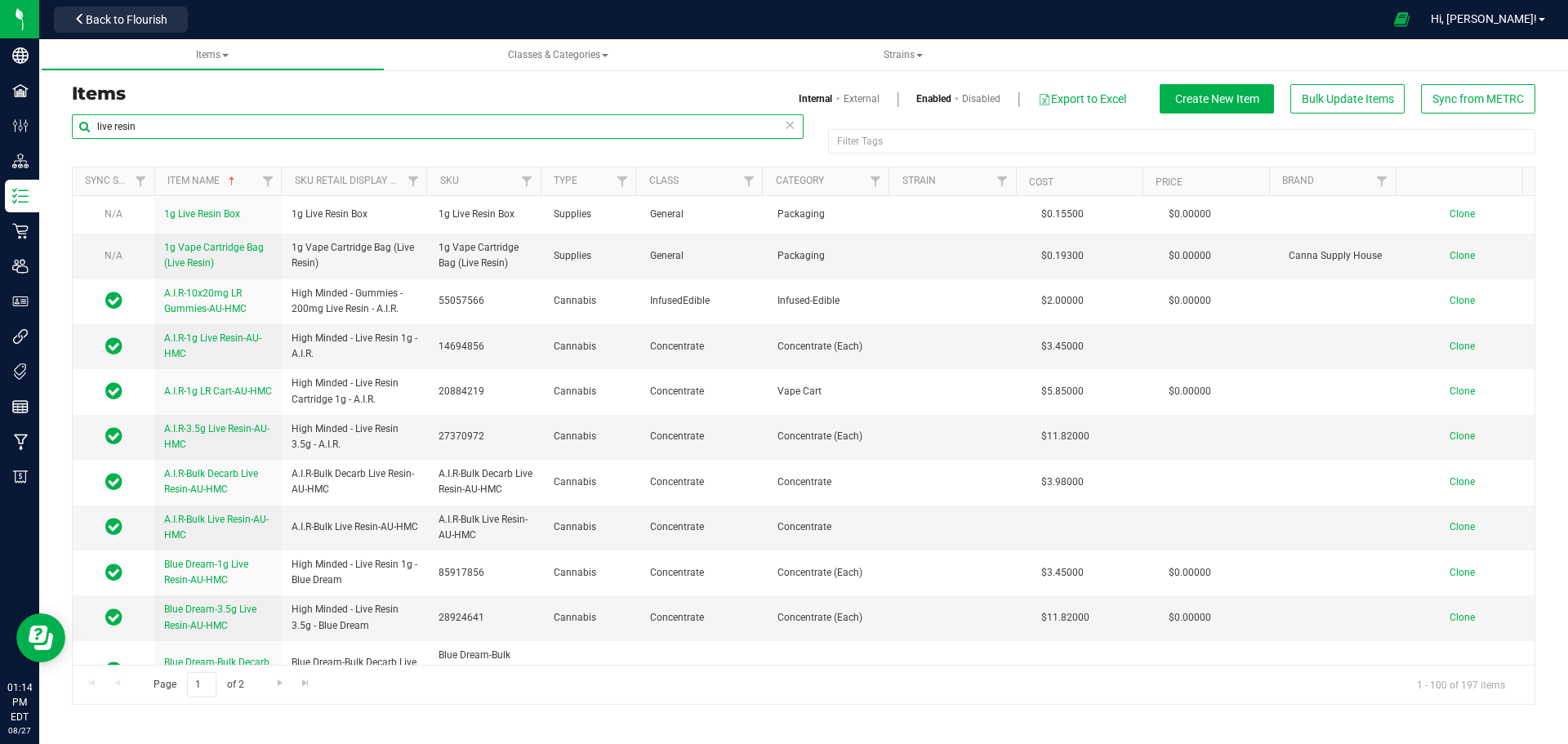
type input "live resin"
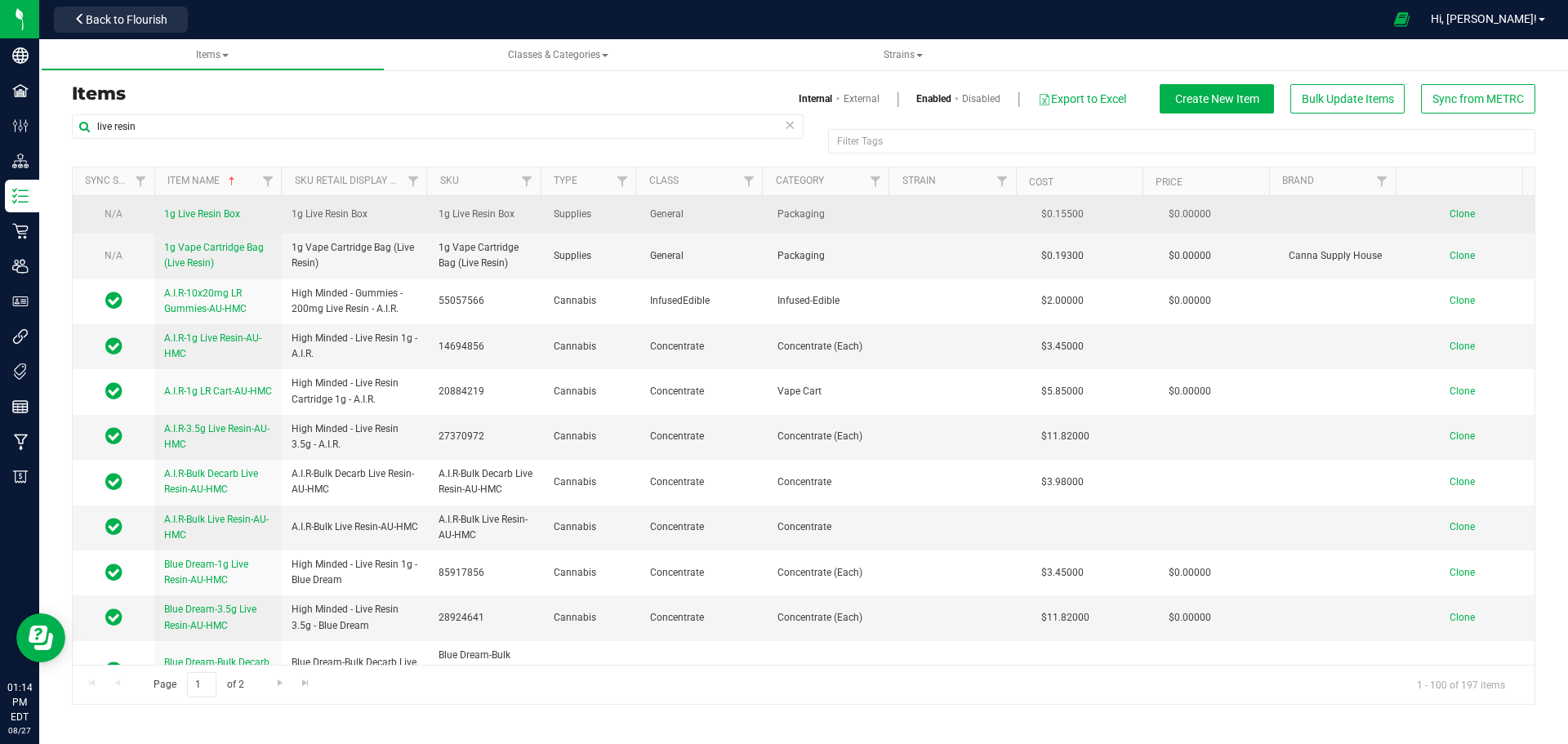
click at [187, 216] on span "1g Live Resin Box" at bounding box center [202, 214] width 76 height 11
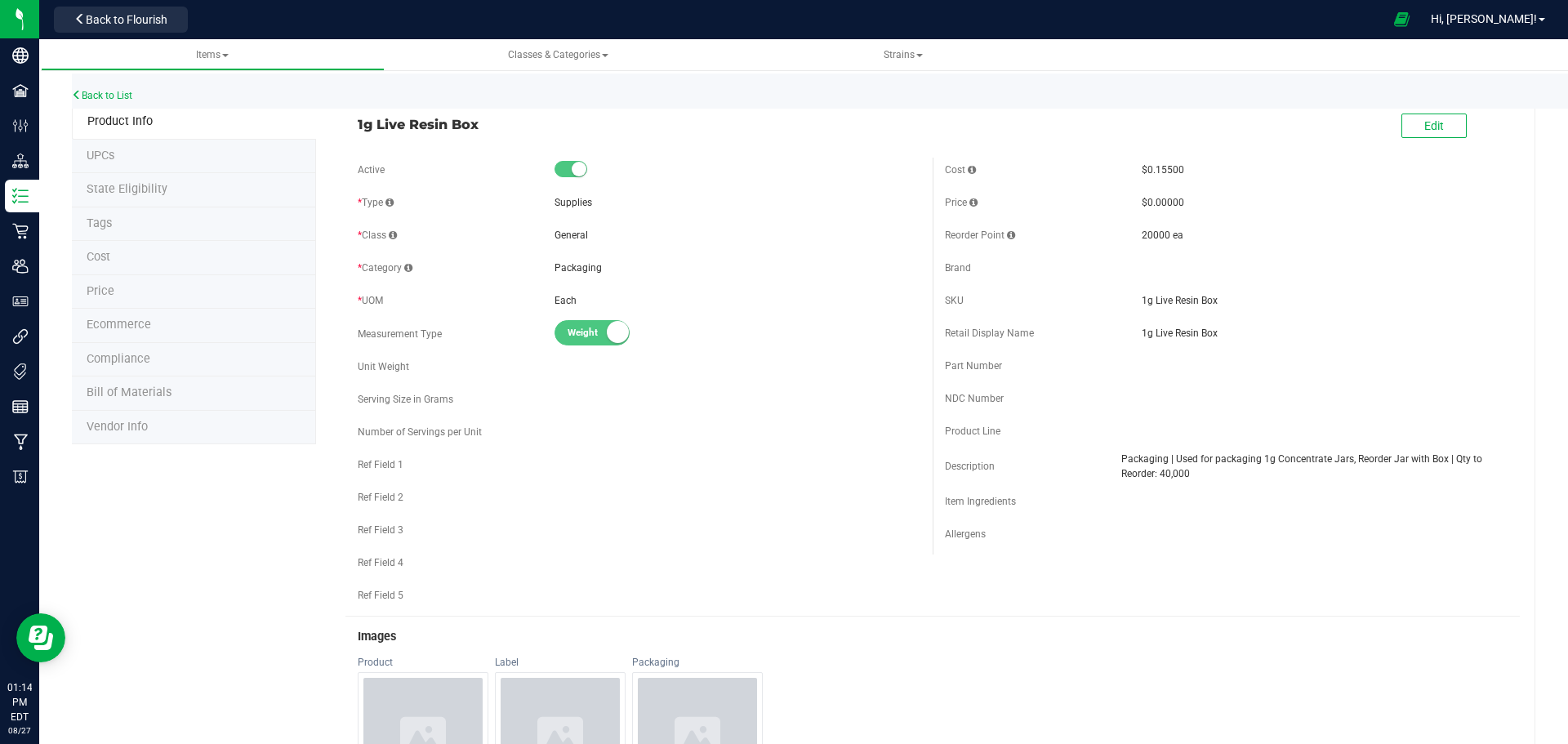
drag, startPoint x: 1185, startPoint y: 235, endPoint x: 1133, endPoint y: 233, distance: 52.0
click at [1142, 233] on div "20000 ea" at bounding box center [1325, 235] width 366 height 15
click at [1132, 263] on div "Brand" at bounding box center [1043, 268] width 197 height 15
click at [896, 153] on form "1g Live Resin Box Edit Active * Type Supplies * Class Each" at bounding box center [932, 625] width 1174 height 1038
drag, startPoint x: 484, startPoint y: 125, endPoint x: 338, endPoint y: 125, distance: 146.0
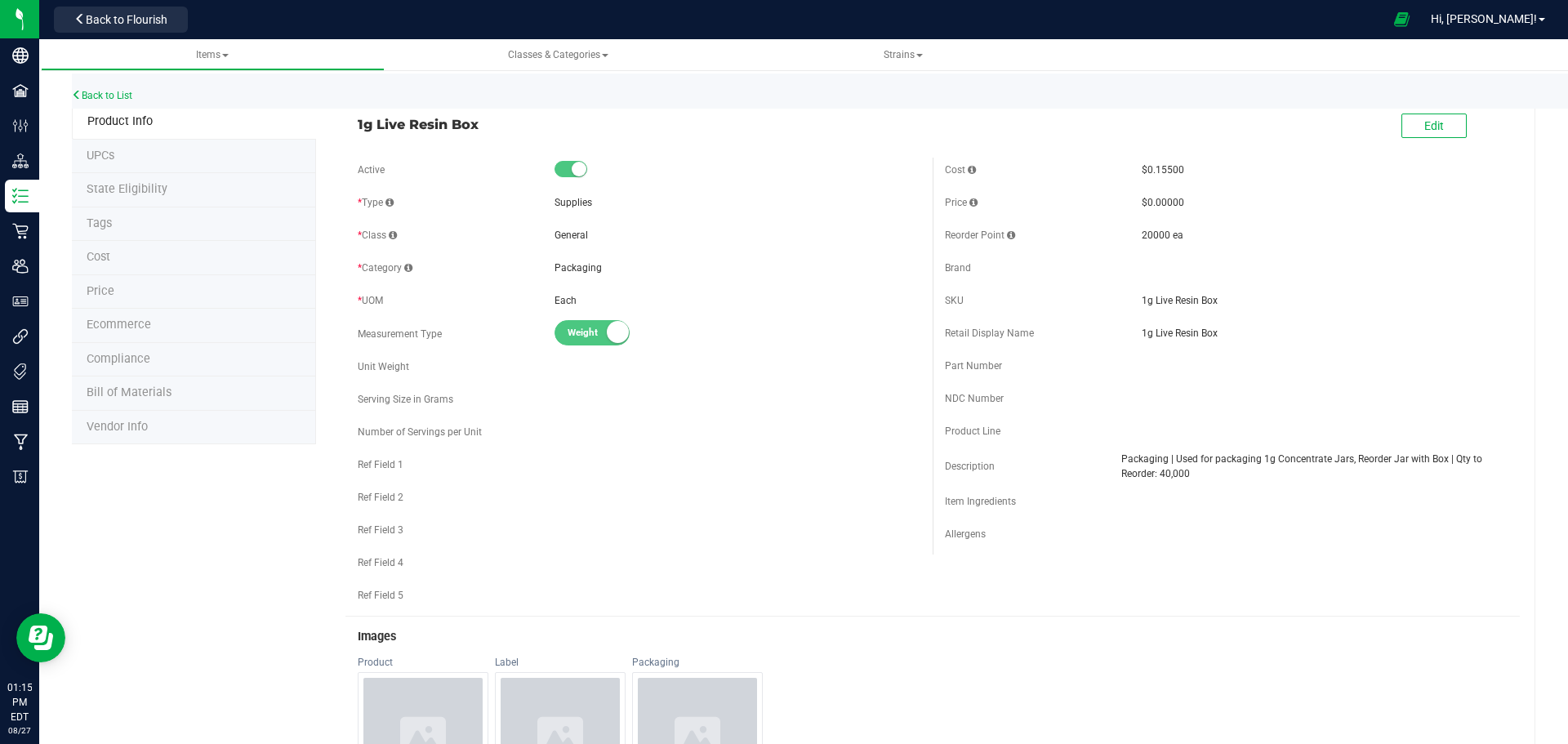
click at [338, 125] on div "1g Live Resin Box Edit Active * Type Supplies * Class" at bounding box center [925, 759] width 1219 height 1309
click at [359, 131] on span "1g Live Resin Box" at bounding box center [639, 124] width 563 height 20
click at [596, 492] on div "Ref Field 2" at bounding box center [639, 498] width 563 height 24
drag, startPoint x: 1194, startPoint y: 236, endPoint x: 1134, endPoint y: 234, distance: 60.0
click at [1142, 234] on div "20000 ea" at bounding box center [1325, 235] width 366 height 15
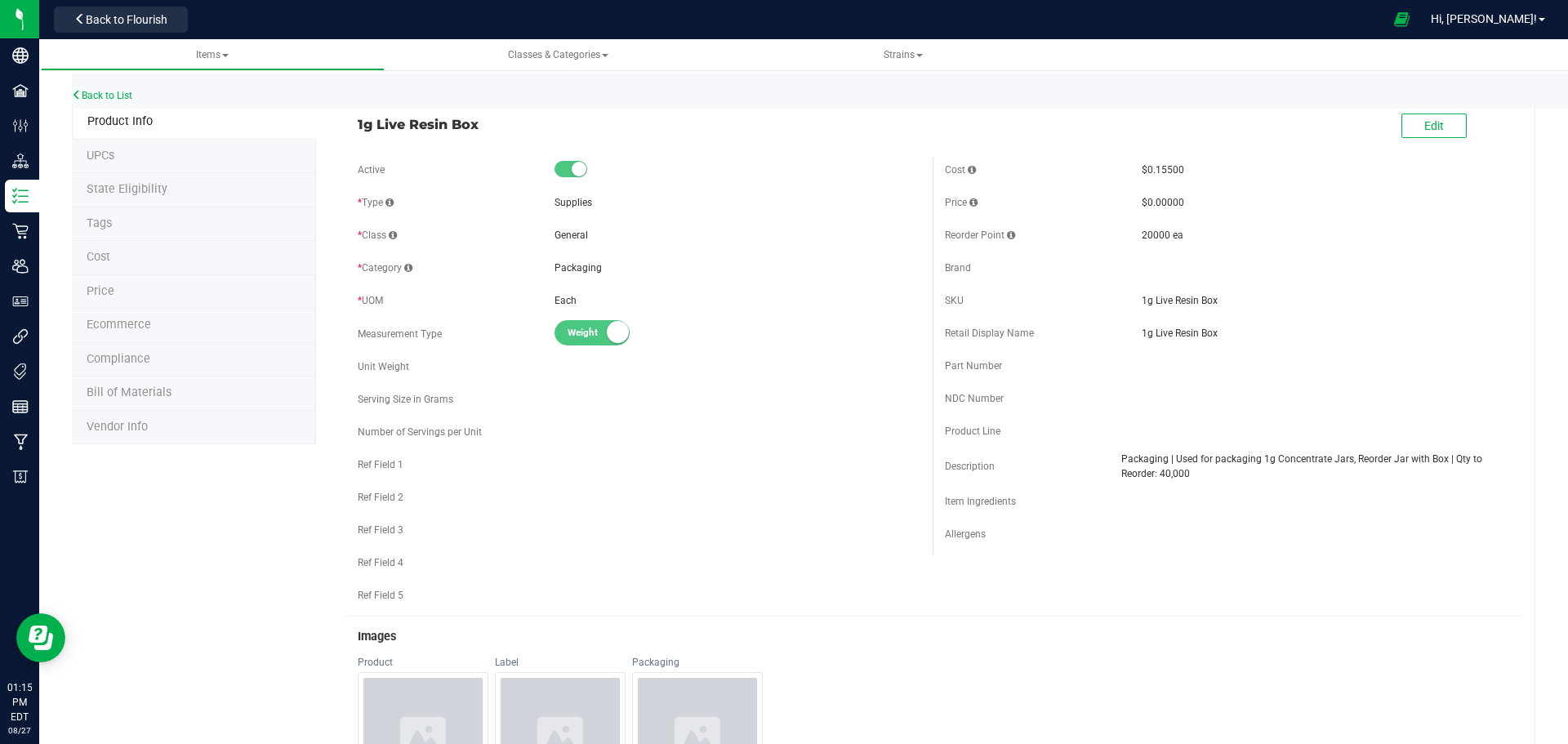
click at [1197, 241] on div "20000 ea" at bounding box center [1325, 235] width 366 height 15
drag, startPoint x: 1186, startPoint y: 236, endPoint x: 1132, endPoint y: 236, distance: 54.0
click at [1132, 236] on div "Reorder Point 20000 ea" at bounding box center [1226, 235] width 563 height 24
click at [1197, 234] on div "20000 ea" at bounding box center [1325, 235] width 366 height 15
click at [122, 98] on link "Back to List" at bounding box center [101, 96] width 60 height 11
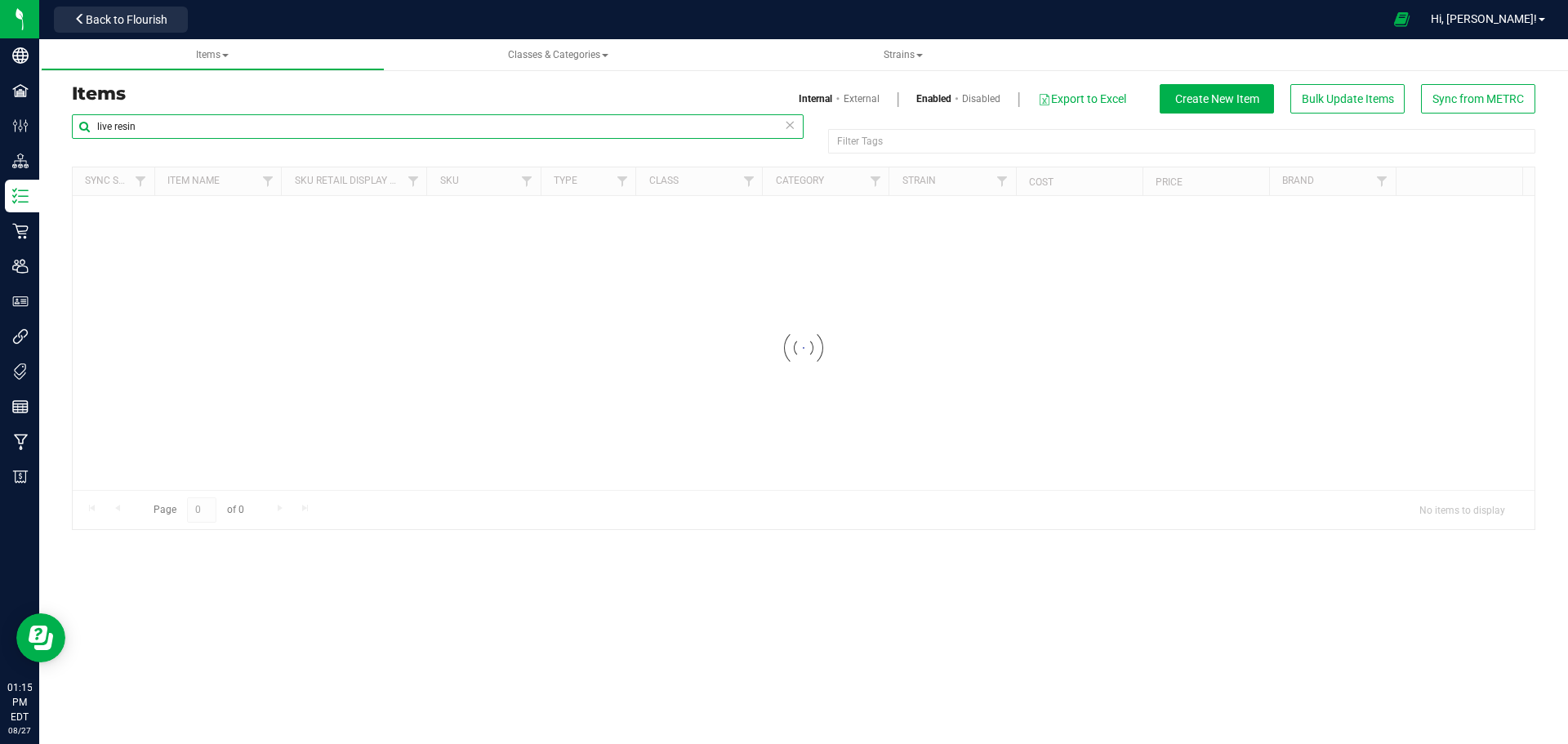
click at [229, 124] on input "live resin" at bounding box center [437, 126] width 732 height 24
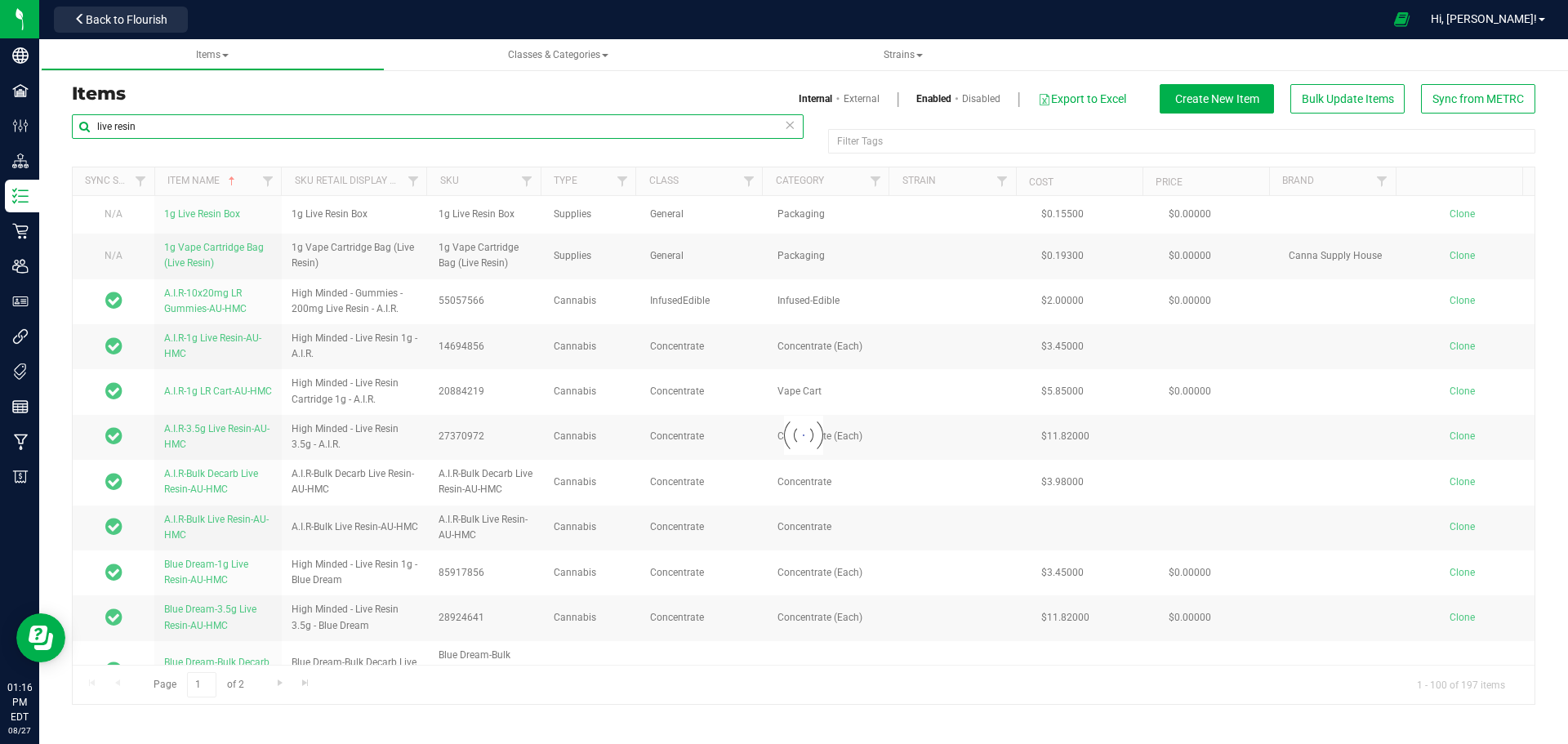
click at [229, 124] on input "live resin" at bounding box center [437, 126] width 732 height 24
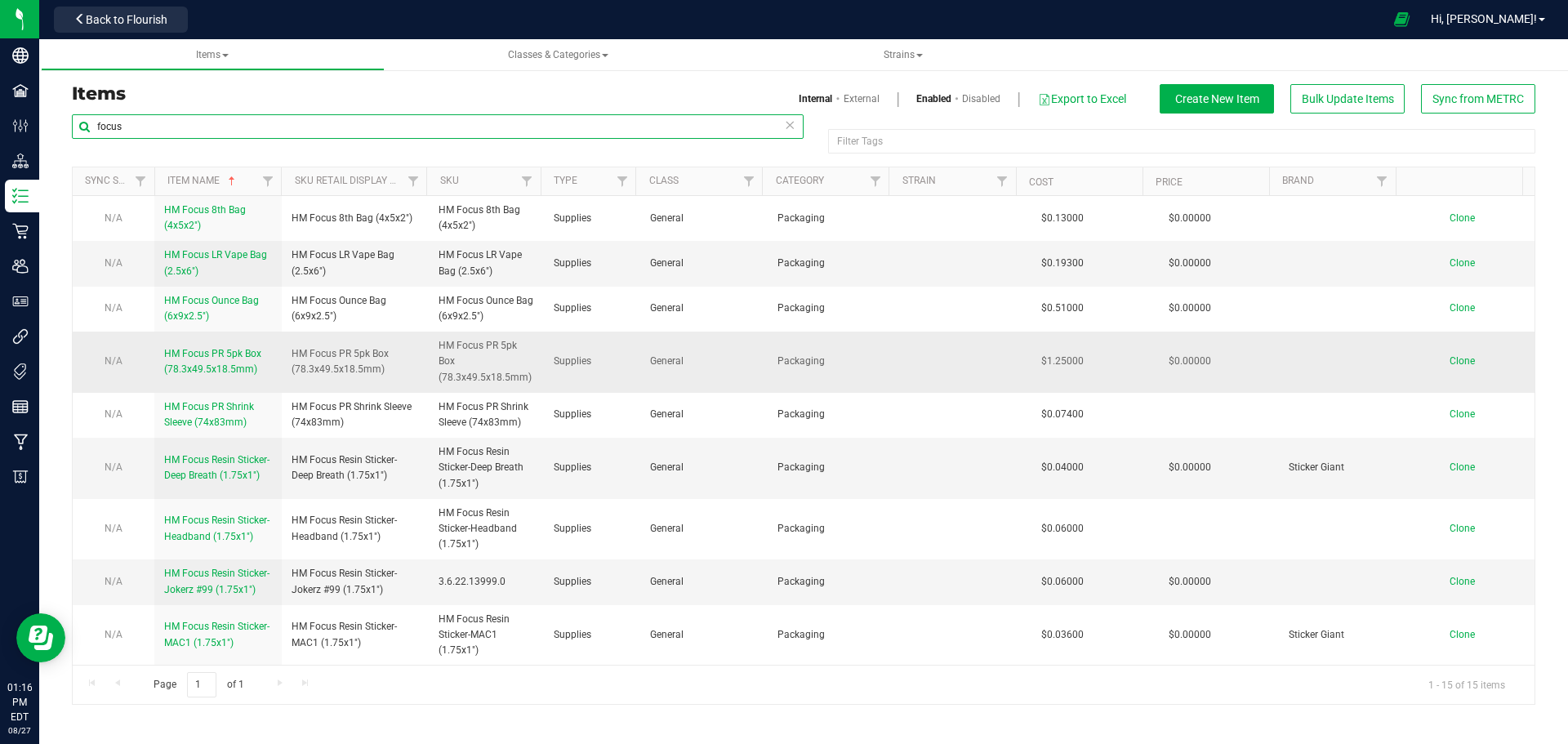
type input "focus"
click at [199, 370] on span "HM Focus PR 5pk Box (78.3x49.5x18.5mm)" at bounding box center [213, 361] width 97 height 27
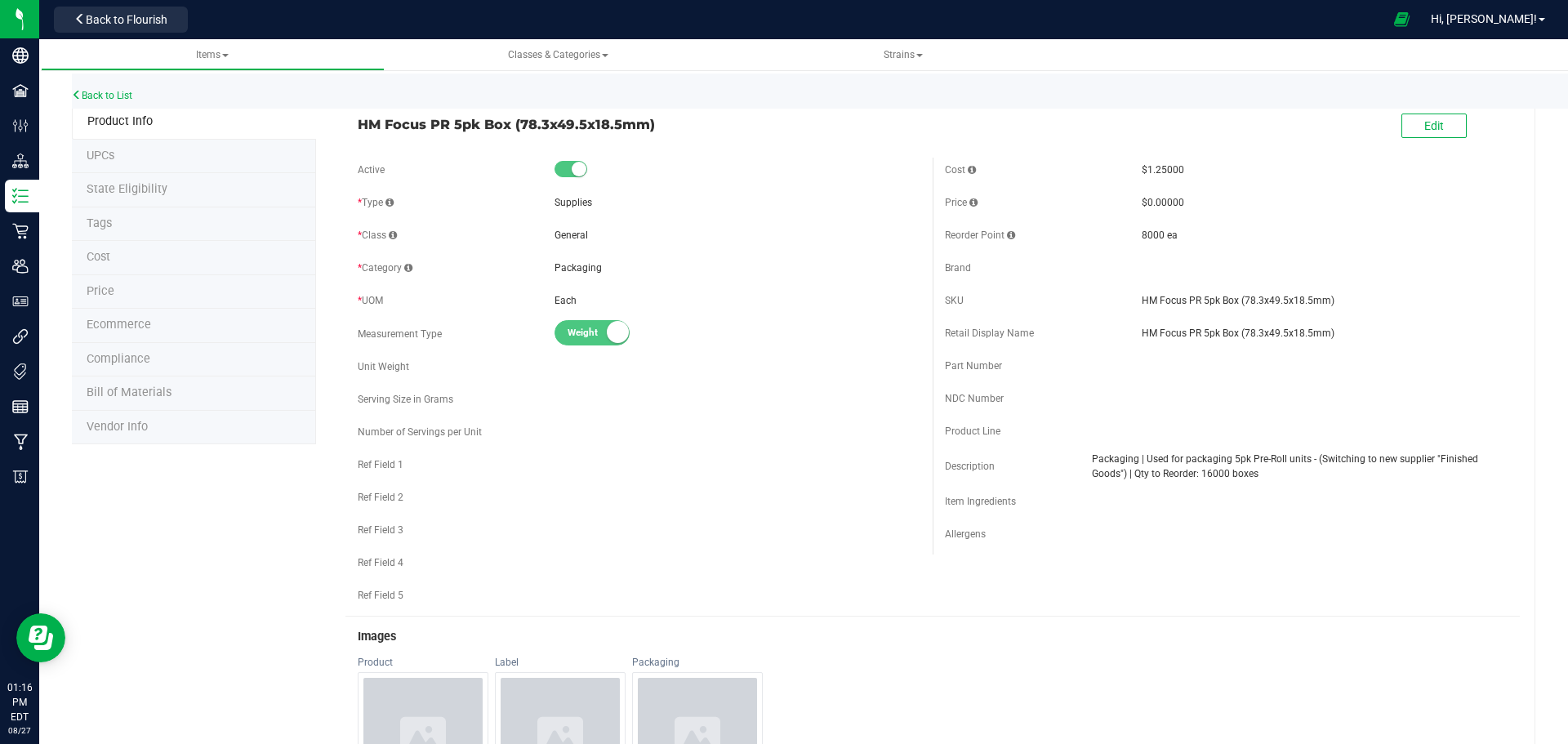
click at [1337, 476] on span "Packaging | Used for packaging 5pk Pre-Roll units - (Switching to new supplier …" at bounding box center [1300, 466] width 416 height 30
drag, startPoint x: 1264, startPoint y: 476, endPoint x: 1057, endPoint y: 462, distance: 207.5
click at [1057, 462] on div "Description Packaging | Used for packaging 5pk Pre-Roll units - (Switching to n…" at bounding box center [1226, 466] width 563 height 30
click at [1100, 352] on div "Cost $1.25000 Price $0.00000 Reorder Point 8000 ea" at bounding box center [1226, 357] width 587 height 398
drag, startPoint x: 1178, startPoint y: 238, endPoint x: 1126, endPoint y: 238, distance: 52.0
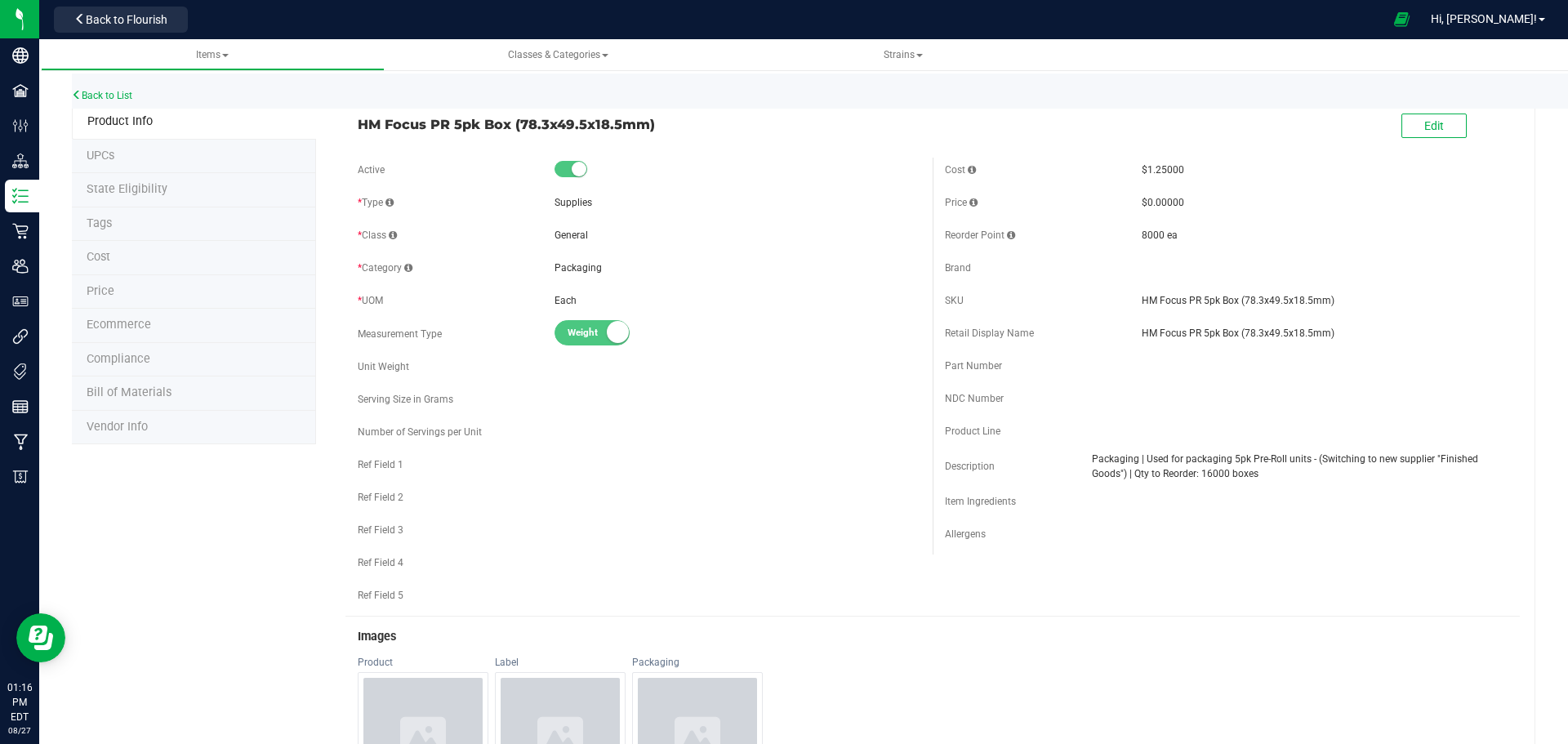
click at [1126, 238] on div "Reorder Point 8000 ea" at bounding box center [1226, 235] width 563 height 24
click at [1114, 250] on div "Cost $1.25000 Price $0.00000 Reorder Point 8000 ea" at bounding box center [1226, 357] width 587 height 398
drag, startPoint x: 1190, startPoint y: 234, endPoint x: 1097, endPoint y: 236, distance: 93.0
click at [1097, 236] on div "Reorder Point 8000 ea" at bounding box center [1226, 235] width 563 height 24
click at [1100, 251] on div "Cost $1.25000 Price $0.00000 Reorder Point 8000 ea" at bounding box center [1226, 357] width 587 height 398
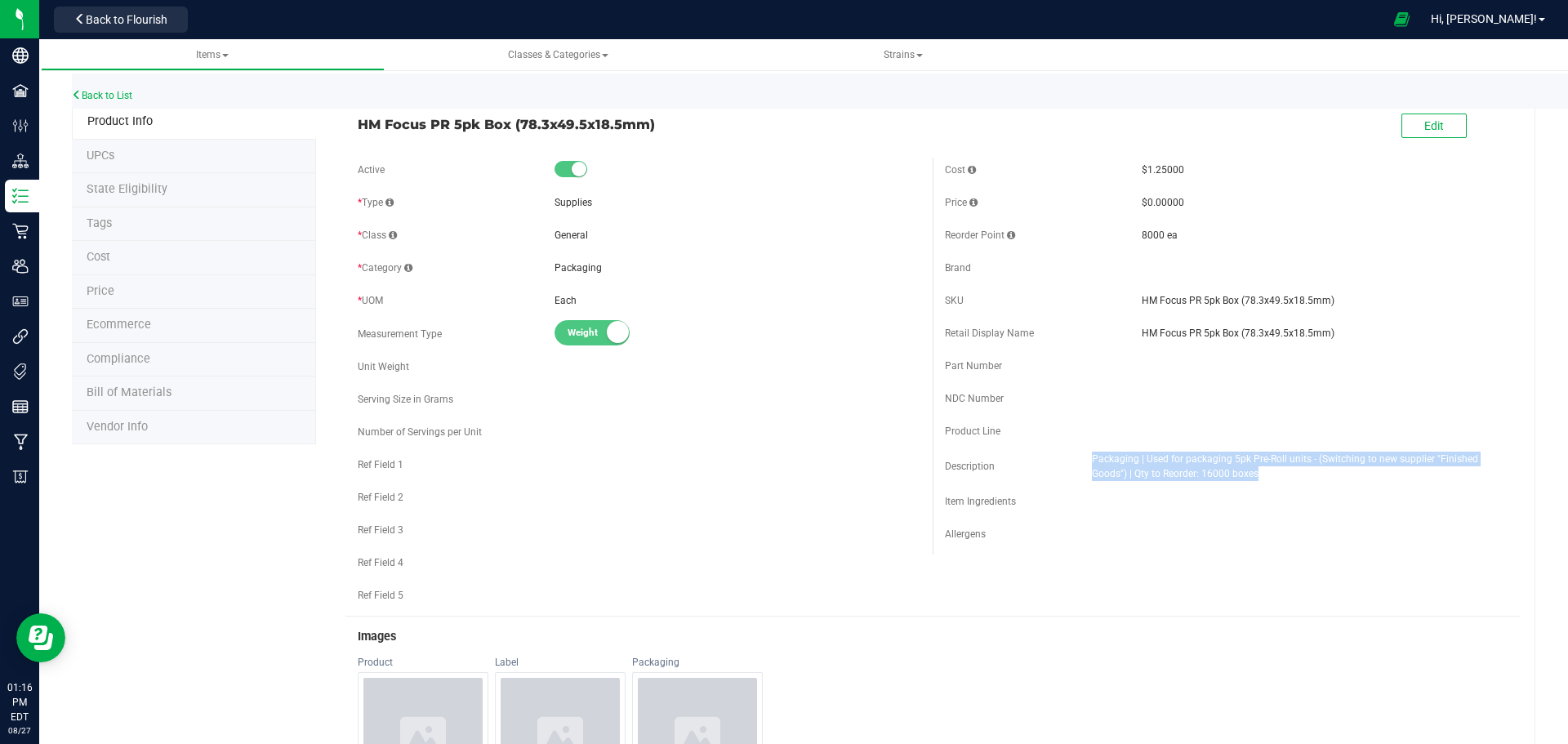
drag, startPoint x: 1201, startPoint y: 472, endPoint x: 1075, endPoint y: 463, distance: 126.3
click at [1075, 463] on div "Description Packaging | Used for packaging 5pk Pre-Roll units - (Switching to n…" at bounding box center [1226, 466] width 563 height 30
click at [1260, 476] on span "Packaging | Used for packaging 5pk Pre-Roll units - (Switching to new supplier …" at bounding box center [1300, 466] width 416 height 30
drag, startPoint x: 1260, startPoint y: 475, endPoint x: 1069, endPoint y: 453, distance: 192.3
click at [1069, 453] on div "Description Packaging | Used for packaging 5pk Pre-Roll units - (Switching to n…" at bounding box center [1226, 466] width 563 height 30
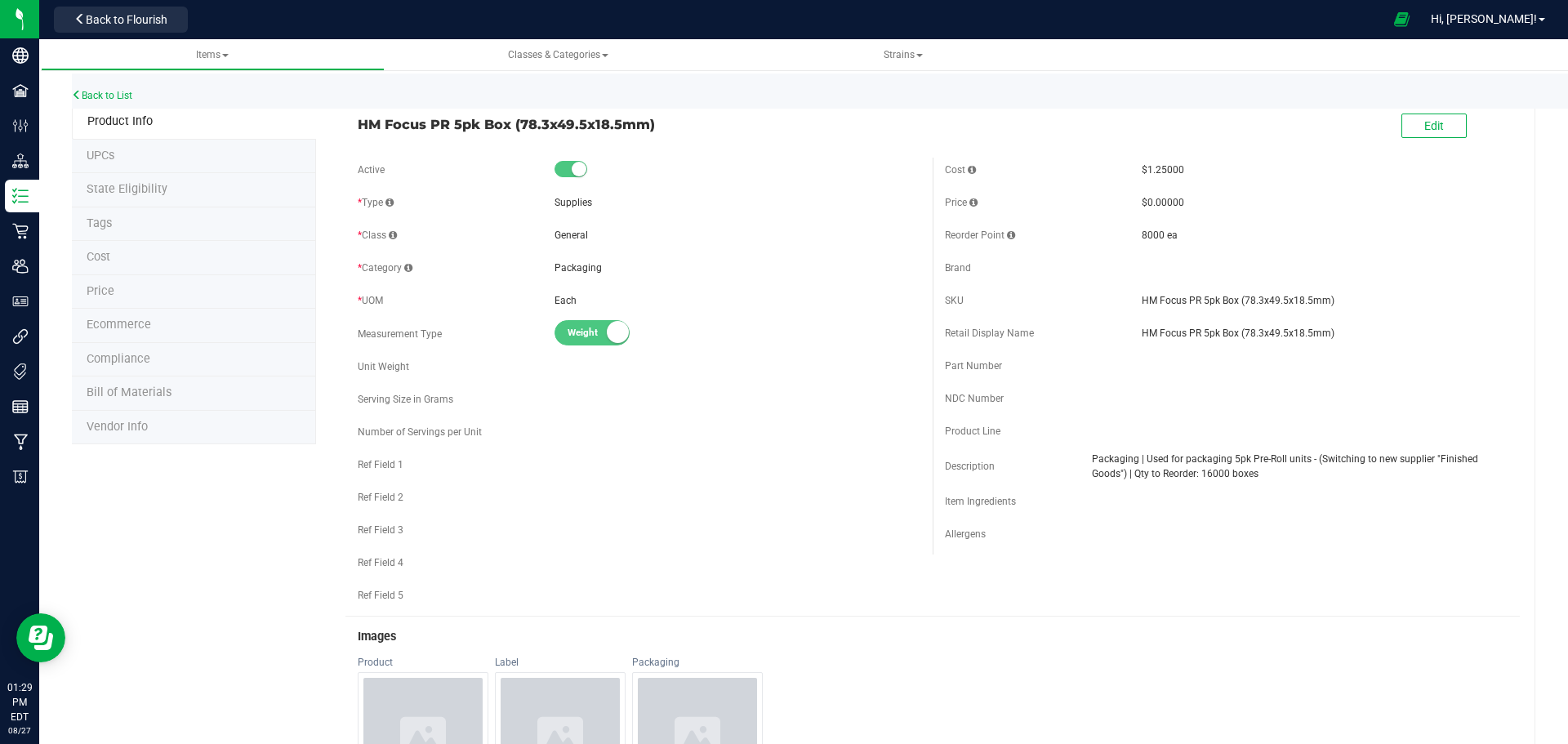
click at [1058, 433] on div "Product Line" at bounding box center [1043, 432] width 197 height 15
click at [103, 96] on link "Back to List" at bounding box center [101, 96] width 60 height 11
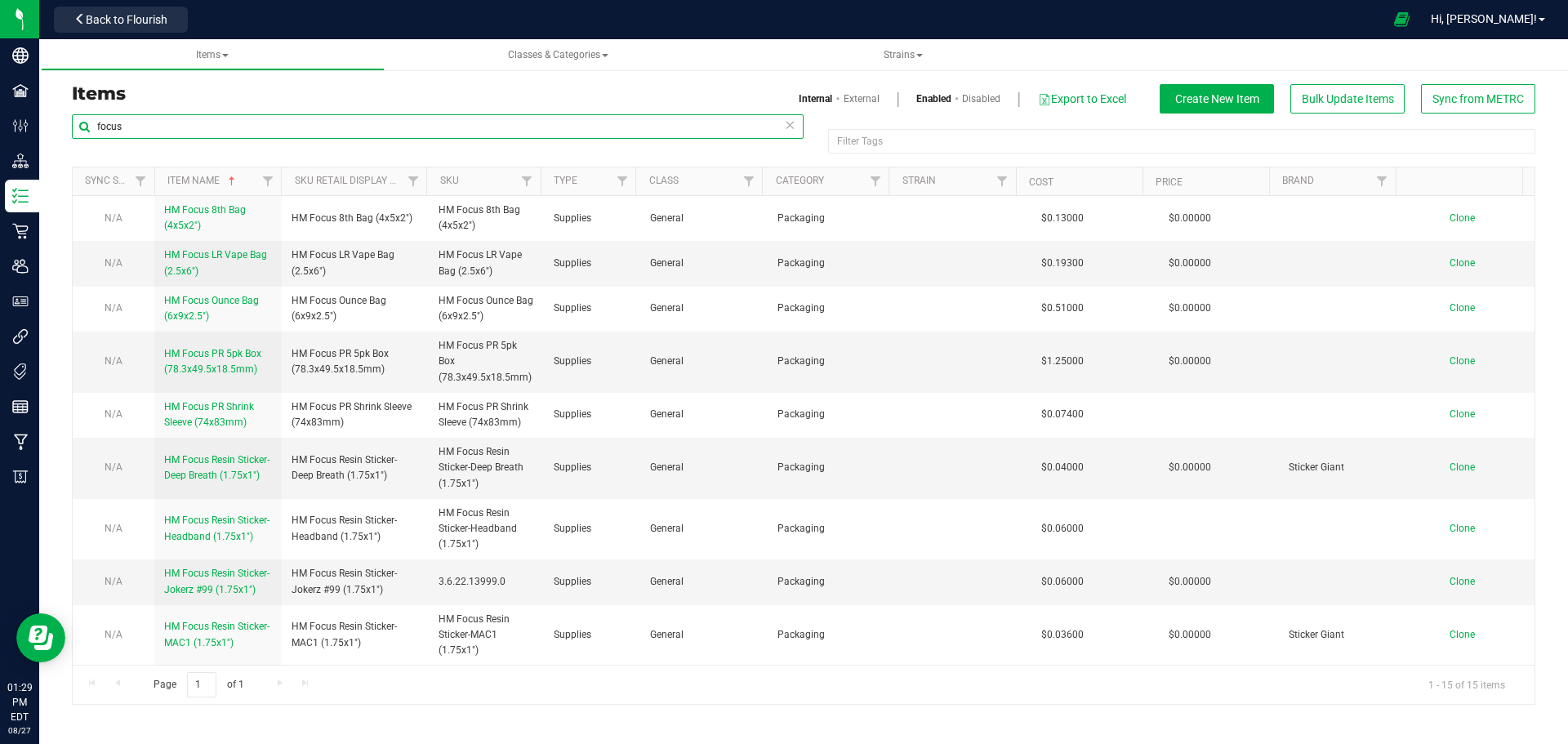
click at [230, 119] on input "focus" at bounding box center [437, 126] width 732 height 24
type input "Vape bag"
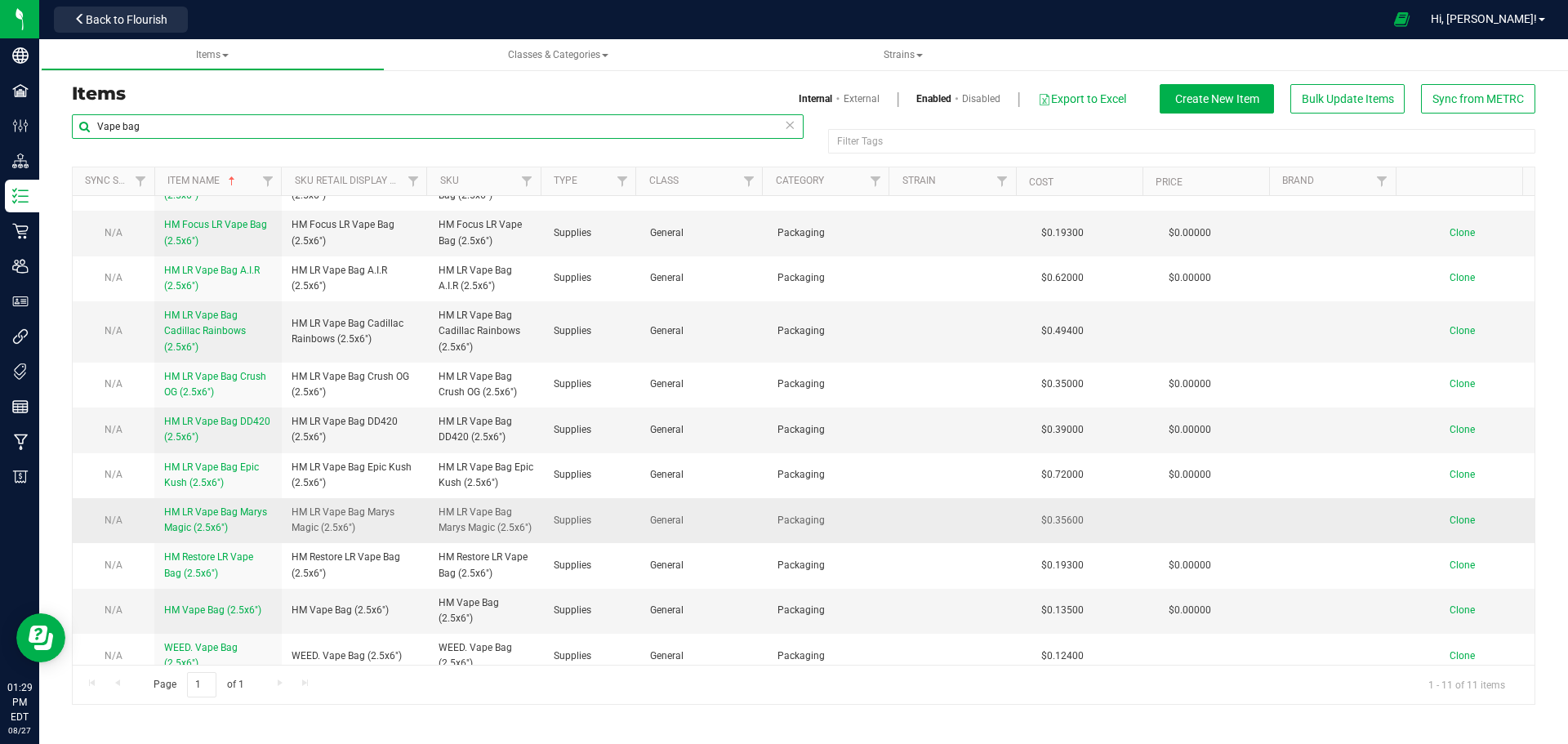
scroll to position [45, 0]
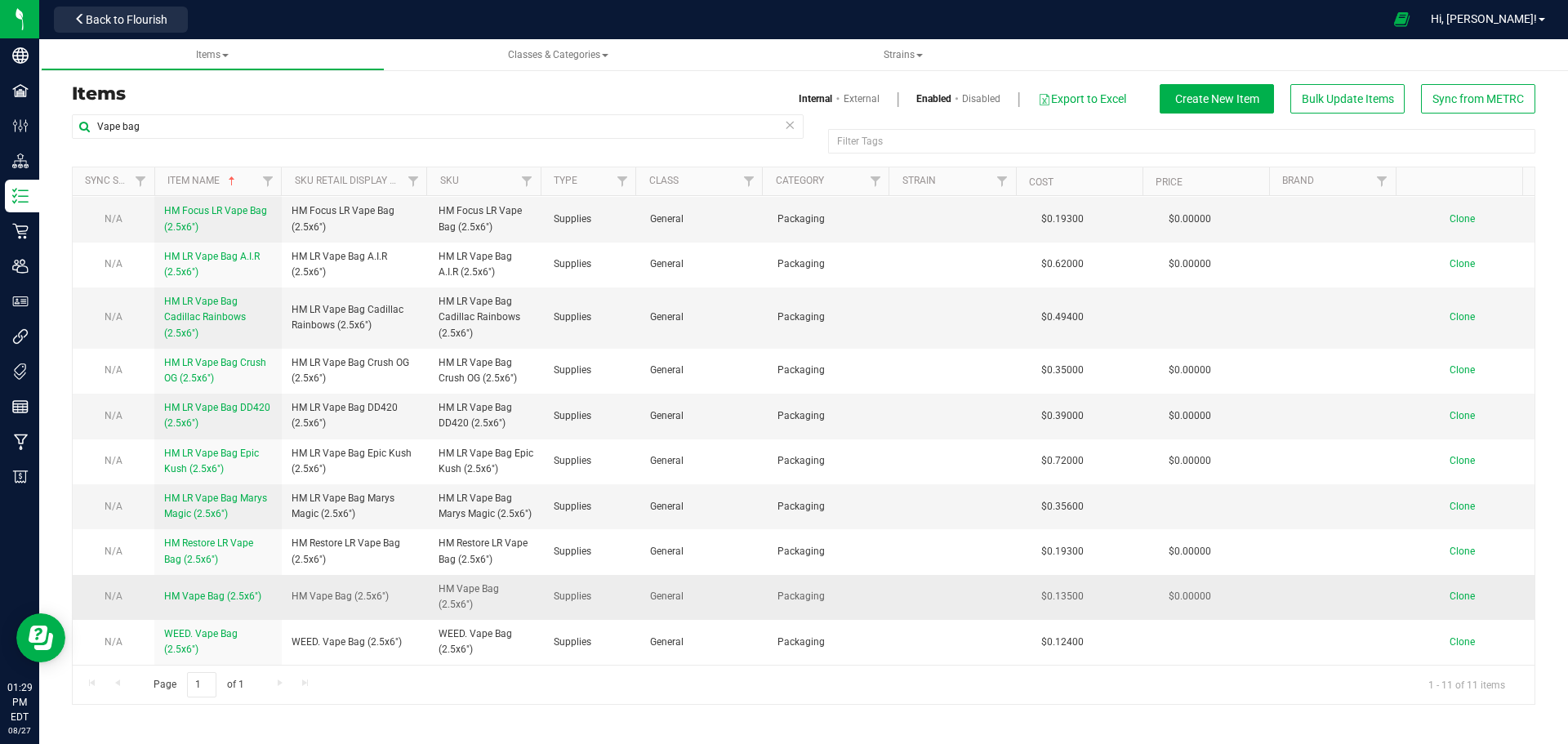
click at [187, 597] on span "HM Vape Bag (2.5x6")" at bounding box center [213, 596] width 97 height 11
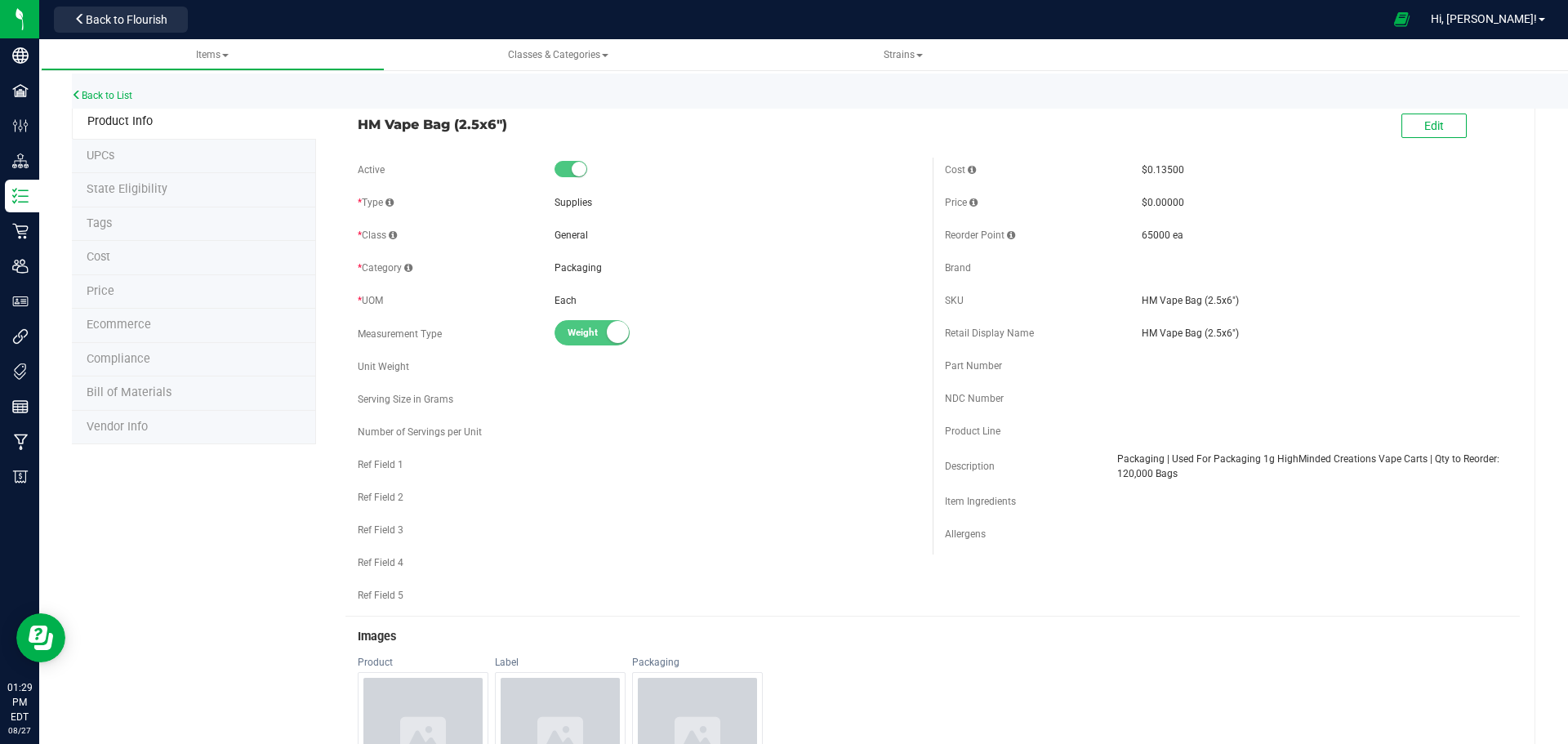
drag, startPoint x: 1191, startPoint y: 242, endPoint x: 1100, endPoint y: 241, distance: 91.0
click at [1100, 241] on div "Reorder Point 65000 ea" at bounding box center [1226, 235] width 563 height 24
click at [1217, 276] on div "Brand" at bounding box center [1226, 268] width 563 height 24
drag, startPoint x: 1130, startPoint y: 235, endPoint x: 1100, endPoint y: 239, distance: 30.3
click at [1100, 239] on div "Reorder Point 65000 ea" at bounding box center [1226, 235] width 563 height 24
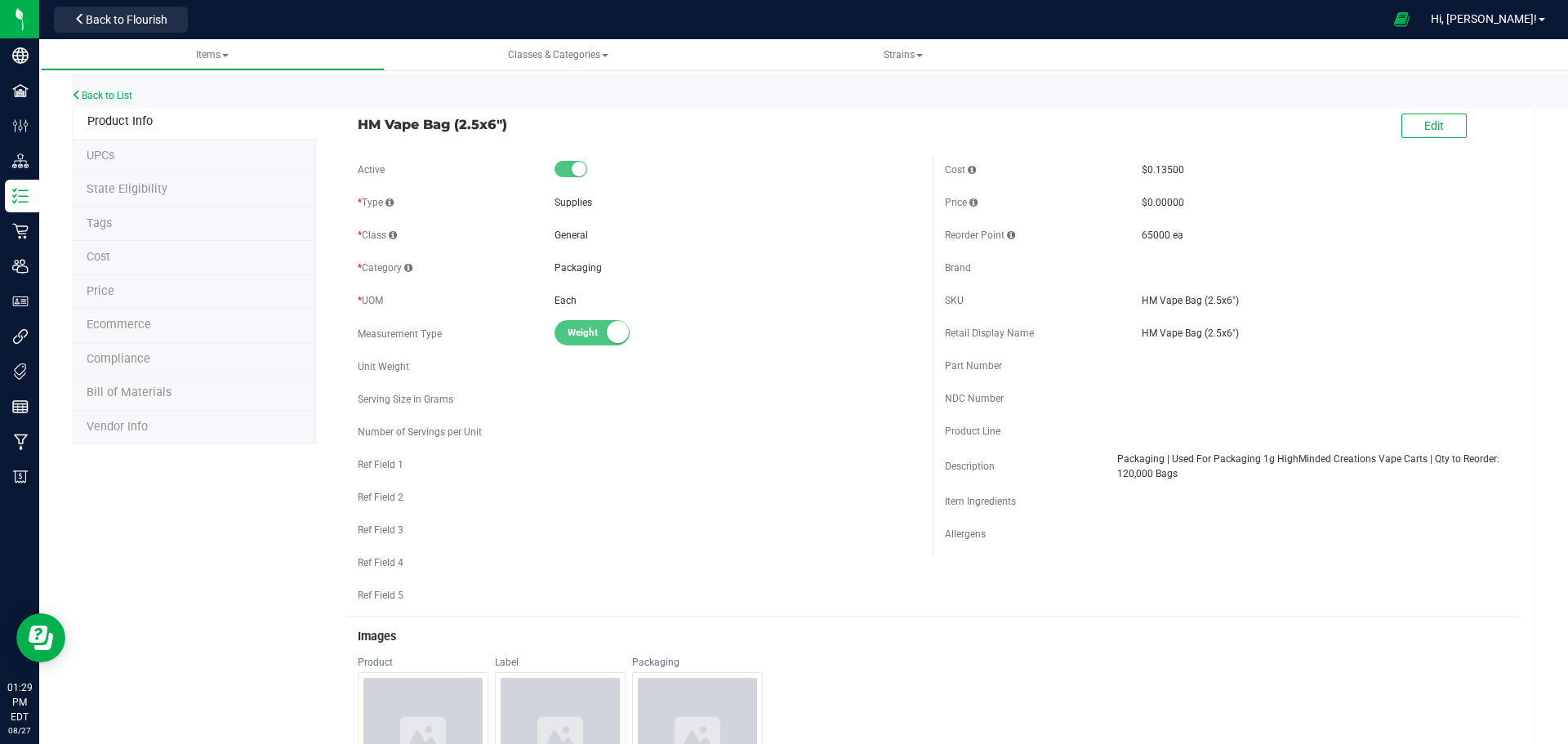
click at [1116, 255] on div "Cost $0.13500 Price $0.00000 Reorder Point 65000 ea" at bounding box center [1226, 357] width 587 height 398
drag, startPoint x: 1182, startPoint y: 232, endPoint x: 1107, endPoint y: 246, distance: 76.3
click at [1107, 246] on div "Reorder Point 65000 ea" at bounding box center [1226, 235] width 563 height 24
click at [1109, 249] on div "Cost $0.13500 Price $0.00000 Reorder Point 65000 ea" at bounding box center [1226, 357] width 587 height 398
drag, startPoint x: 1225, startPoint y: 234, endPoint x: 1109, endPoint y: 234, distance: 116.0
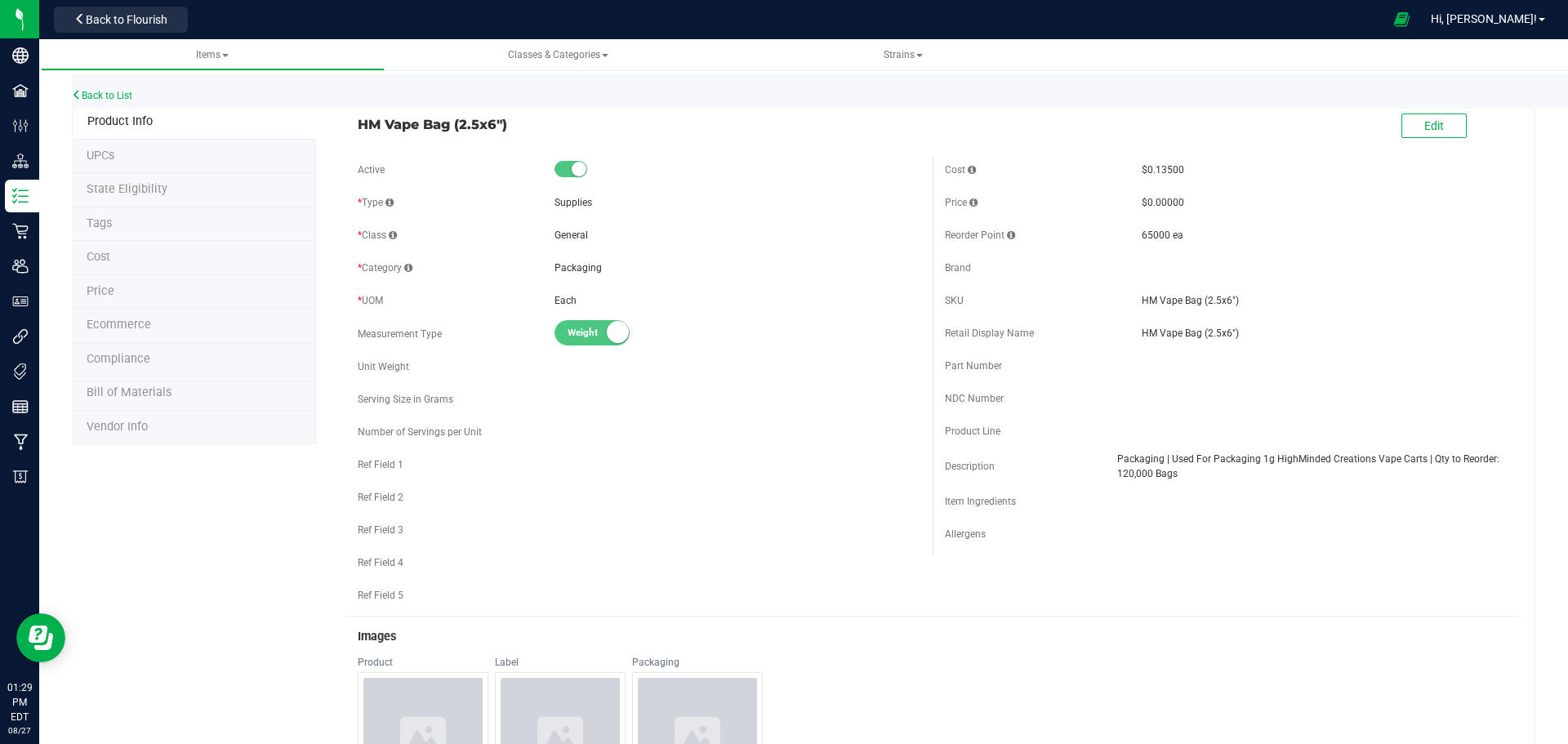
click at [1109, 234] on div "Reorder Point 65000 ea" at bounding box center [1226, 235] width 563 height 24
click at [1263, 506] on div "Item Ingredients" at bounding box center [1226, 502] width 563 height 24
click at [102, 94] on link "Back to List" at bounding box center [101, 96] width 60 height 11
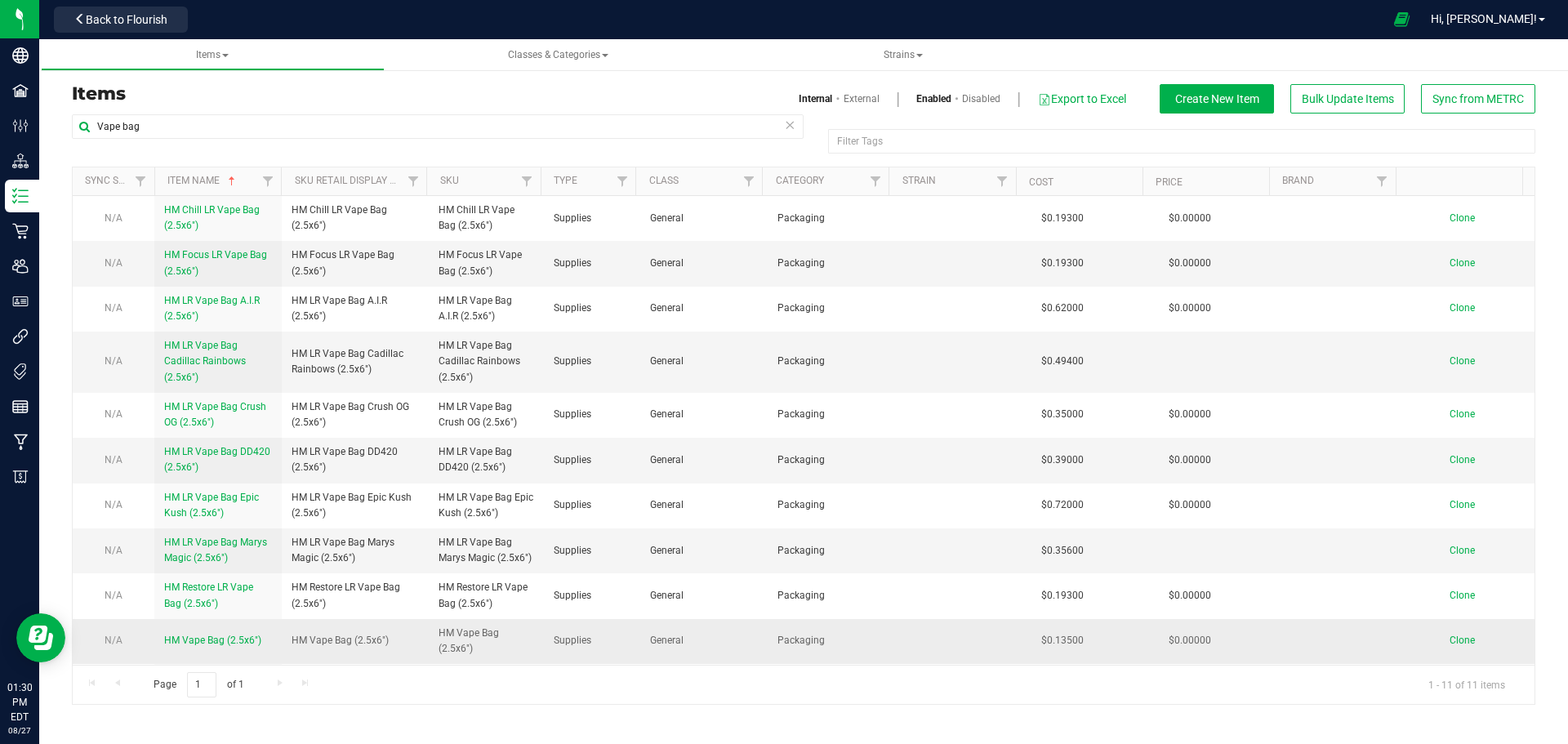
scroll to position [45, 0]
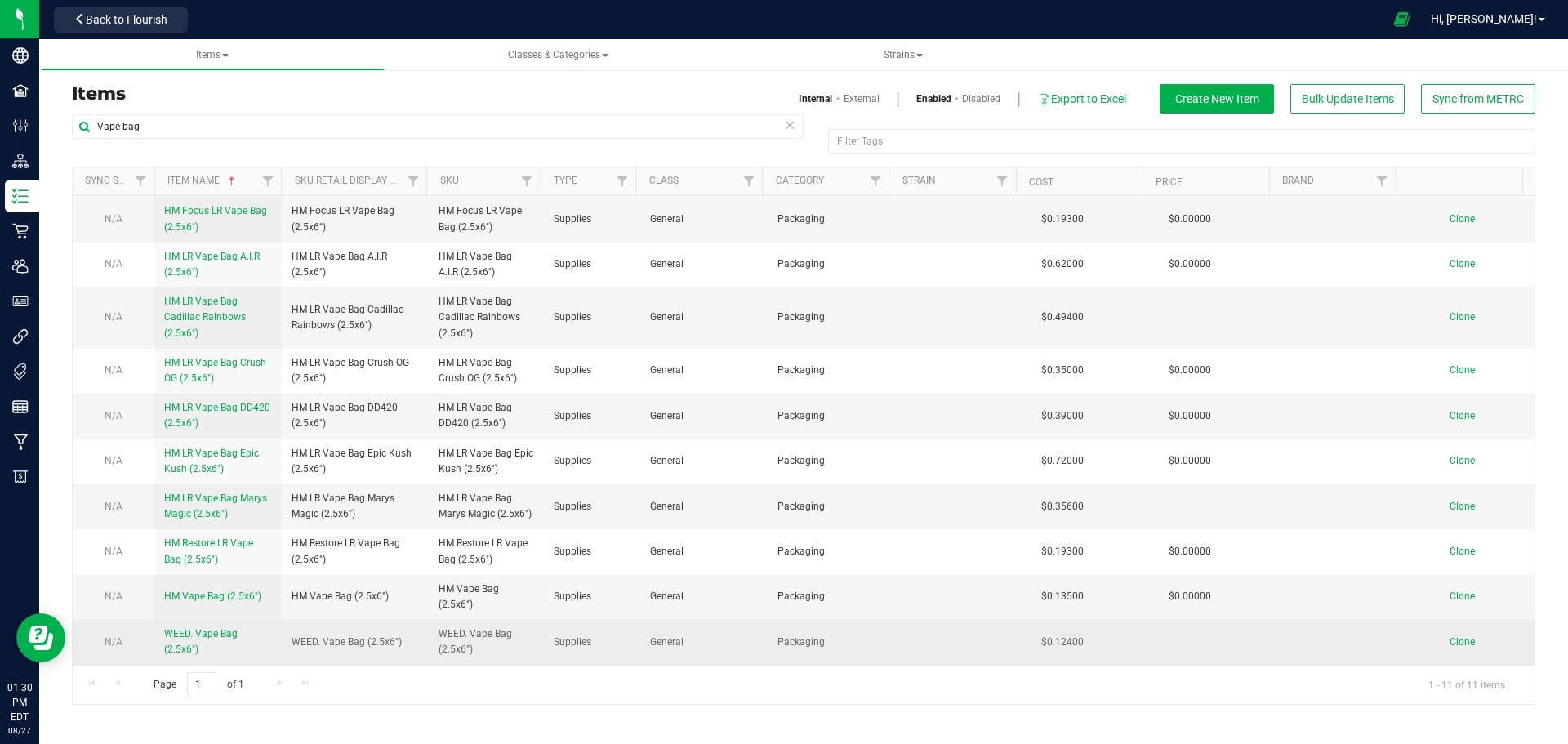
click at [188, 633] on span "WEED. Vape Bag (2.5x6")" at bounding box center [201, 641] width 73 height 27
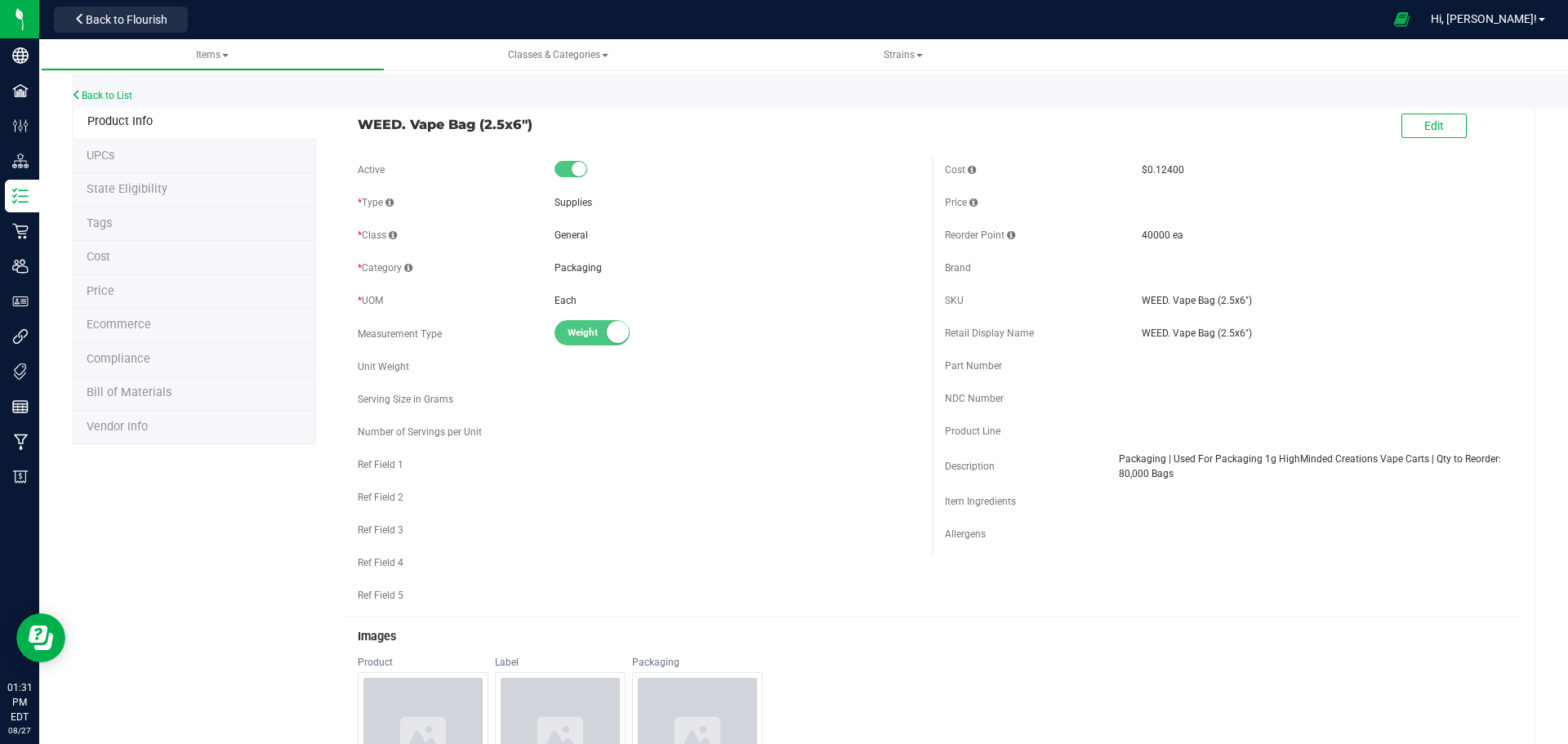
click at [1207, 448] on div "Cost $0.12400 Price Reorder Point 40000 ea" at bounding box center [1226, 357] width 587 height 398
click at [1203, 484] on div "Cost $0.12400 Price Reorder Point 40000 ea" at bounding box center [1226, 357] width 587 height 398
drag, startPoint x: 1174, startPoint y: 476, endPoint x: 1102, endPoint y: 456, distance: 74.7
click at [1102, 456] on div "Description Packaging | Used For Packaging 1g HighMinded Creations Vape Carts |…" at bounding box center [1226, 466] width 563 height 30
click at [1200, 481] on div "Cost $0.12400 Price Reorder Point 40000 ea" at bounding box center [1226, 357] width 587 height 398
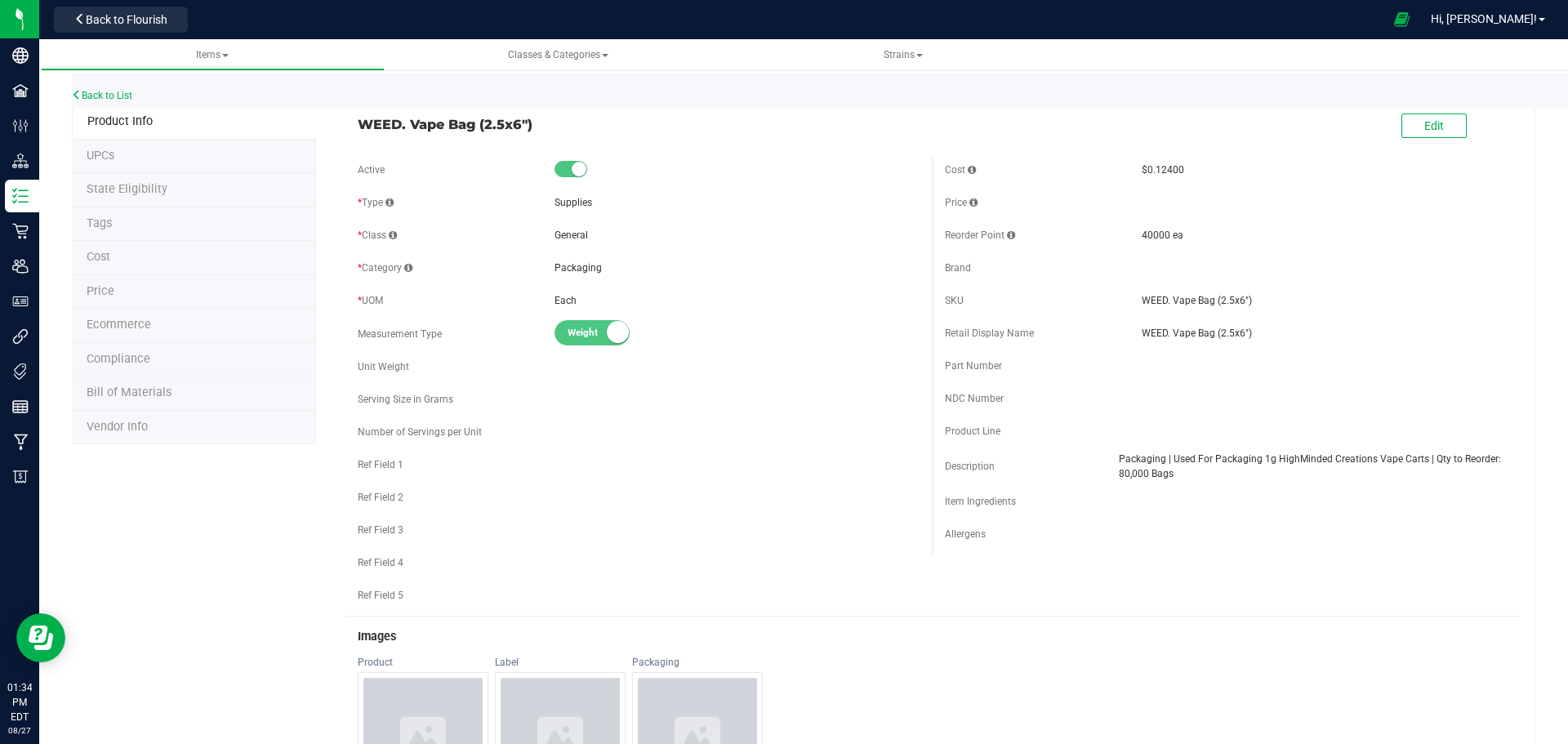
click at [1203, 480] on span "Packaging | Used For Packaging 1g HighMinded Creations Vape Carts | Qty to Reor…" at bounding box center [1313, 466] width 389 height 30
click at [1190, 476] on span "Packaging | Used For Packaging 1g HighMinded Creations Vape Carts | Qty to Reor…" at bounding box center [1313, 466] width 389 height 30
drag, startPoint x: 1190, startPoint y: 475, endPoint x: 1110, endPoint y: 458, distance: 81.8
click at [1119, 458] on span "Packaging | Used For Packaging 1g HighMinded Creations Vape Carts | Qty to Reor…" at bounding box center [1313, 466] width 389 height 30
click at [1424, 121] on span "Edit" at bounding box center [1433, 125] width 19 height 13
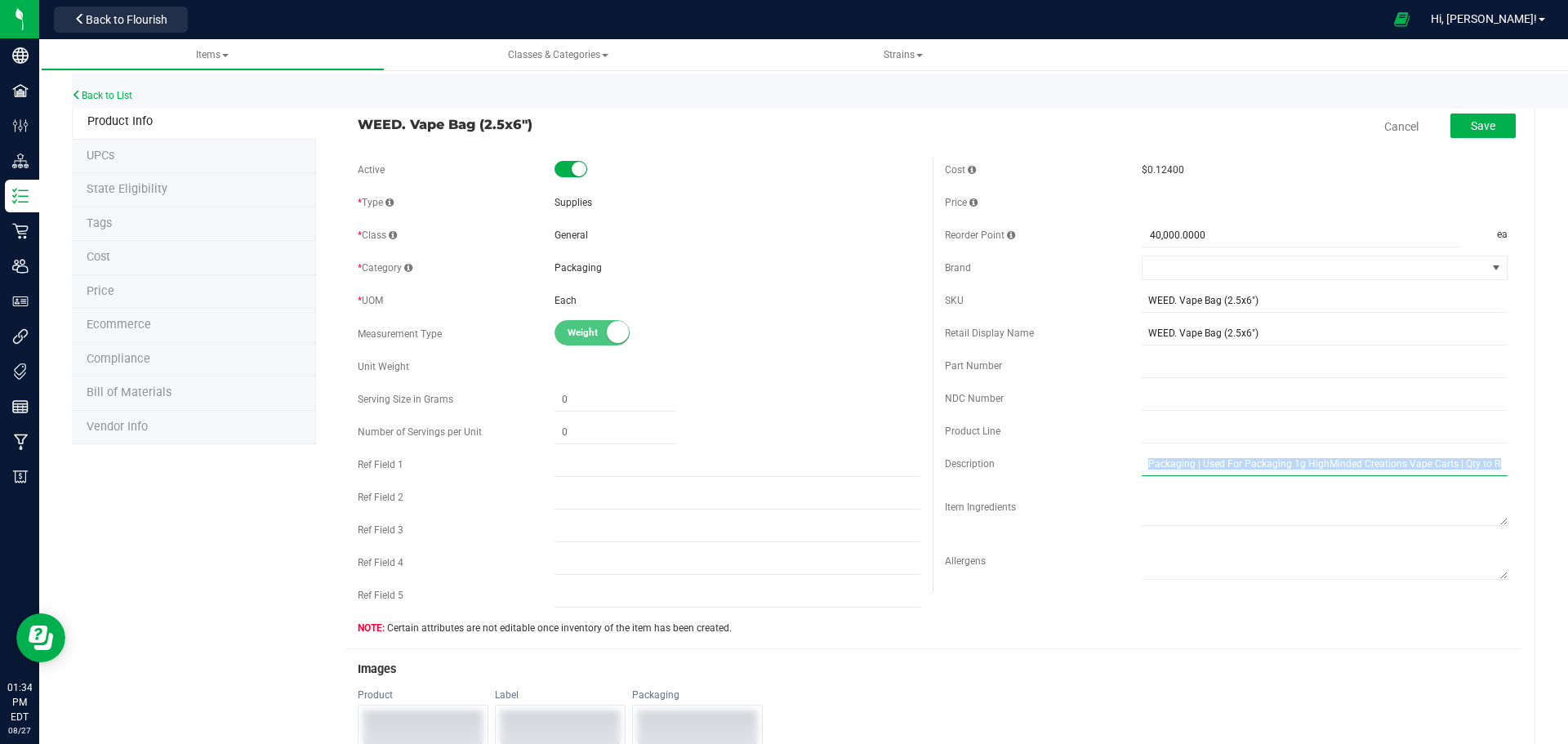
click at [1425, 465] on input "Packaging | Used For Packaging 1g HighMinded Creations Vape Carts | Qty to Reor…" at bounding box center [1325, 463] width 366 height 24
drag, startPoint x: 1484, startPoint y: 463, endPoint x: 1517, endPoint y: 463, distance: 33.0
click at [1440, 463] on input "Packaging | Used For Packaging 1g HighMinded Creations Vape Carts | Qty to Reor…" at bounding box center [1325, 463] width 366 height 24
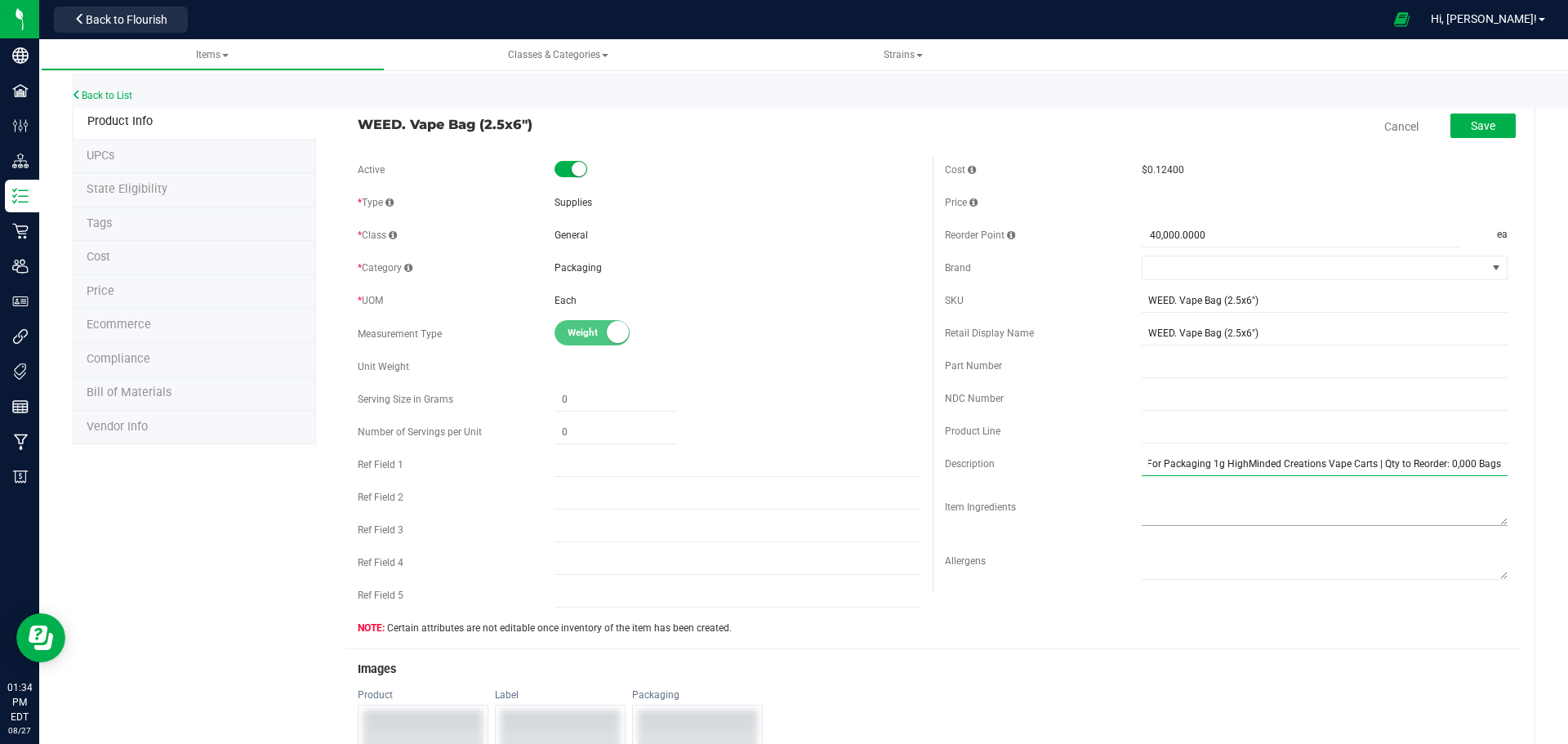
scroll to position [0, 77]
type input "Packaging | Used For Packaging 1g HighMinded Creations Vape Carts | Qty to Reor…"
click at [1306, 150] on form "WEED. Vape Bag (2.5x6") Cancel Save Active * Type Supplies * Class Each" at bounding box center [932, 641] width 1174 height 1071
click at [1456, 133] on button "Save" at bounding box center [1483, 125] width 65 height 24
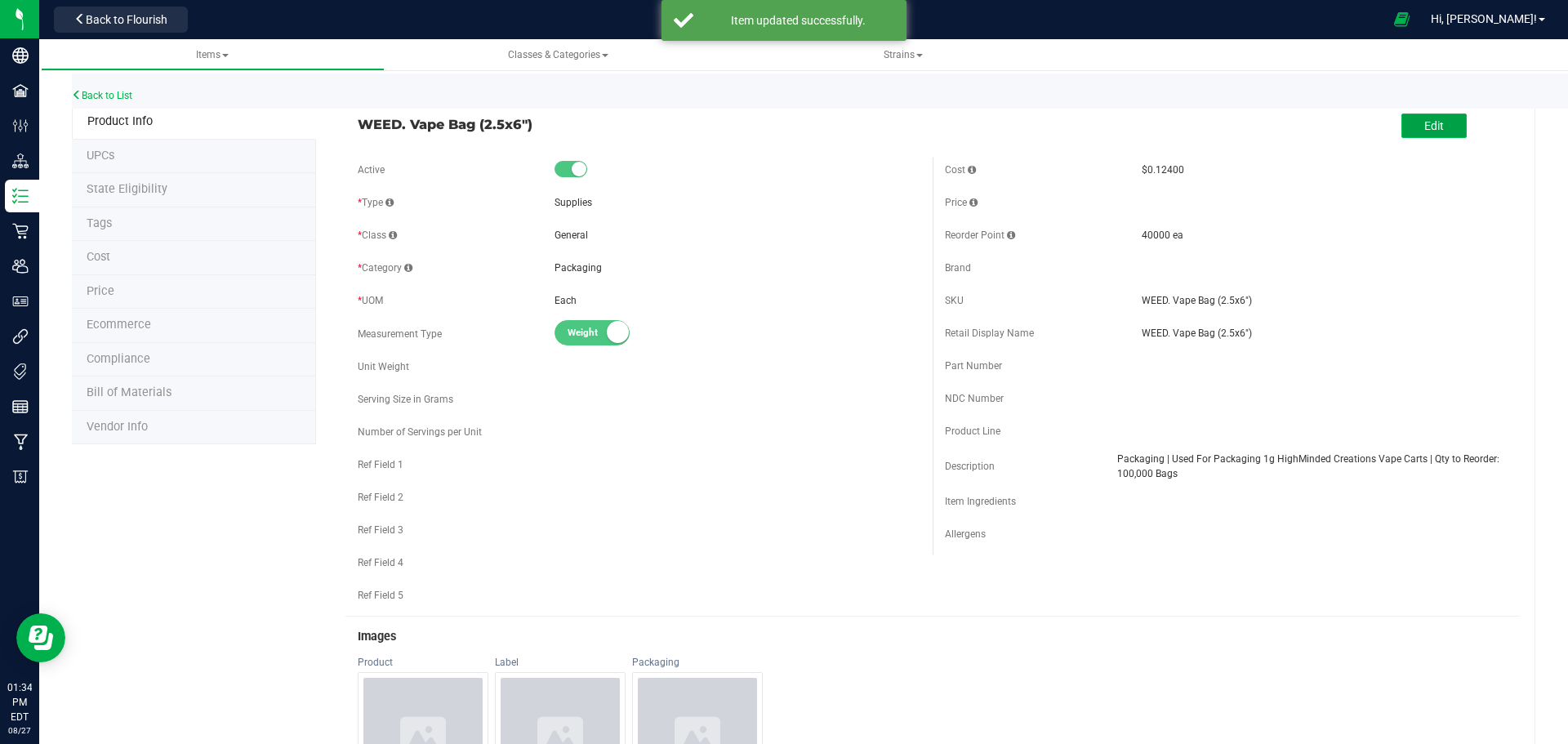
click at [1406, 130] on button "Edit" at bounding box center [1434, 125] width 65 height 24
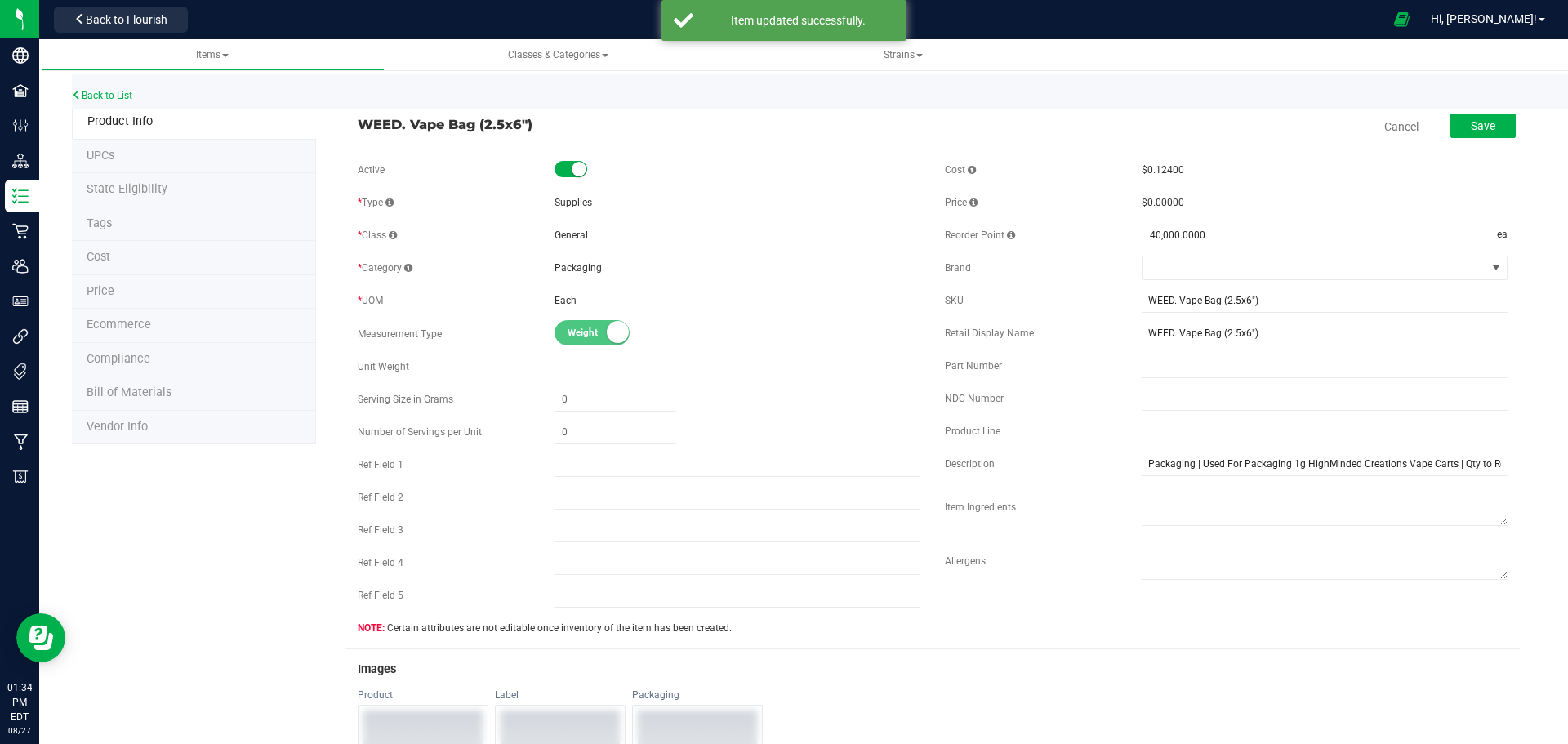
click at [1145, 234] on span "40,000.0000 40000" at bounding box center [1302, 236] width 319 height 24
type input "50000"
type input "50,000.0000"
click at [1474, 121] on span "Save" at bounding box center [1483, 125] width 24 height 13
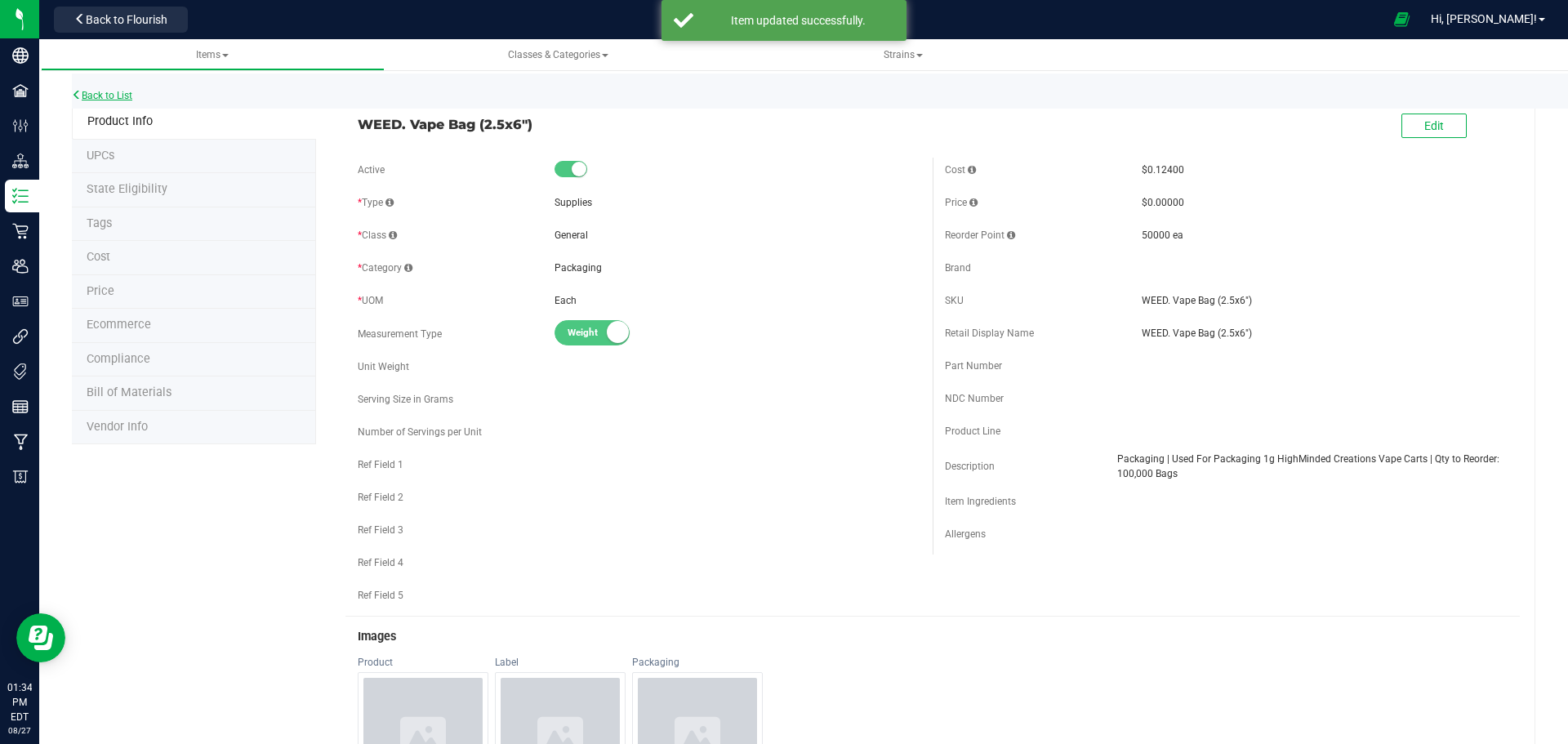
click at [104, 95] on link "Back to List" at bounding box center [101, 96] width 60 height 11
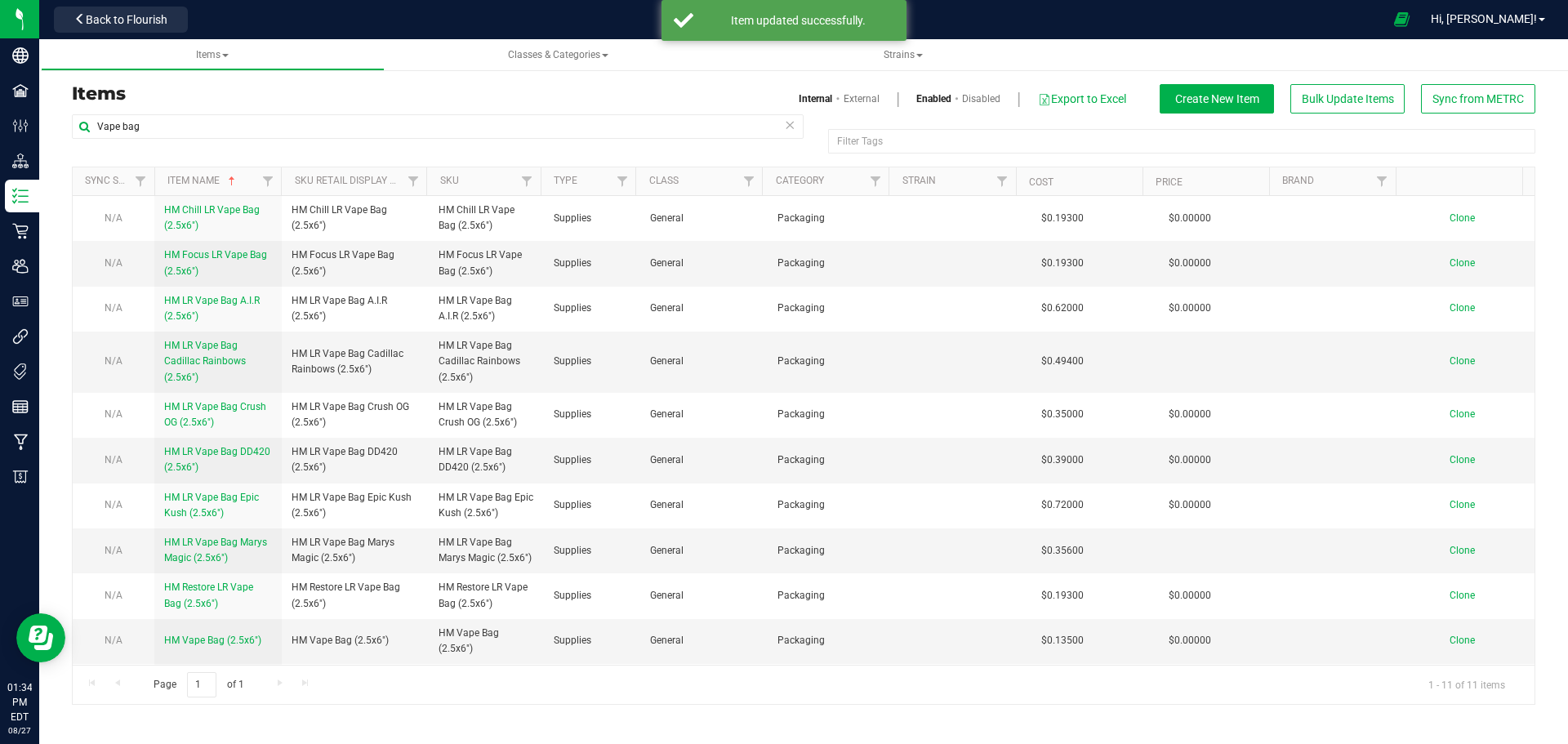
click at [688, 92] on h3 "Items" at bounding box center [431, 94] width 719 height 20
click at [655, 98] on h3 "Items" at bounding box center [431, 94] width 719 height 20
click at [662, 85] on h3 "Items" at bounding box center [431, 94] width 719 height 20
